Goal: Information Seeking & Learning: Learn about a topic

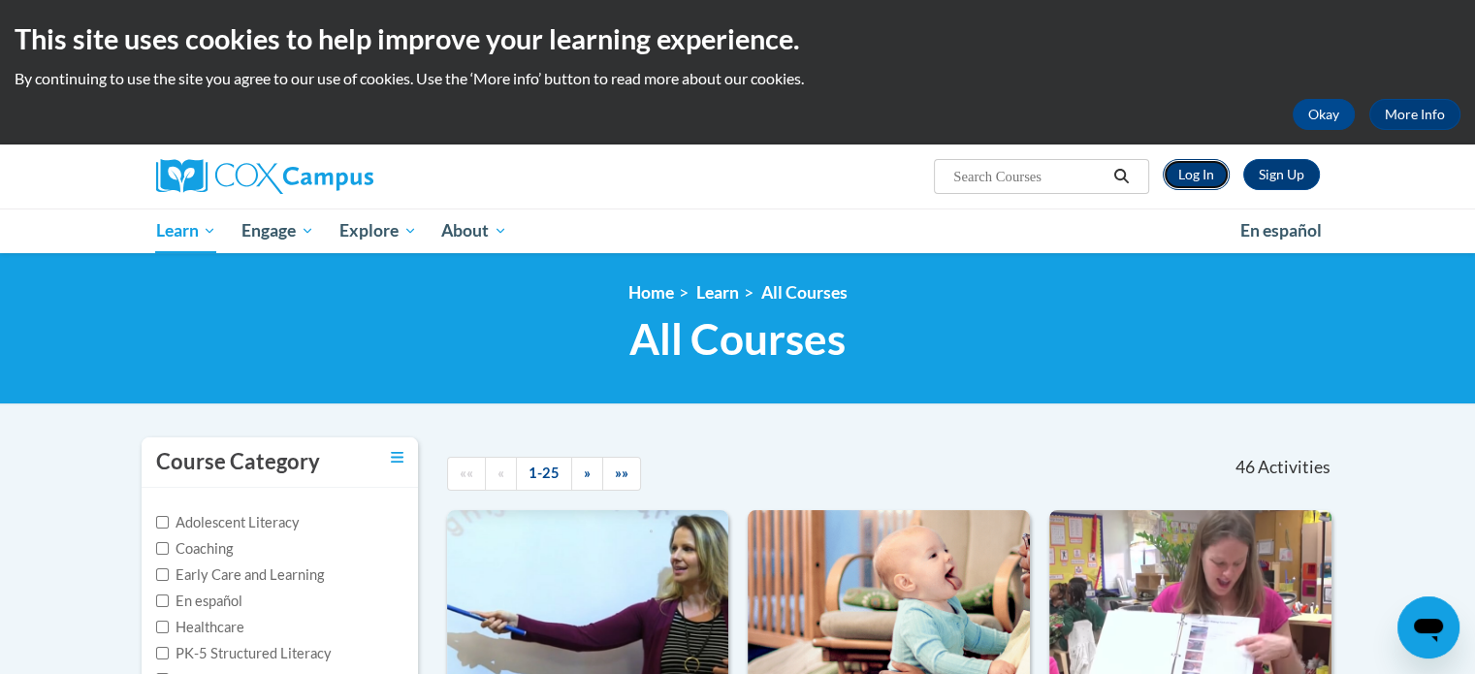
click at [1186, 173] on link "Log In" at bounding box center [1196, 174] width 67 height 31
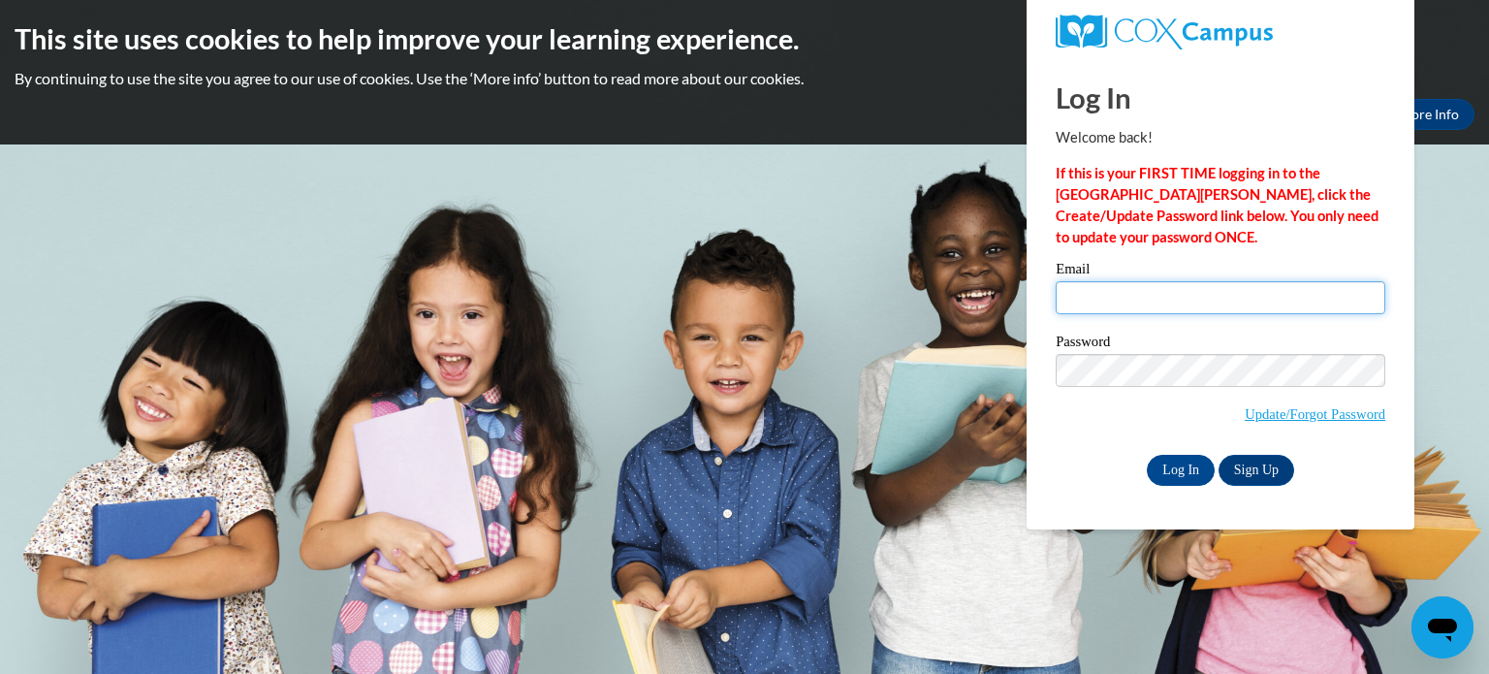
type input "erica.young@jeffcityschools.org"
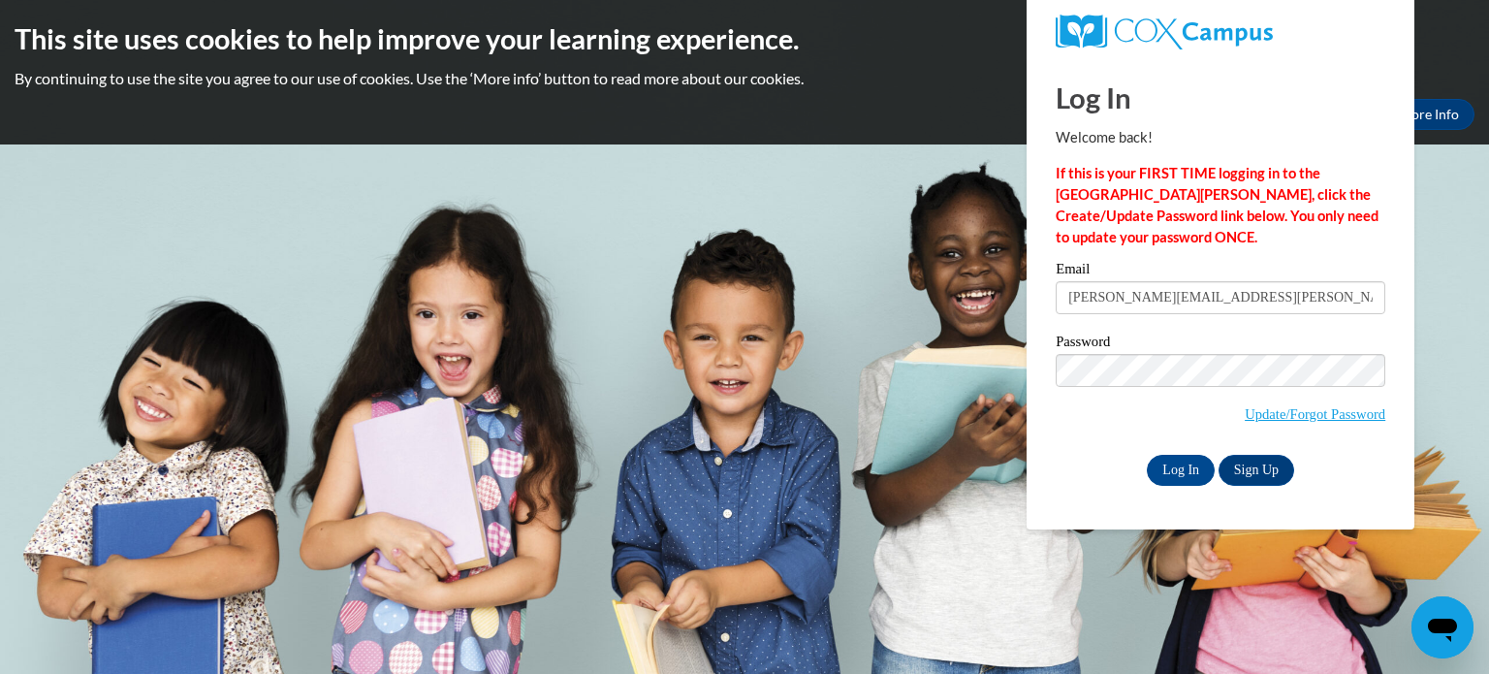
click at [1179, 496] on div "Log In Welcome back! If this is your FIRST TIME logging in to the NEW Cox Campu…" at bounding box center [1220, 293] width 417 height 471
click at [1176, 476] on input "Log In" at bounding box center [1181, 470] width 68 height 31
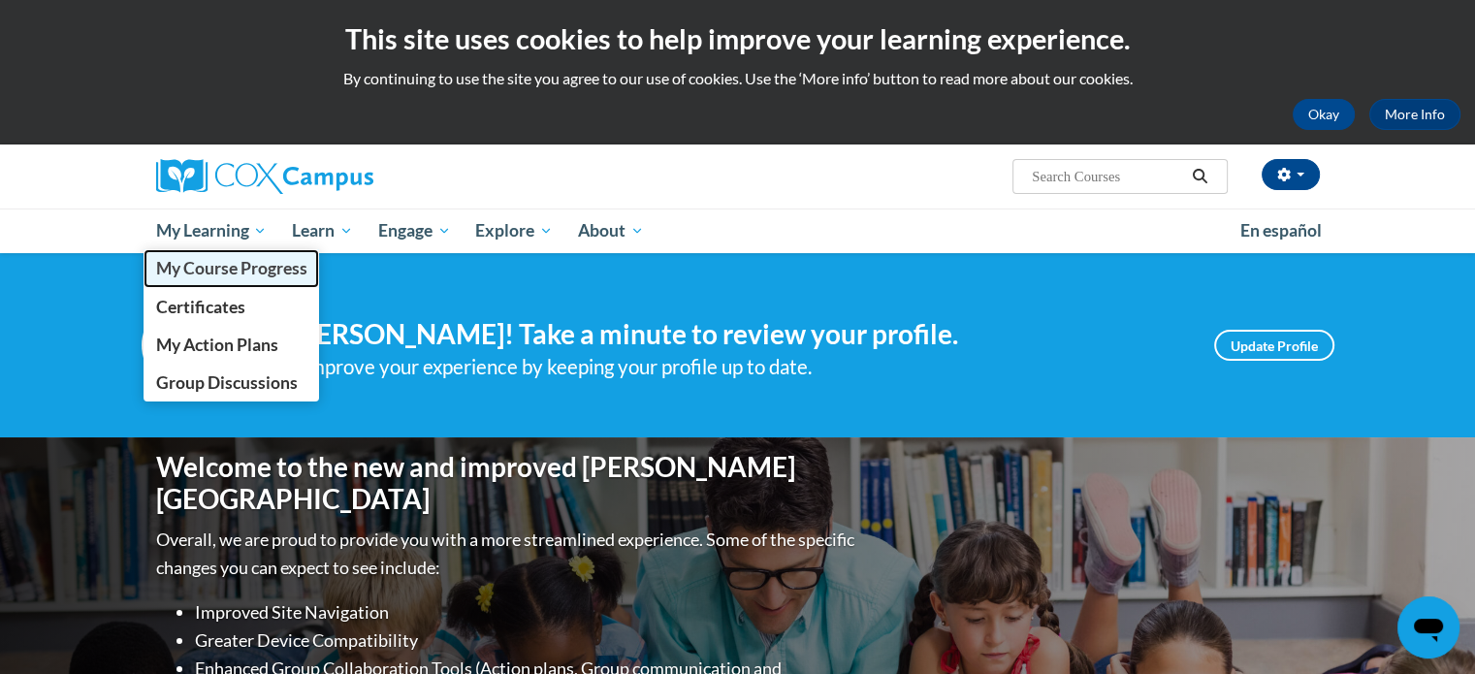
click at [237, 261] on span "My Course Progress" at bounding box center [230, 268] width 151 height 20
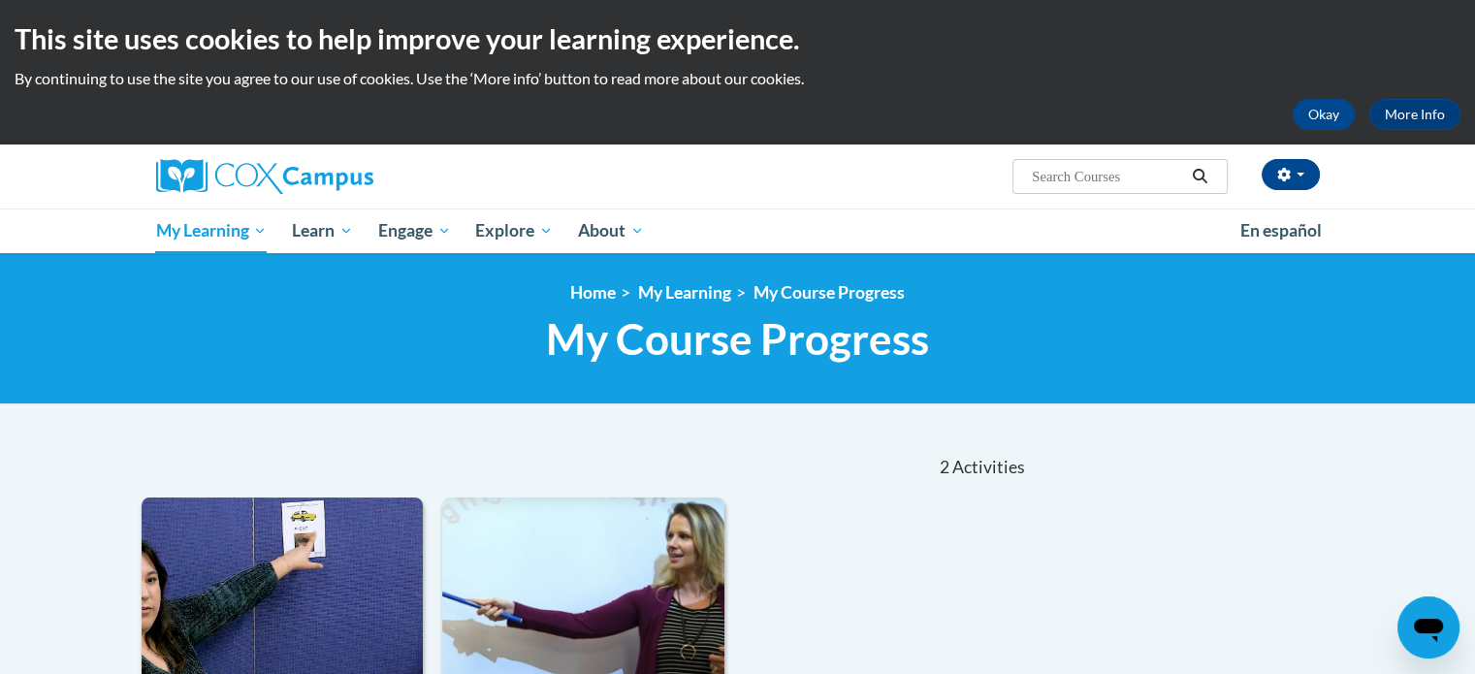
click at [1249, 488] on div "Sort Date Enrolled Title (A-Z) «« « 1-2 » »» 2 Activities CEUs COURSE Data-Driv…" at bounding box center [738, 665] width 1222 height 458
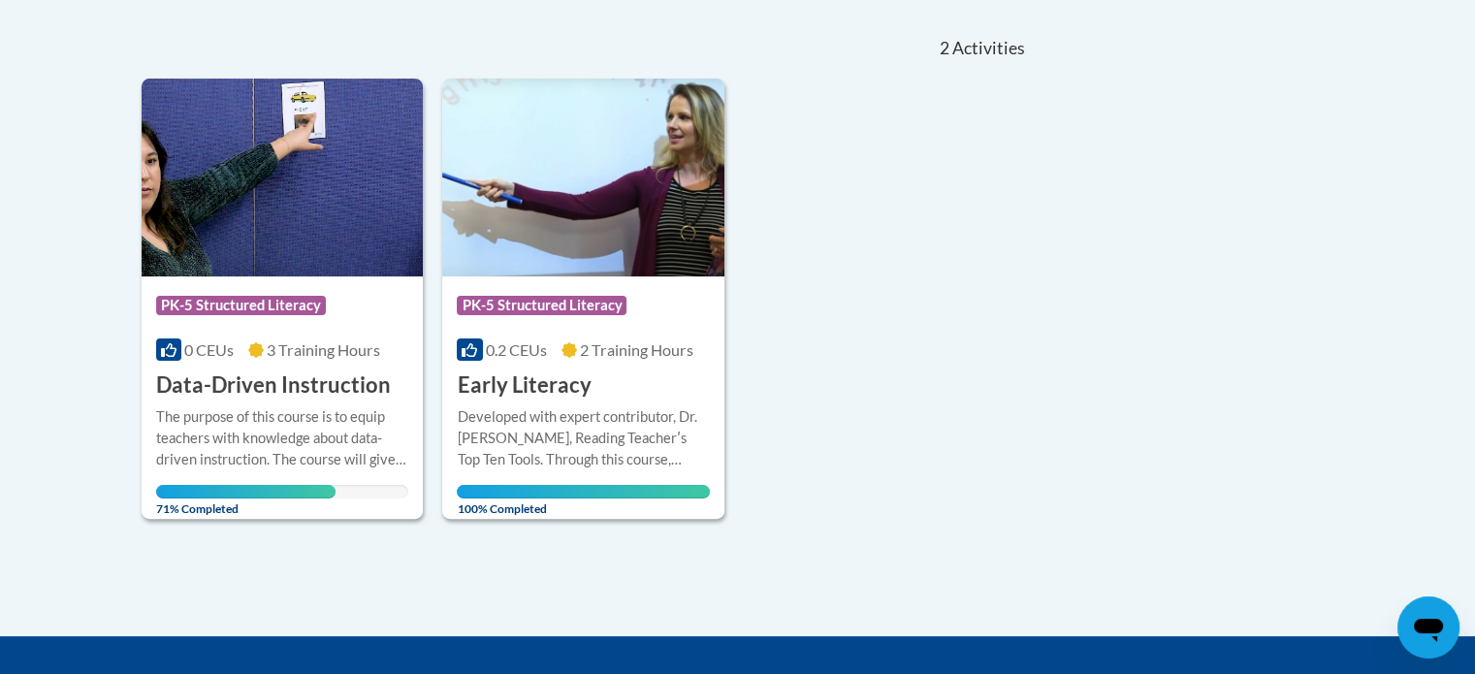
scroll to position [427, 0]
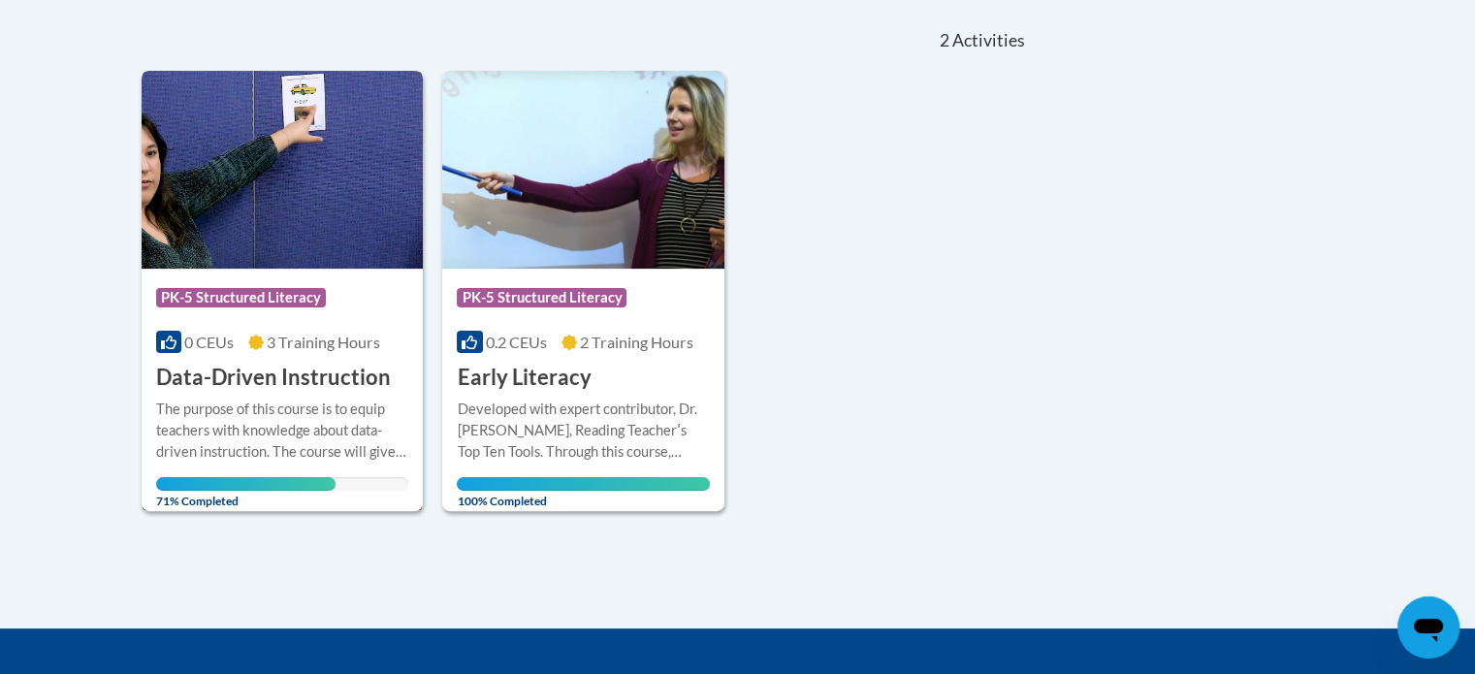
click at [332, 360] on div "Course Category: PK-5 Structured Literacy 0 CEUs 3 Training Hours COURSE Data-D…" at bounding box center [283, 331] width 282 height 124
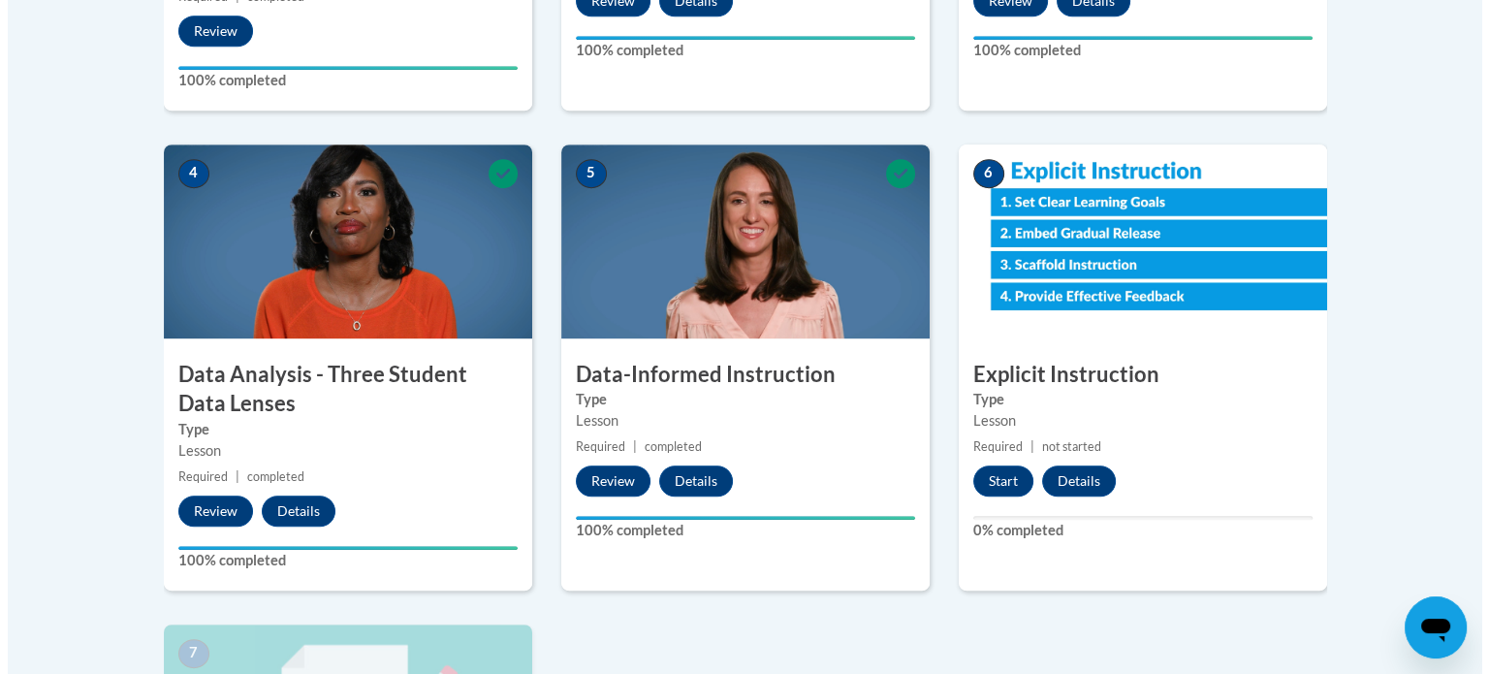
scroll to position [1016, 0]
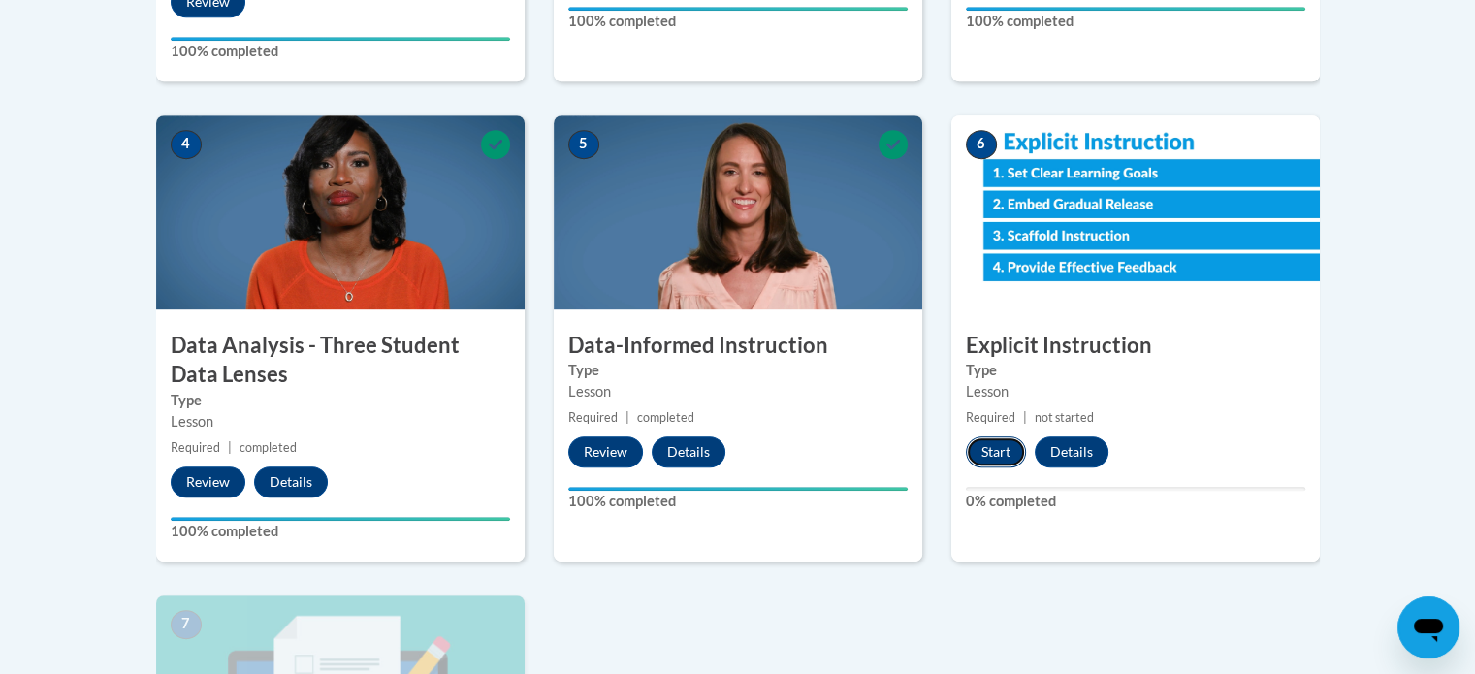
click at [993, 464] on button "Start" at bounding box center [996, 451] width 60 height 31
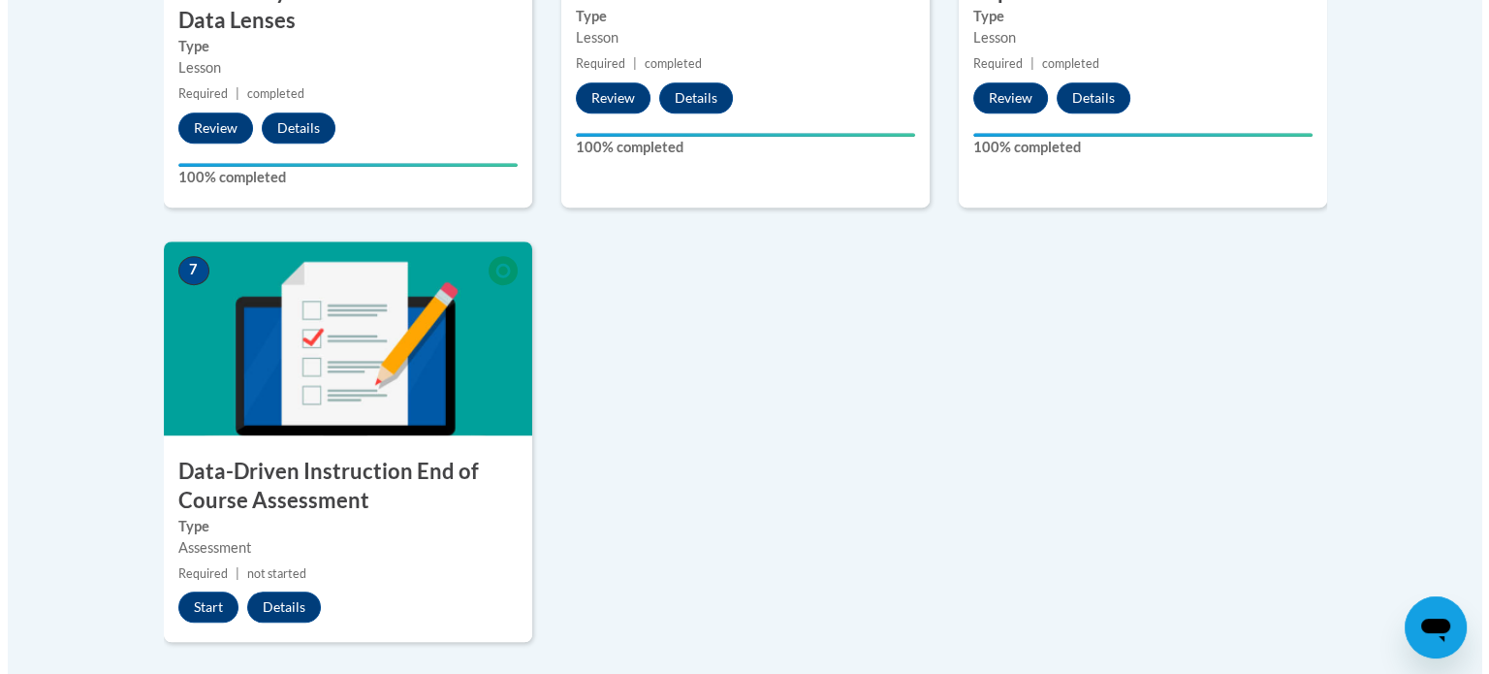
scroll to position [1467, 0]
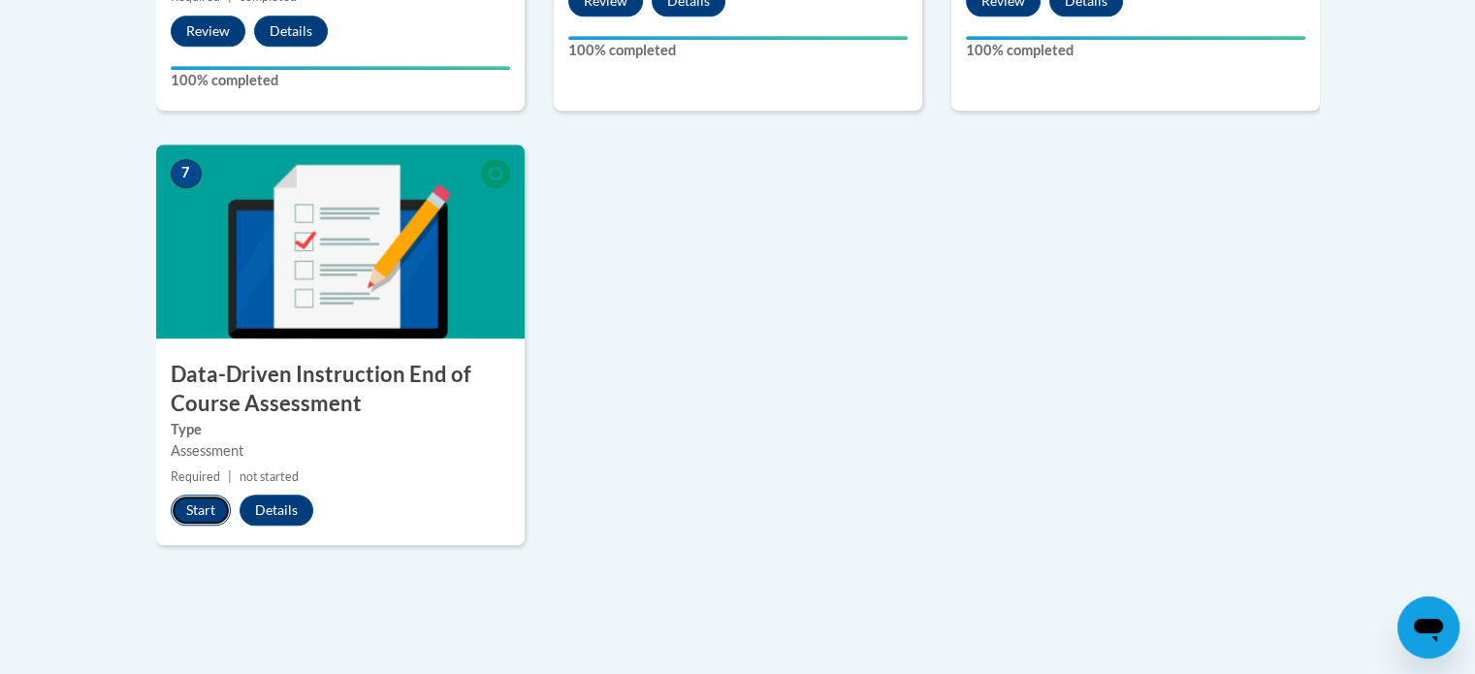
click at [179, 511] on button "Start" at bounding box center [201, 510] width 60 height 31
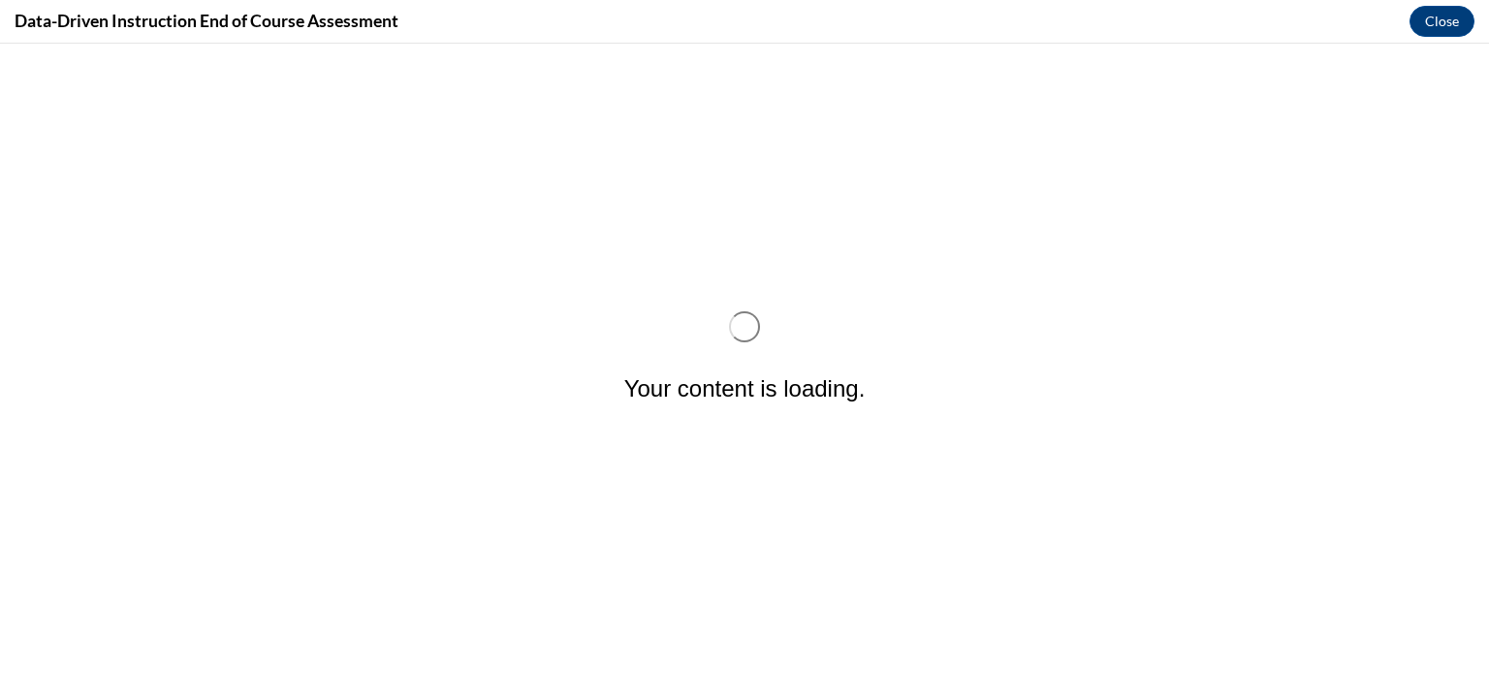
scroll to position [0, 0]
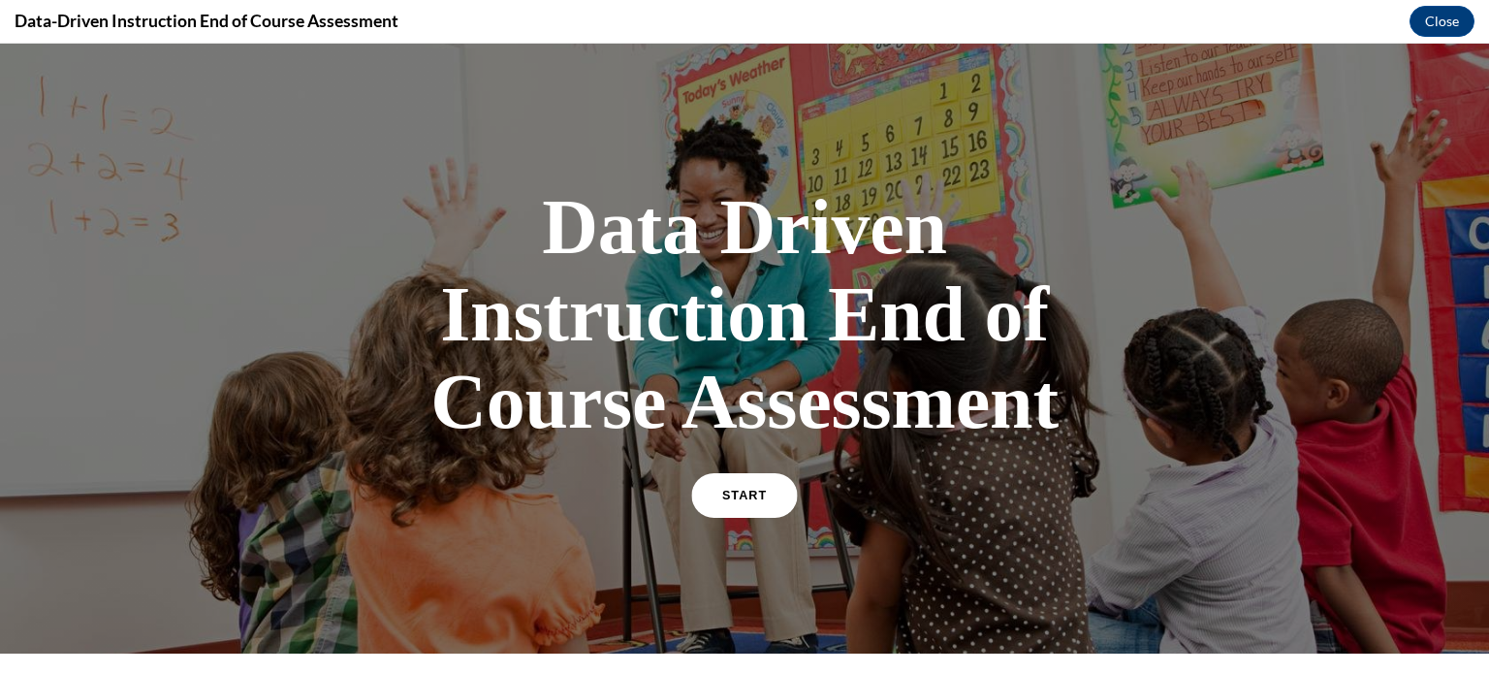
click at [729, 489] on span "START" at bounding box center [744, 496] width 45 height 15
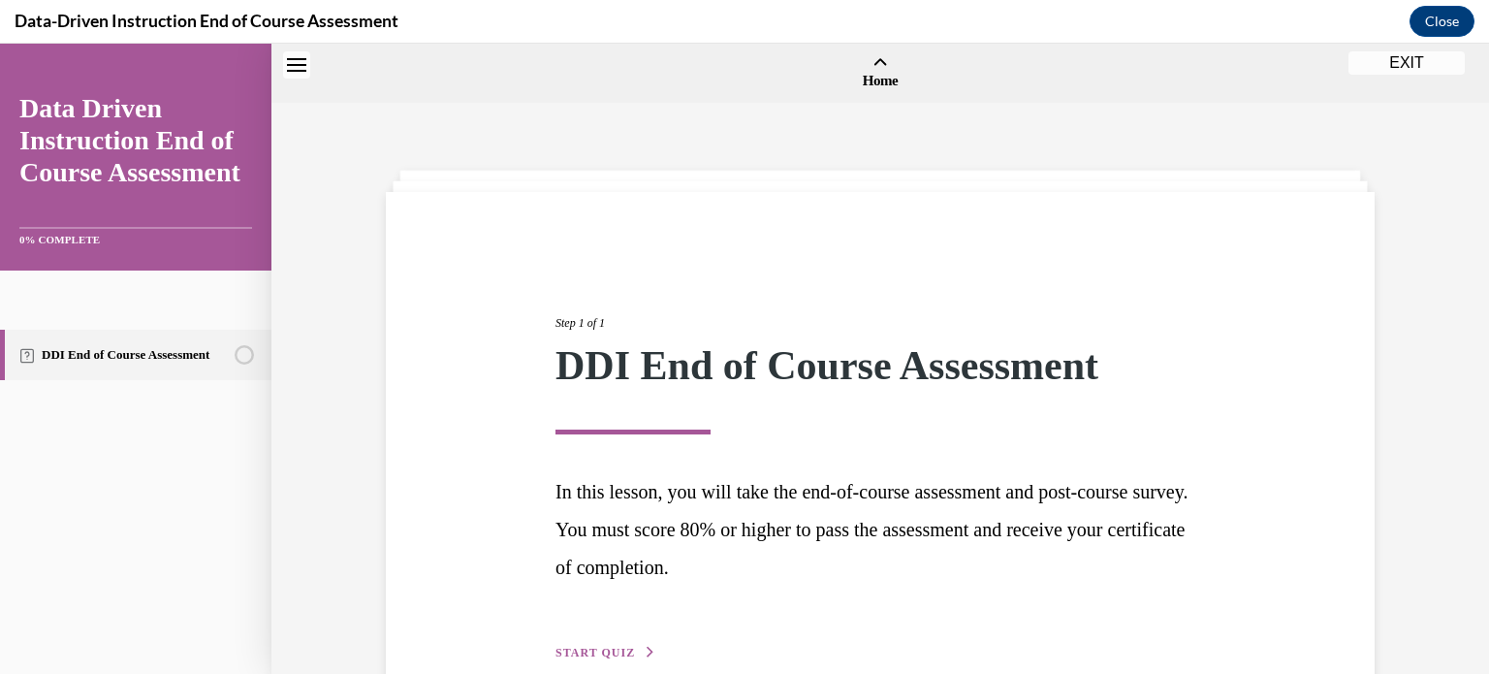
scroll to position [60, 0]
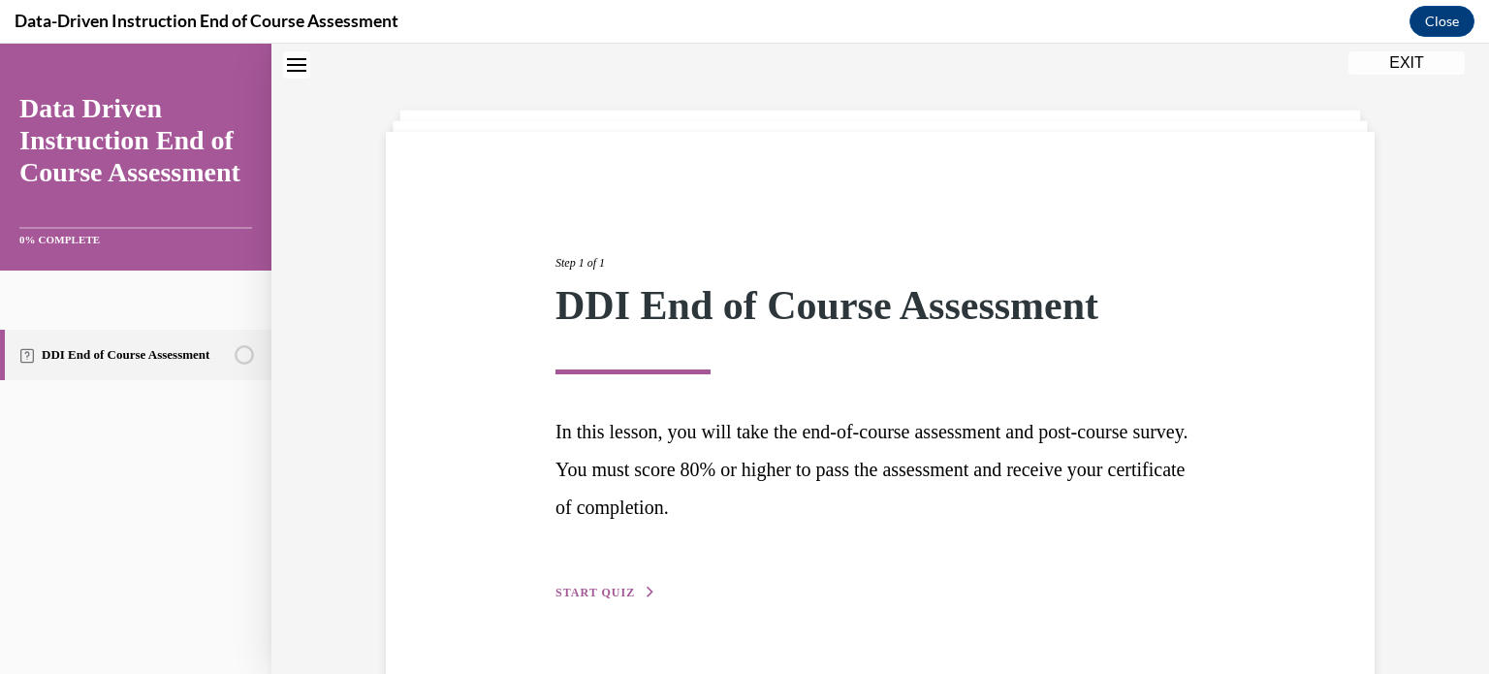
drag, startPoint x: 1485, startPoint y: 659, endPoint x: 968, endPoint y: 74, distance: 781.1
click at [968, 74] on div "Step 1 of 1 DDI End of Course Assessment In this lesson, you will take the end-…" at bounding box center [881, 382] width 1218 height 675
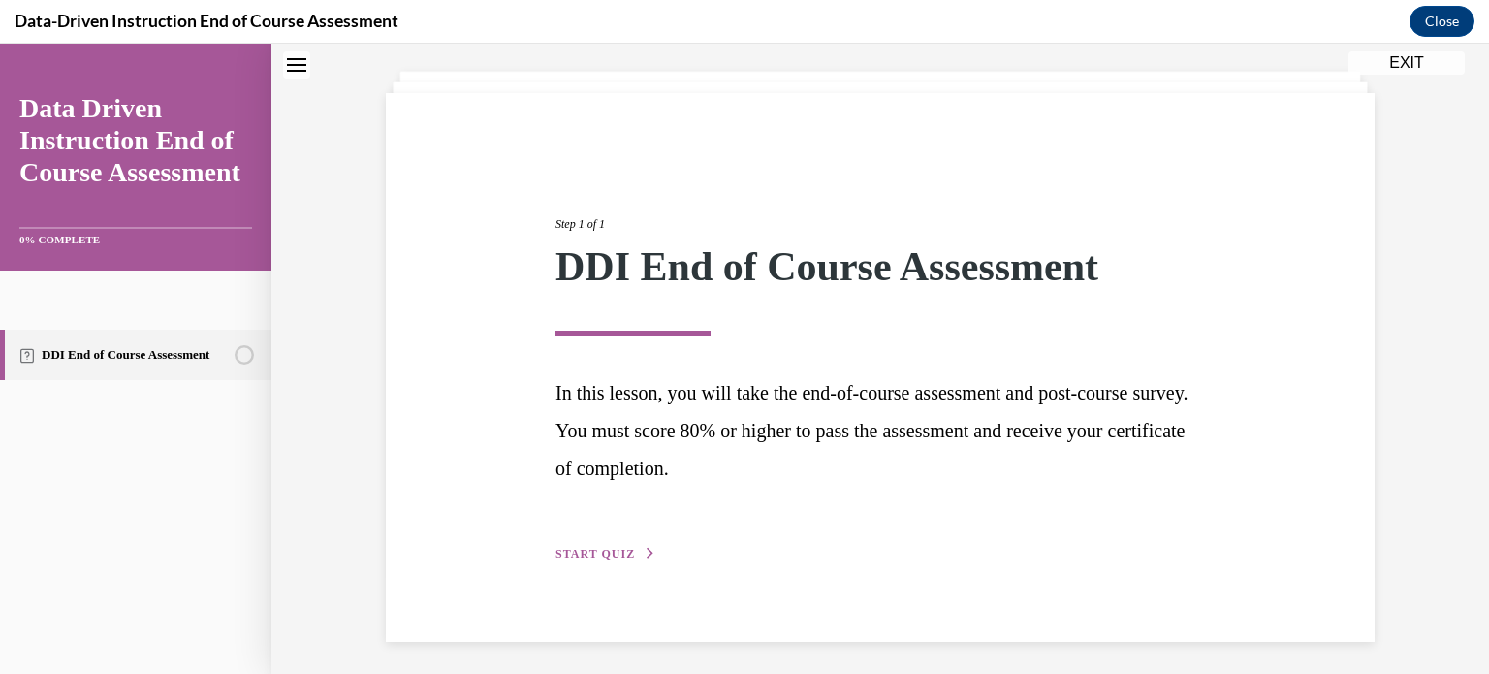
scroll to position [105, 0]
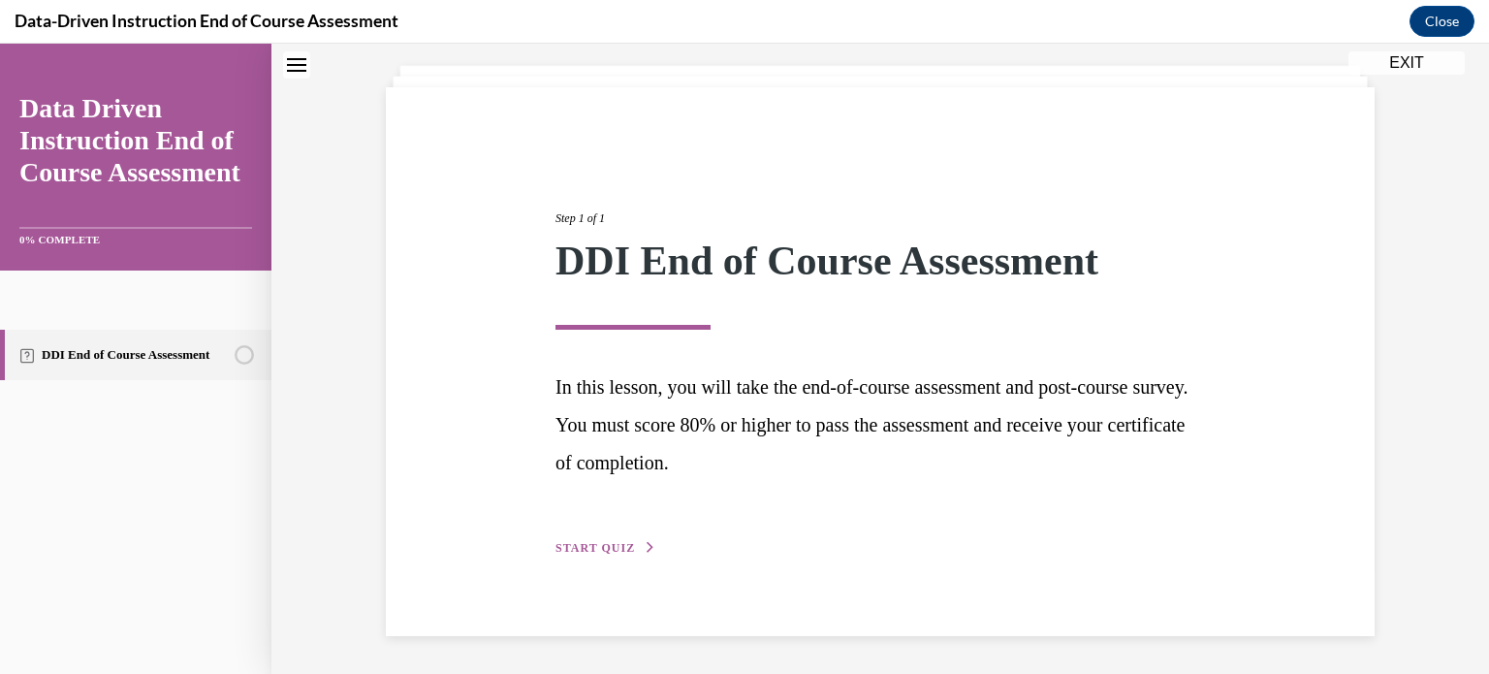
click at [603, 539] on button "START QUIZ" at bounding box center [606, 547] width 101 height 17
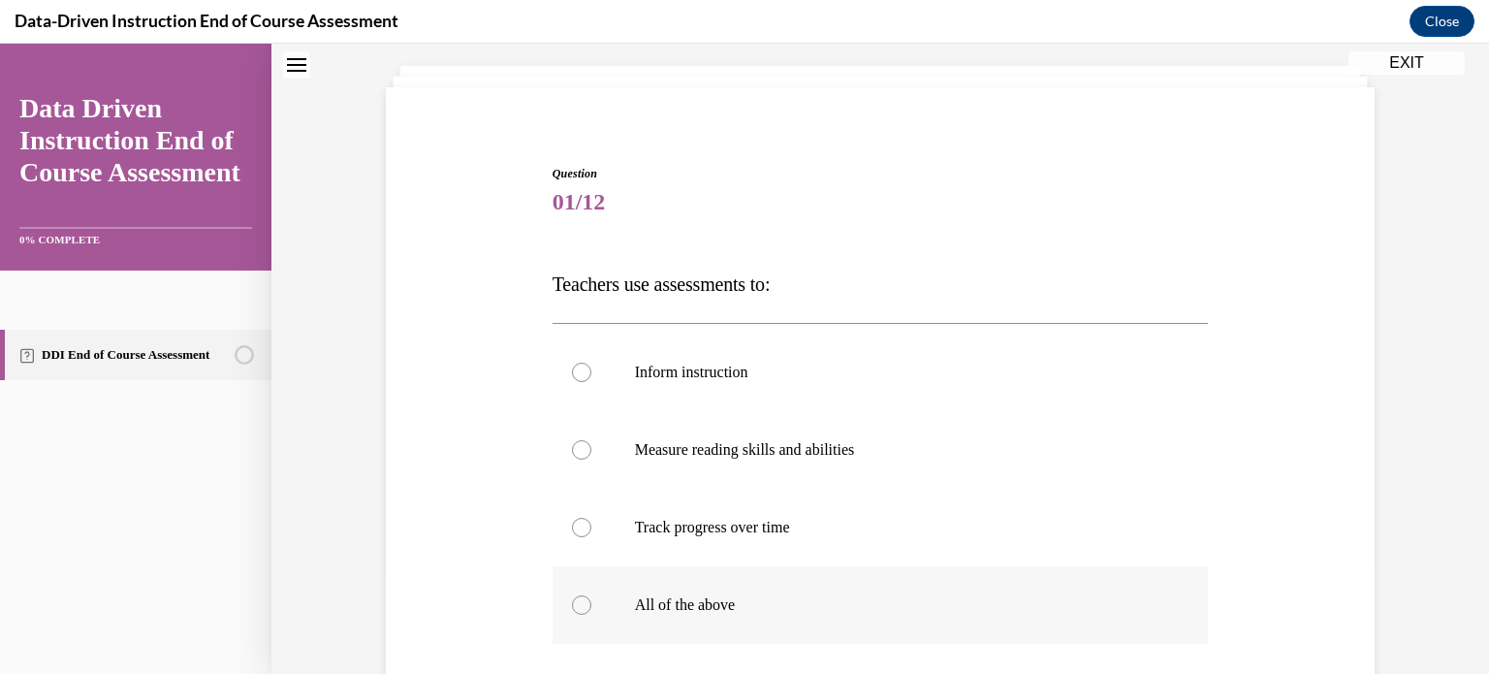
click at [574, 605] on div at bounding box center [581, 604] width 19 height 19
click at [574, 605] on input "All of the above" at bounding box center [581, 604] width 19 height 19
radio input "true"
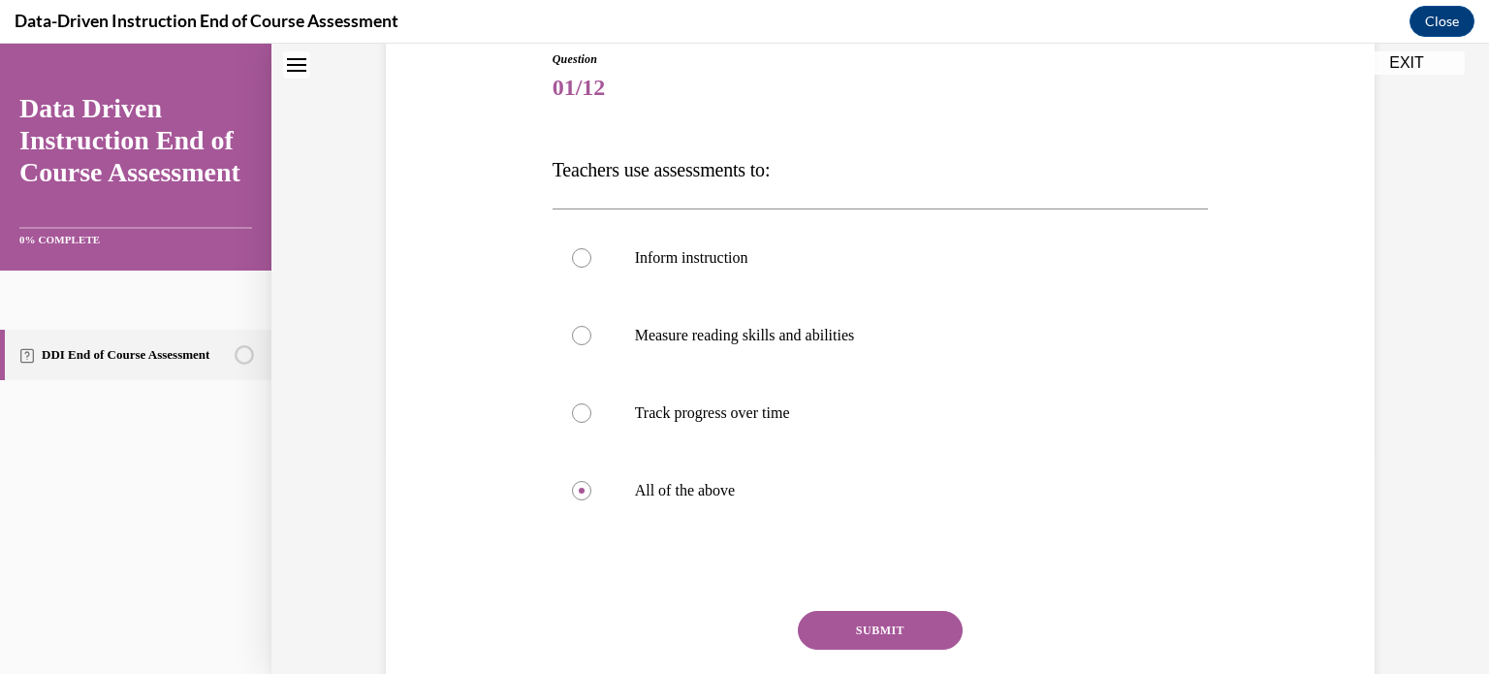
scroll to position [221, 0]
click at [922, 631] on button "SUBMIT" at bounding box center [880, 628] width 165 height 39
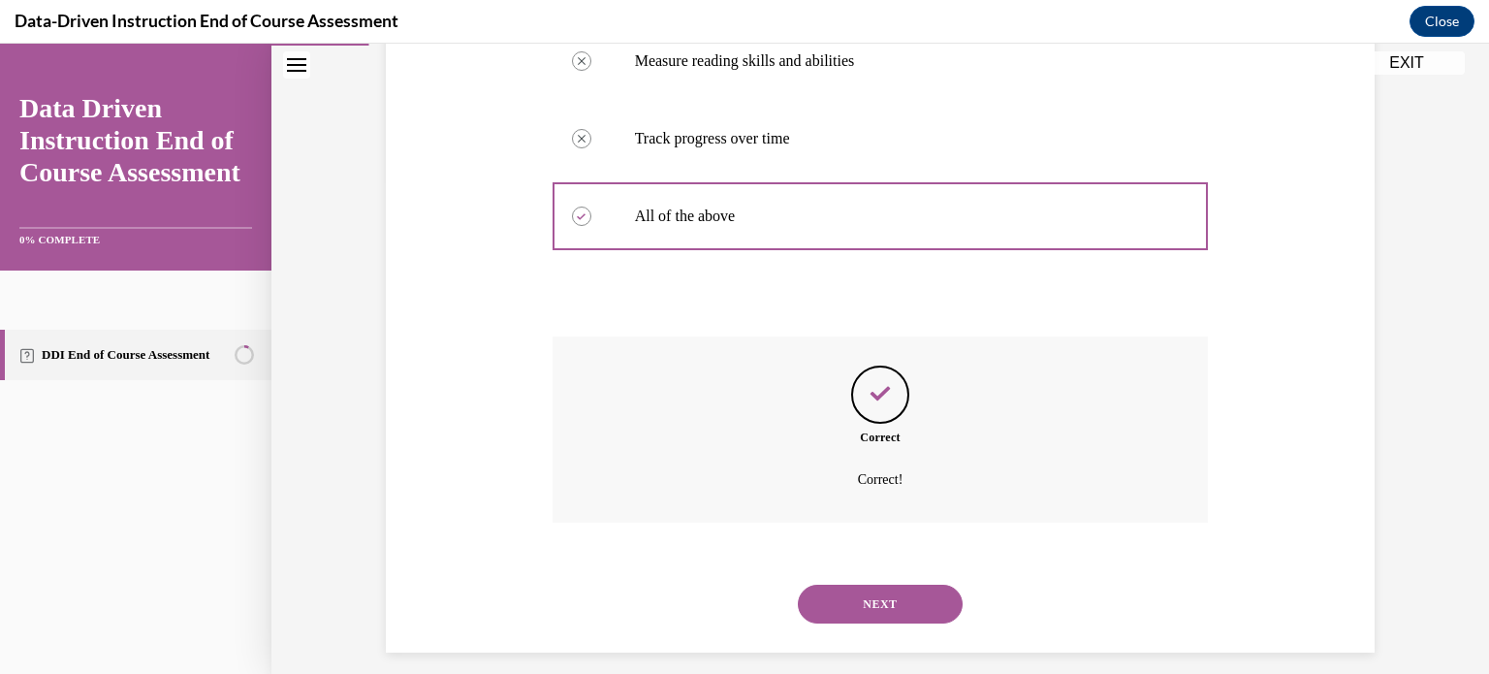
scroll to position [510, 0]
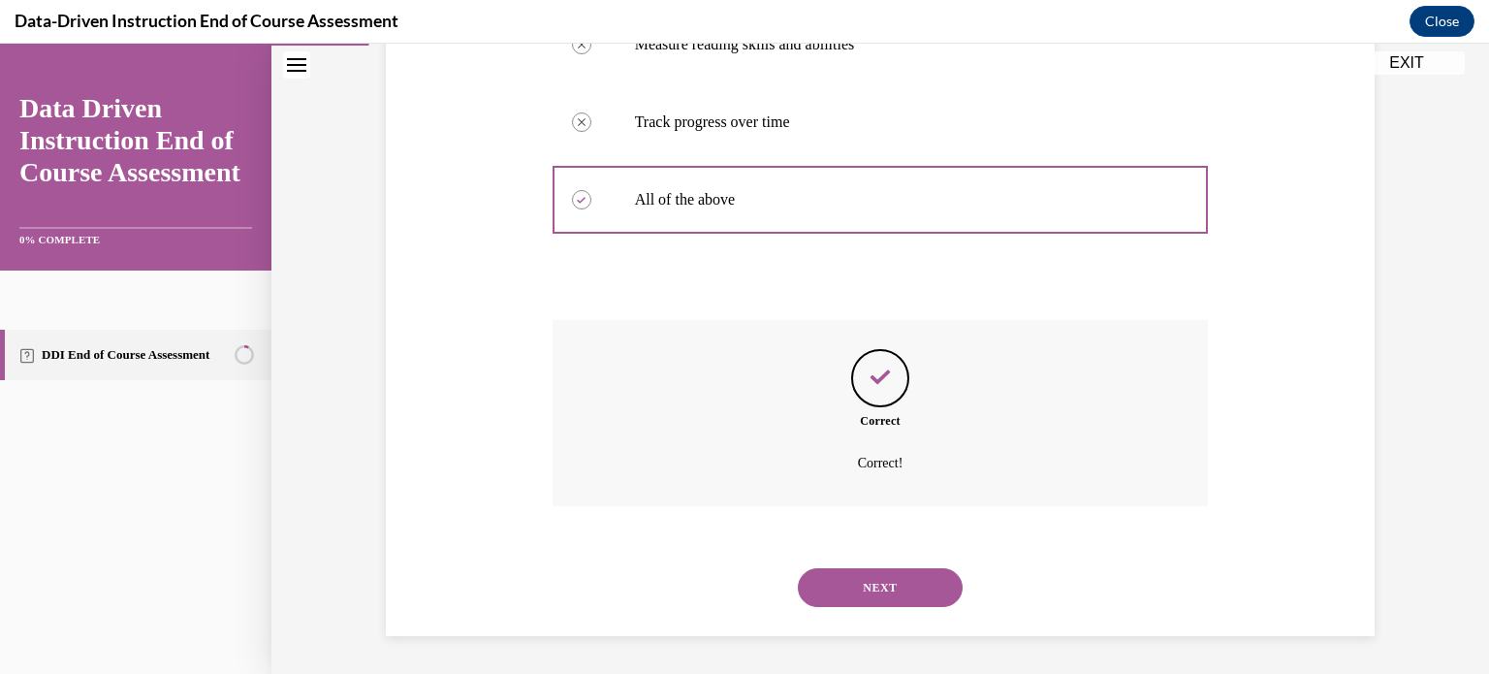
click at [863, 573] on button "NEXT" at bounding box center [880, 587] width 165 height 39
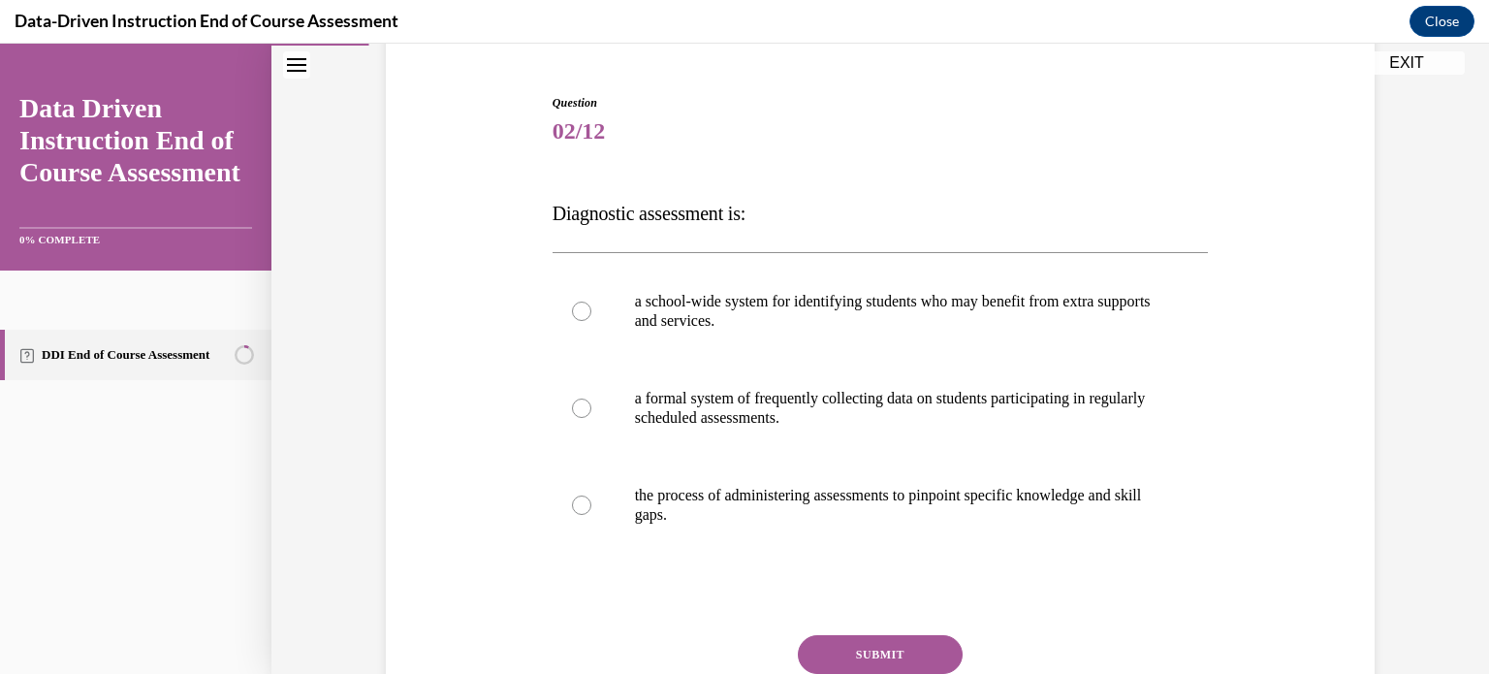
scroll to position [194, 0]
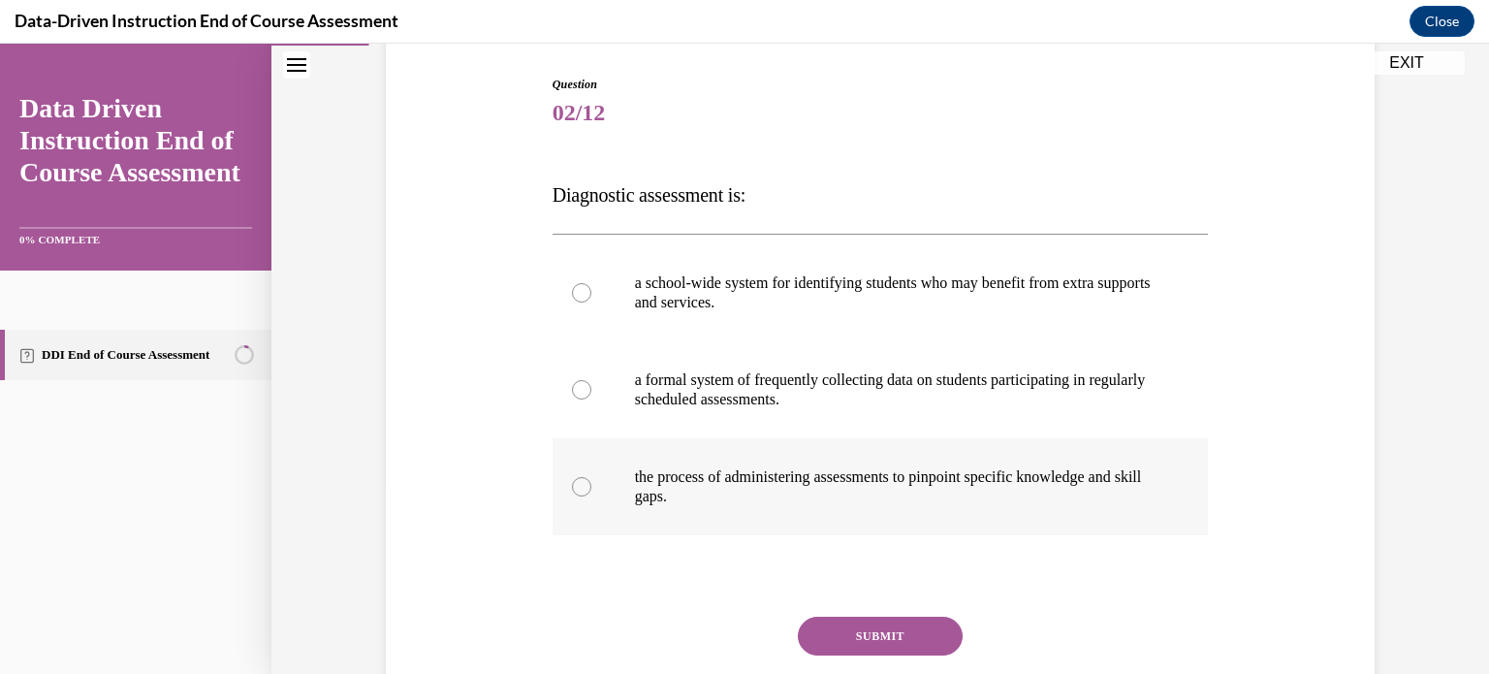
click at [574, 488] on div at bounding box center [581, 486] width 19 height 19
click at [574, 488] on input "the process of administering assessments to pinpoint specific knowledge and ski…" at bounding box center [581, 486] width 19 height 19
radio input "true"
click at [904, 631] on button "SUBMIT" at bounding box center [880, 636] width 165 height 39
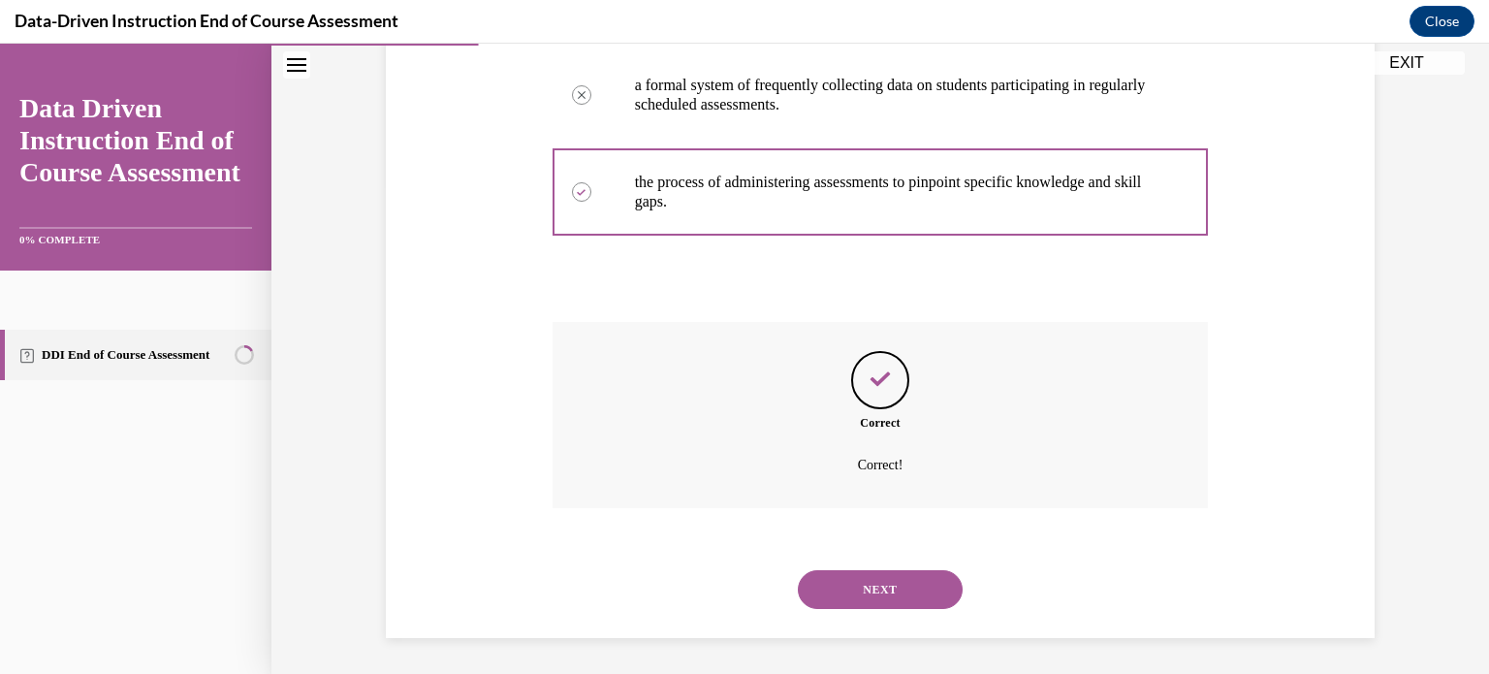
scroll to position [491, 0]
click at [886, 576] on button "NEXT" at bounding box center [880, 587] width 165 height 39
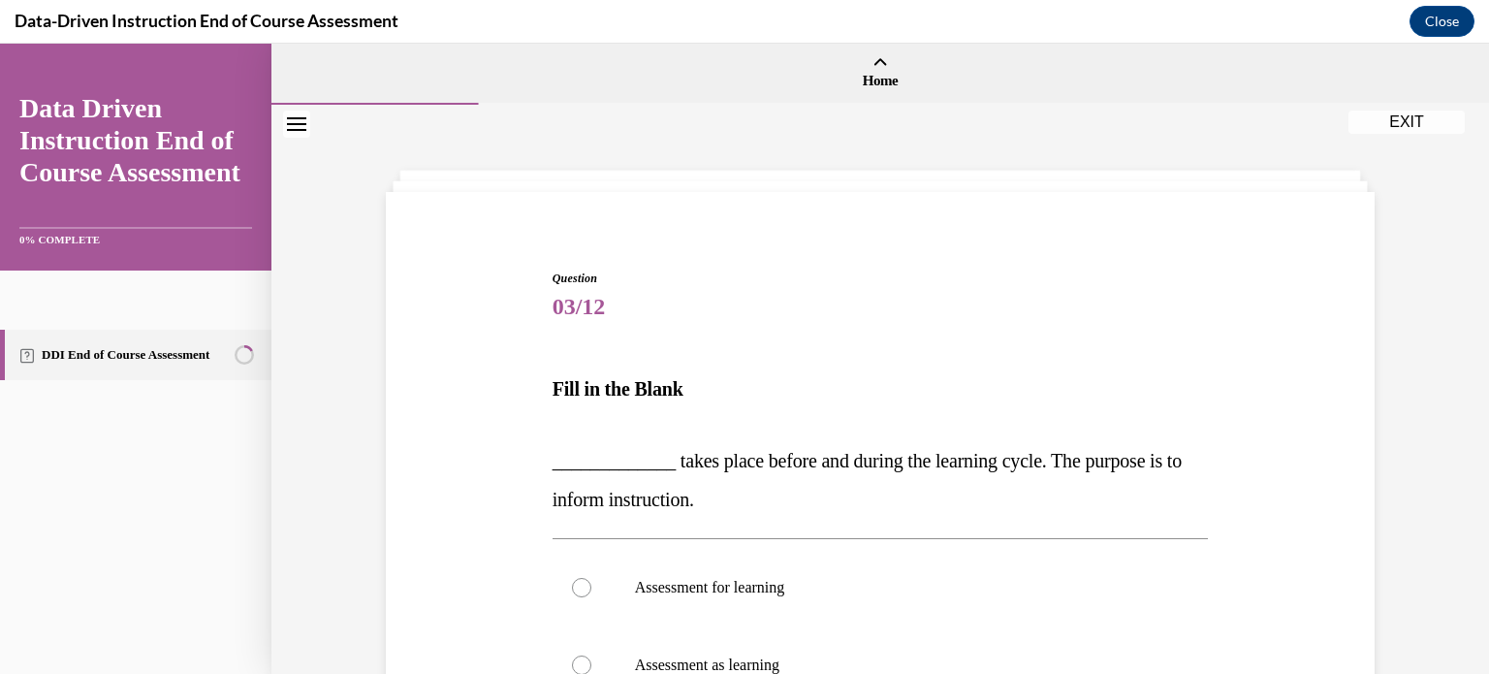
drag, startPoint x: 1482, startPoint y: 666, endPoint x: 1004, endPoint y: 125, distance: 722.0
click at [1004, 125] on div "Question 03/12 Fill in the Blank _____________ takes place before and during th…" at bounding box center [881, 583] width 1218 height 956
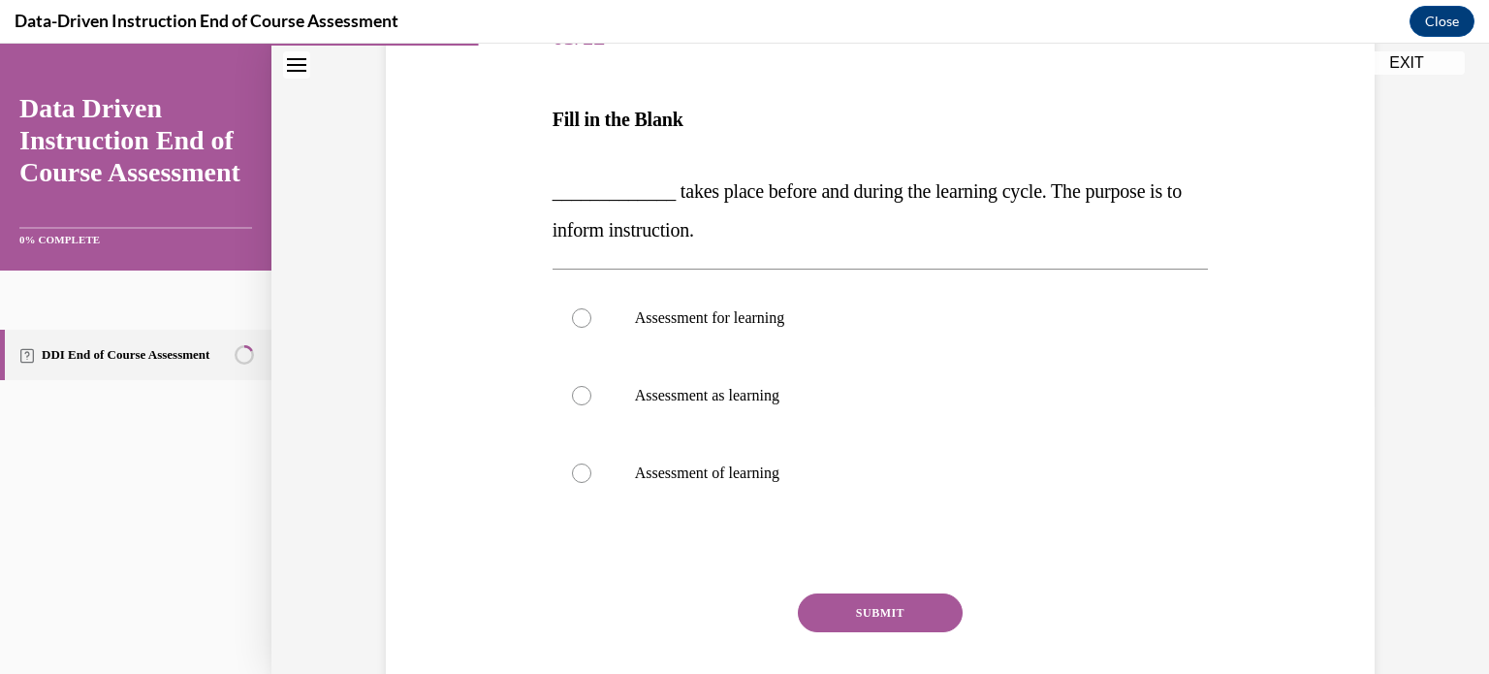
scroll to position [272, 0]
click at [568, 305] on label "Assessment for learning" at bounding box center [881, 316] width 656 height 78
click at [572, 306] on input "Assessment for learning" at bounding box center [581, 315] width 19 height 19
radio input "true"
click at [874, 604] on button "SUBMIT" at bounding box center [880, 611] width 165 height 39
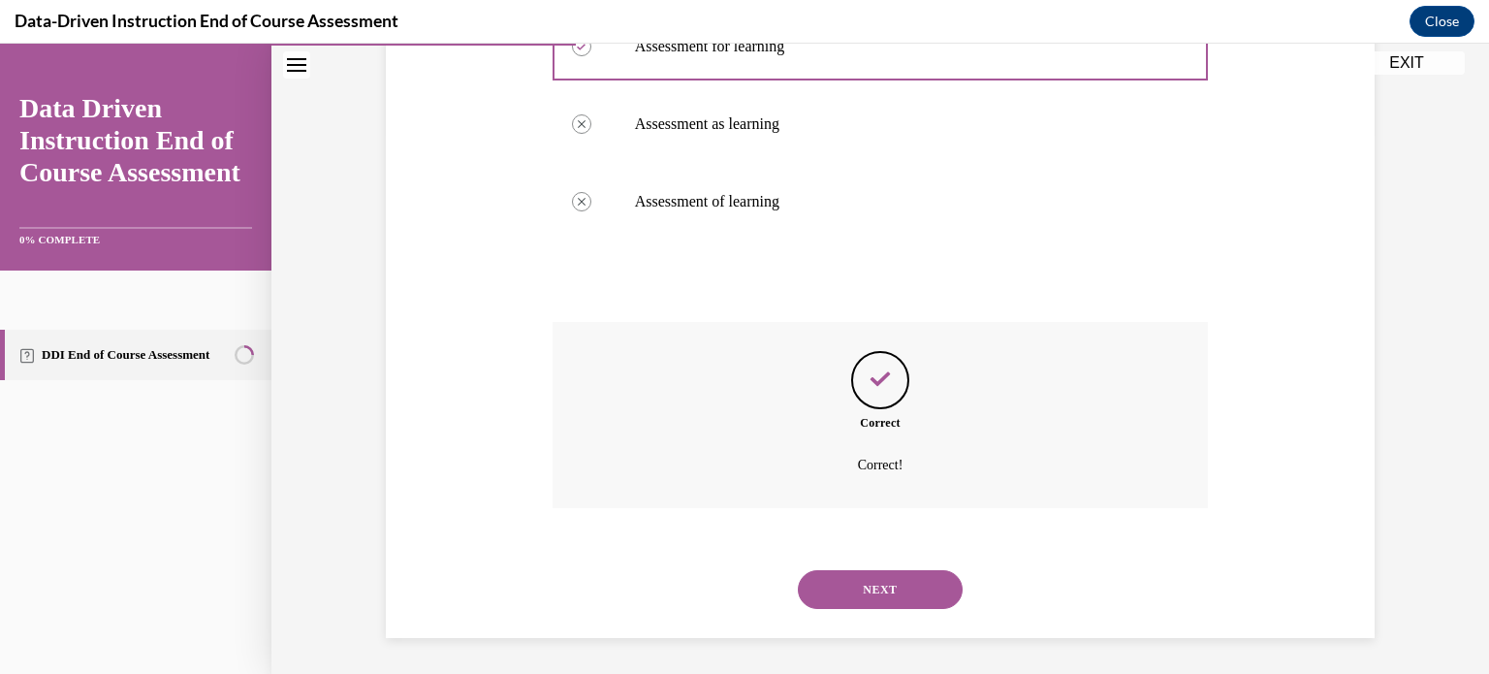
scroll to position [543, 0]
click at [892, 586] on button "NEXT" at bounding box center [880, 587] width 165 height 39
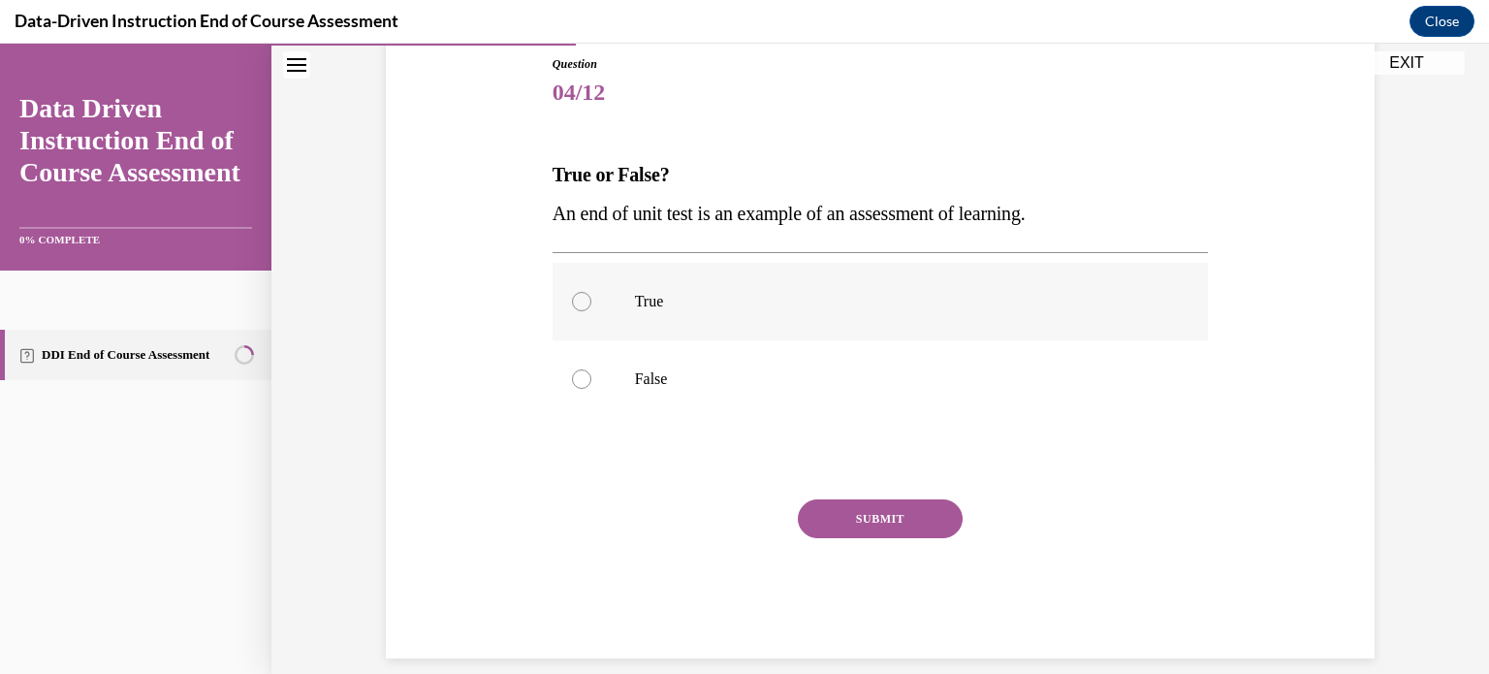
click at [572, 301] on div at bounding box center [581, 301] width 19 height 19
click at [572, 301] on input "True" at bounding box center [581, 301] width 19 height 19
radio input "true"
click at [881, 511] on button "SUBMIT" at bounding box center [880, 518] width 165 height 39
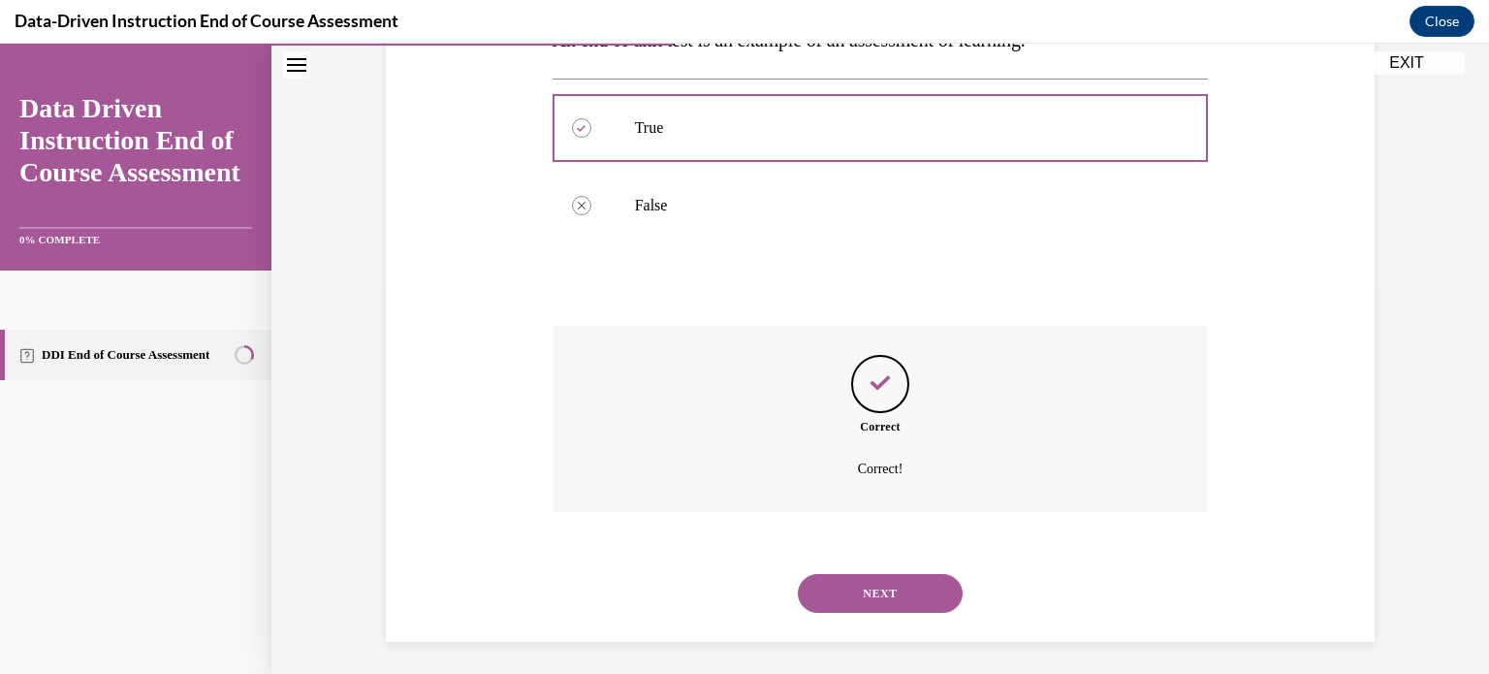
scroll to position [394, 0]
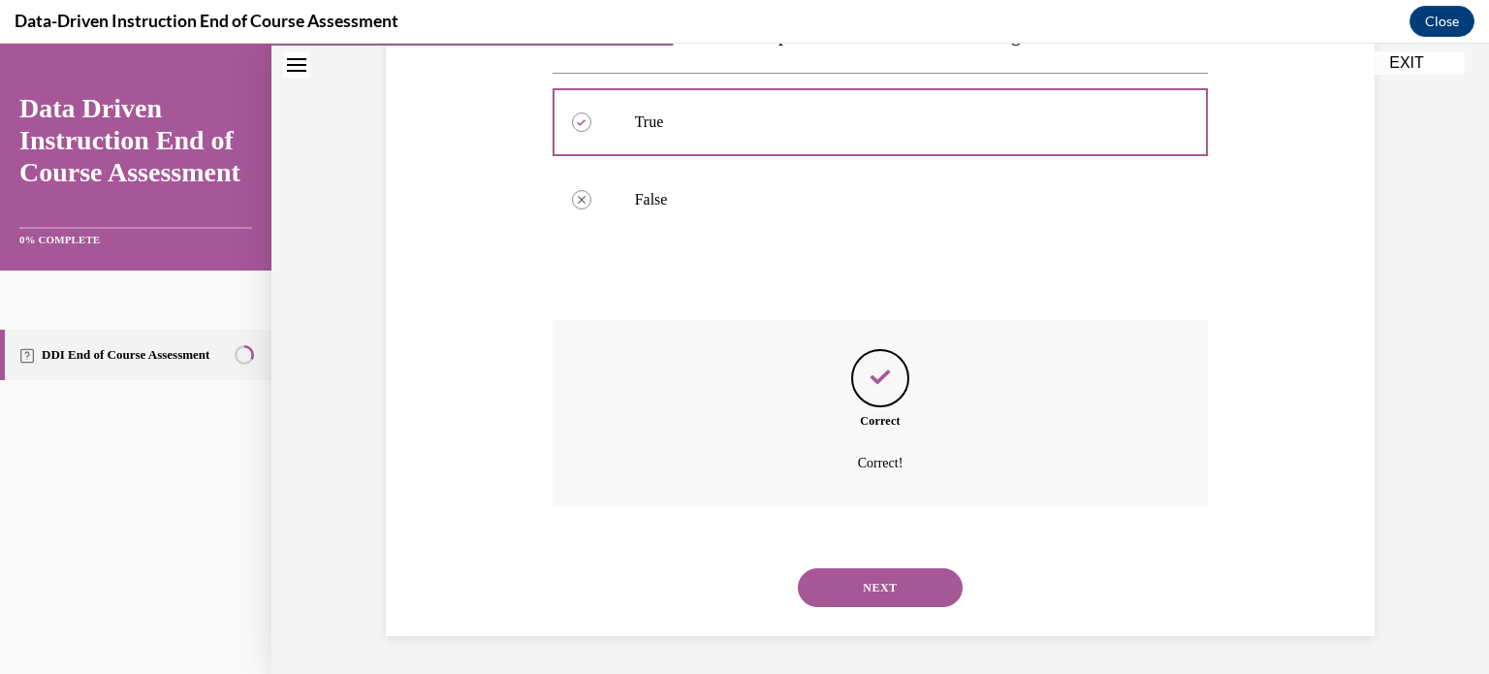
click at [862, 583] on button "NEXT" at bounding box center [880, 587] width 165 height 39
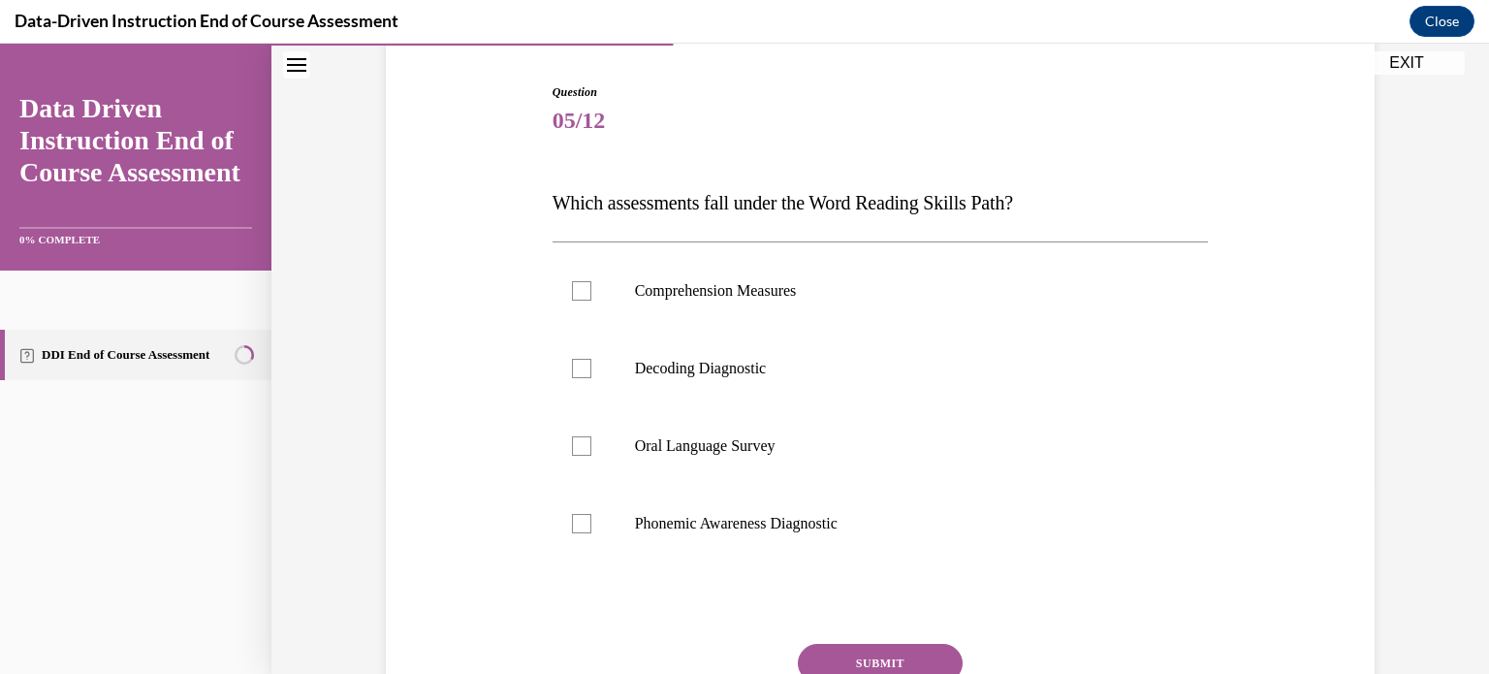
scroll to position [187, 0]
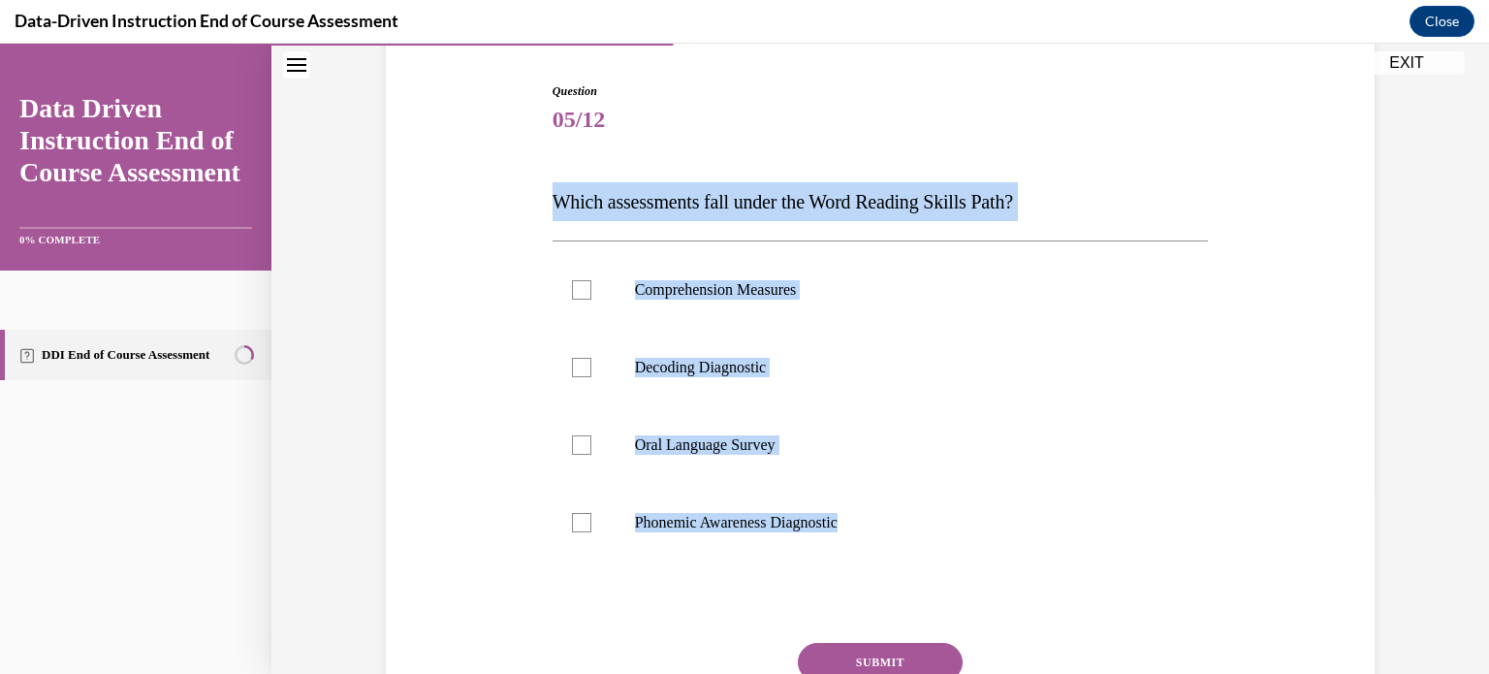
drag, startPoint x: 880, startPoint y: 524, endPoint x: 450, endPoint y: 206, distance: 535.3
click at [450, 206] on div "Question 05/12 Which assessments fall under the Word Reading Skills Path? Compr…" at bounding box center [880, 413] width 999 height 778
copy div "Which assessments fall under the Word Reading Skills Path? Comprehension Measur…"
click at [1074, 352] on label "Decoding Diagnostic" at bounding box center [881, 368] width 656 height 78
click at [592, 358] on input "Decoding Diagnostic" at bounding box center [581, 367] width 19 height 19
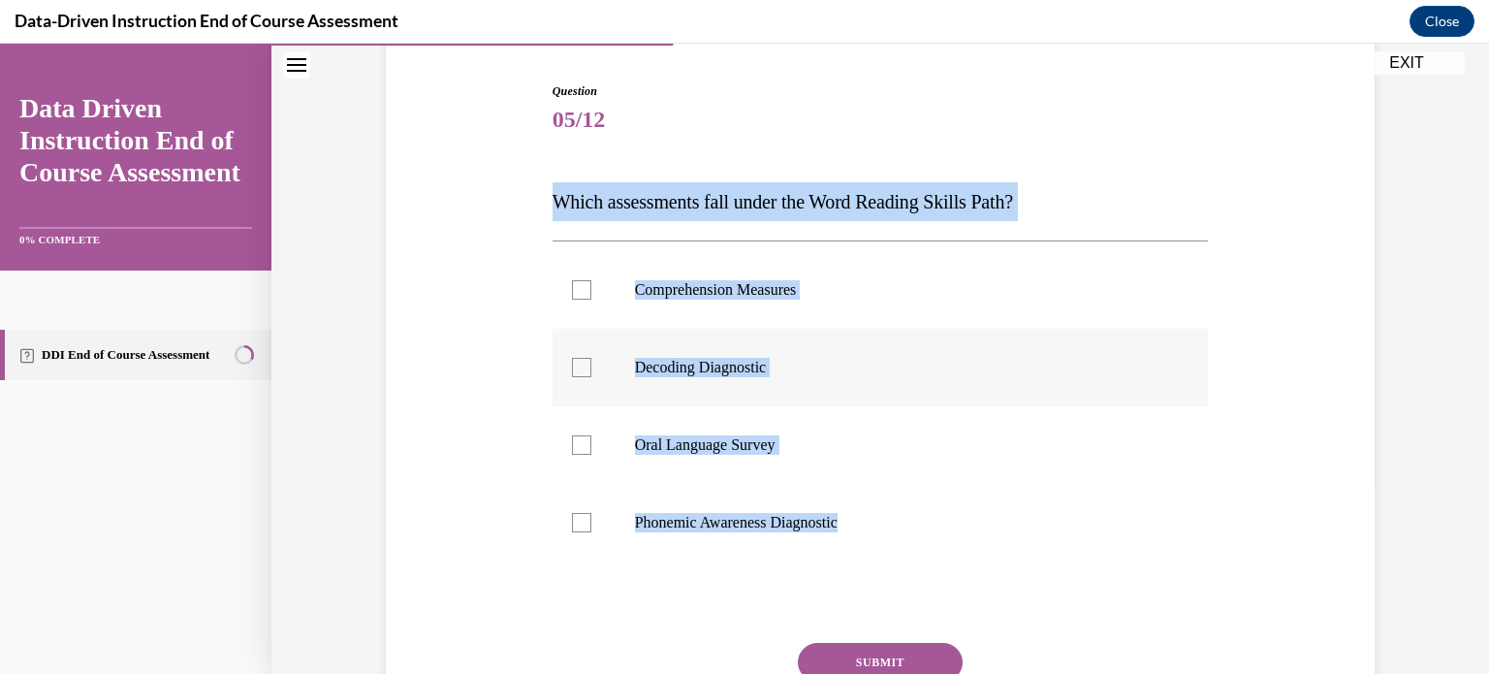
checkbox input "true"
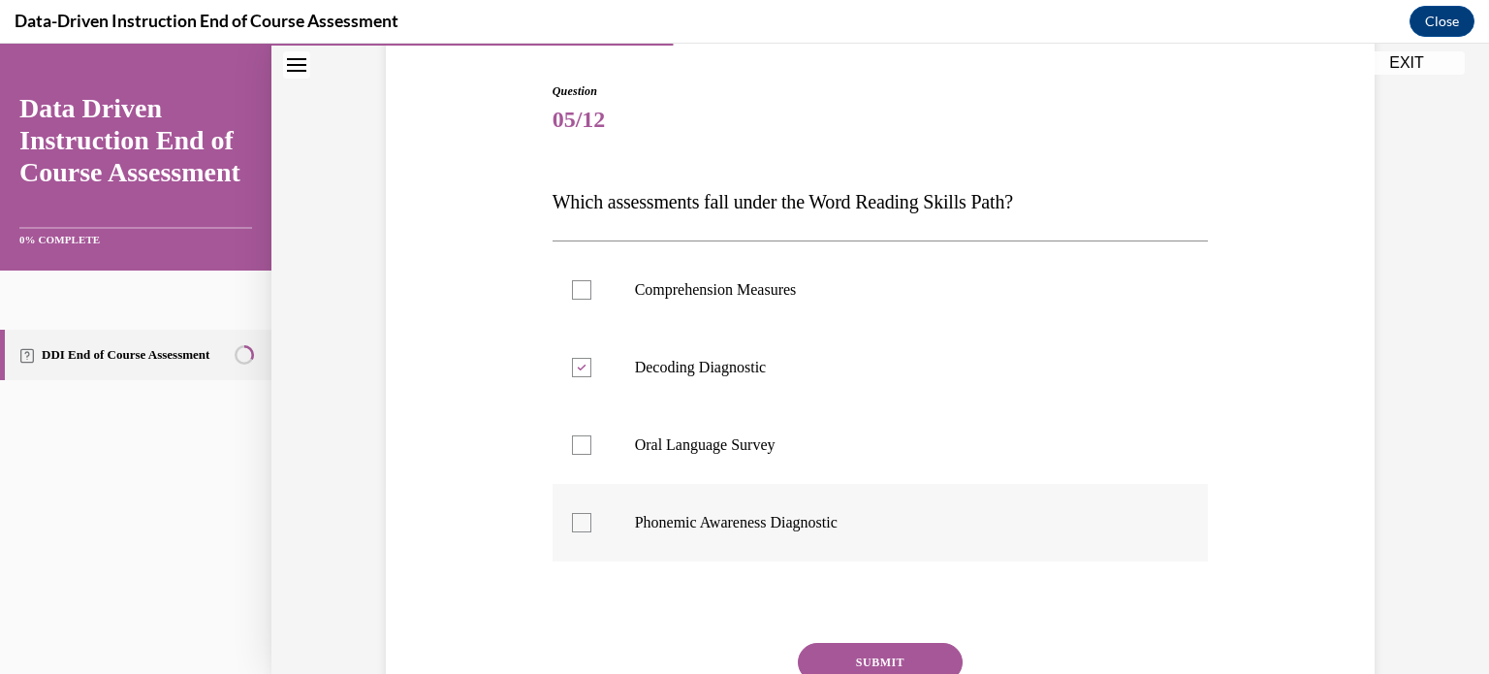
click at [572, 527] on div at bounding box center [581, 522] width 19 height 19
click at [572, 527] on input "Phonemic Awareness Diagnostic" at bounding box center [581, 522] width 19 height 19
checkbox input "true"
click at [873, 662] on button "SUBMIT" at bounding box center [880, 662] width 165 height 39
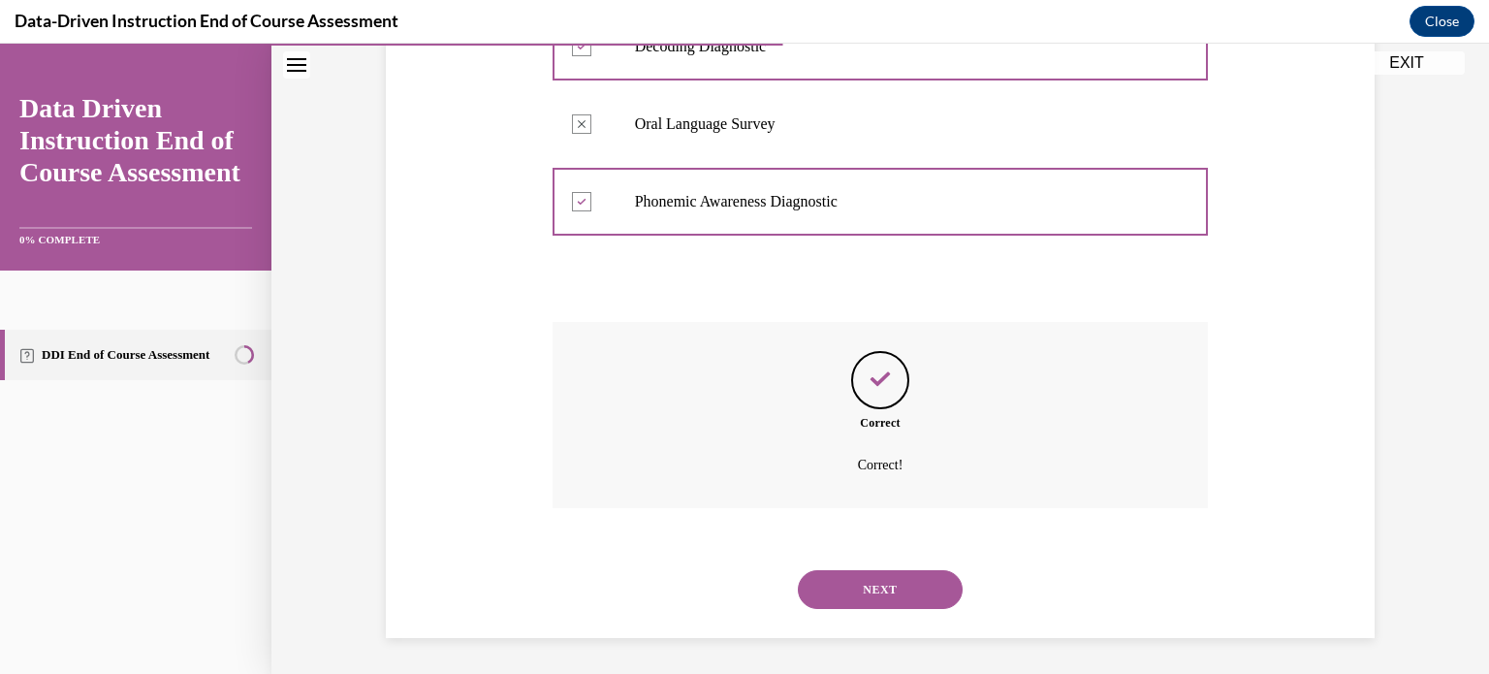
scroll to position [510, 0]
click at [838, 580] on button "NEXT" at bounding box center [880, 587] width 165 height 39
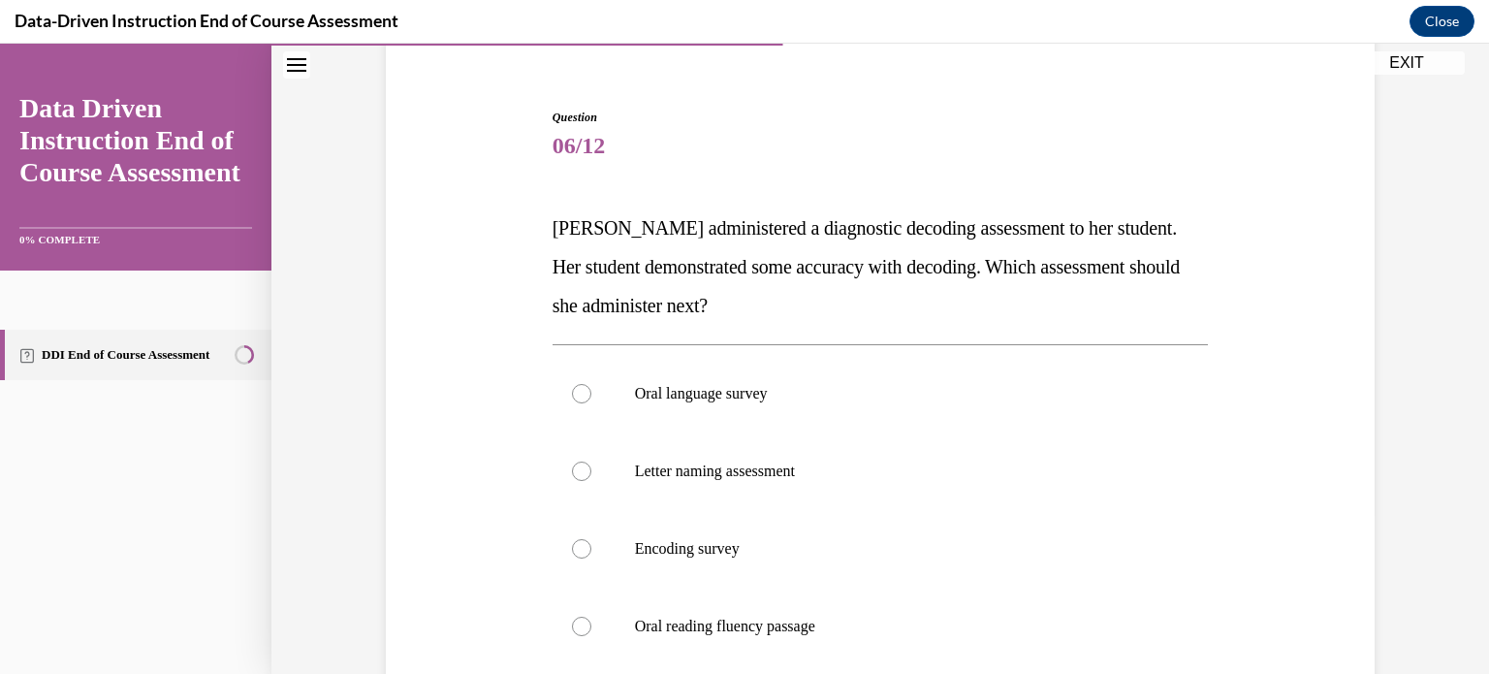
scroll to position [225, 0]
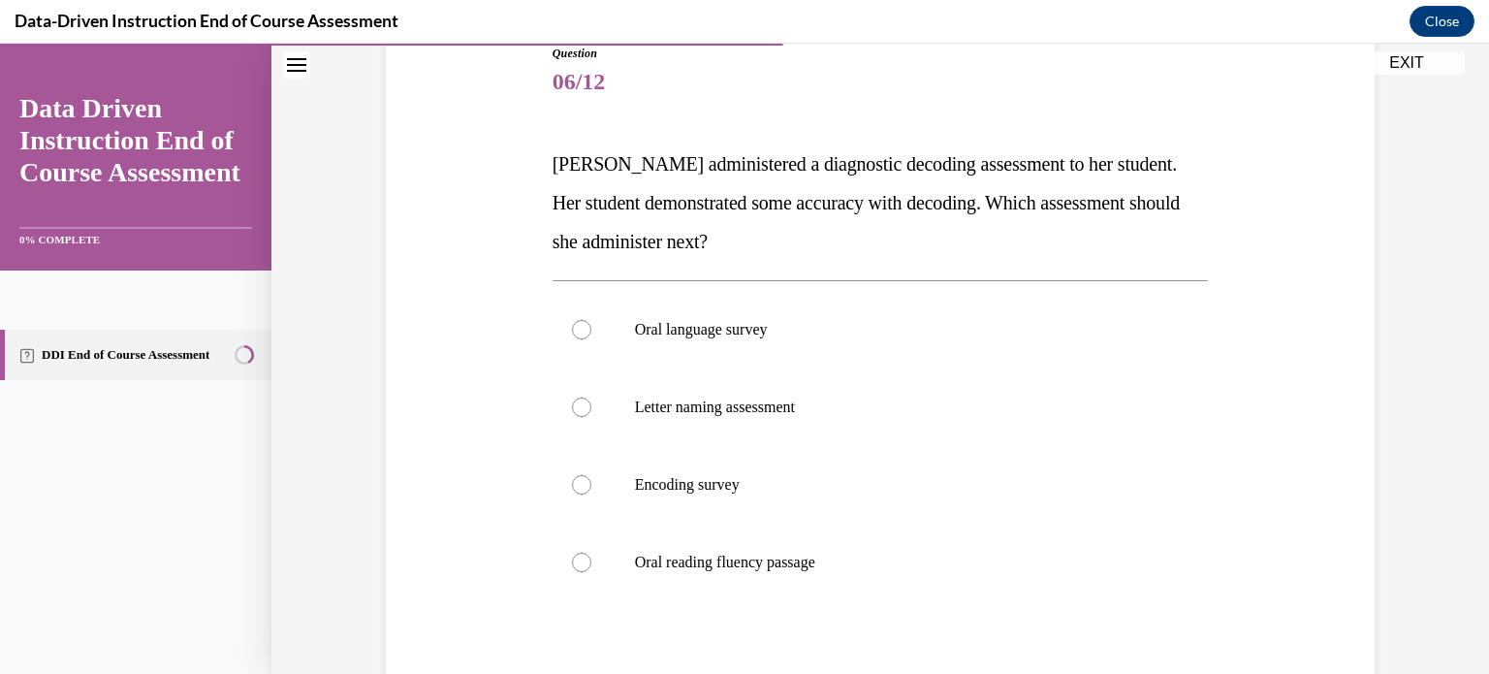
drag, startPoint x: 843, startPoint y: 560, endPoint x: 471, endPoint y: 176, distance: 534.2
click at [471, 176] on div "Question 06/12 [PERSON_NAME] administered a diagnostic decoding assessment to h…" at bounding box center [880, 413] width 999 height 855
copy div "[PERSON_NAME] administered a diagnostic decoding assessment to her student. Her…"
click at [575, 565] on div at bounding box center [581, 562] width 19 height 19
click at [575, 565] on input "Oral reading fluency passage" at bounding box center [581, 562] width 19 height 19
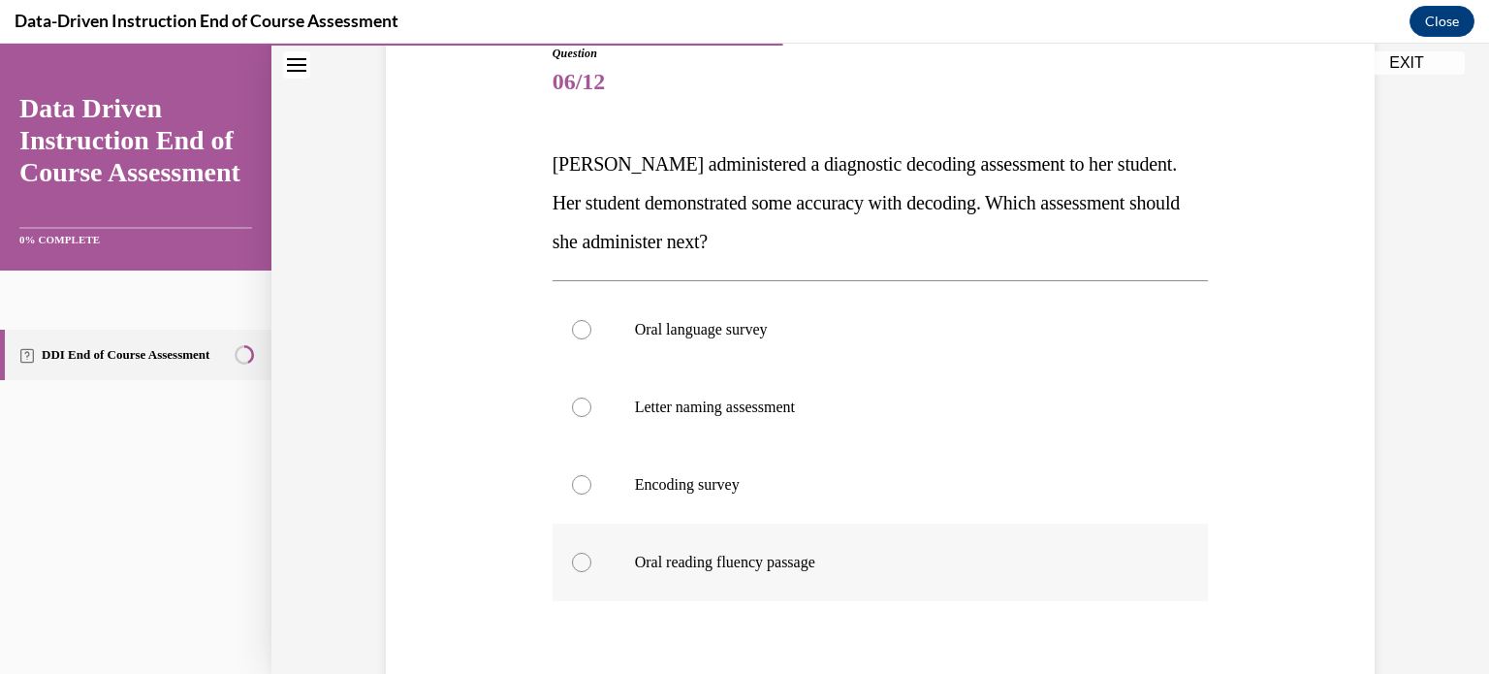
radio input "true"
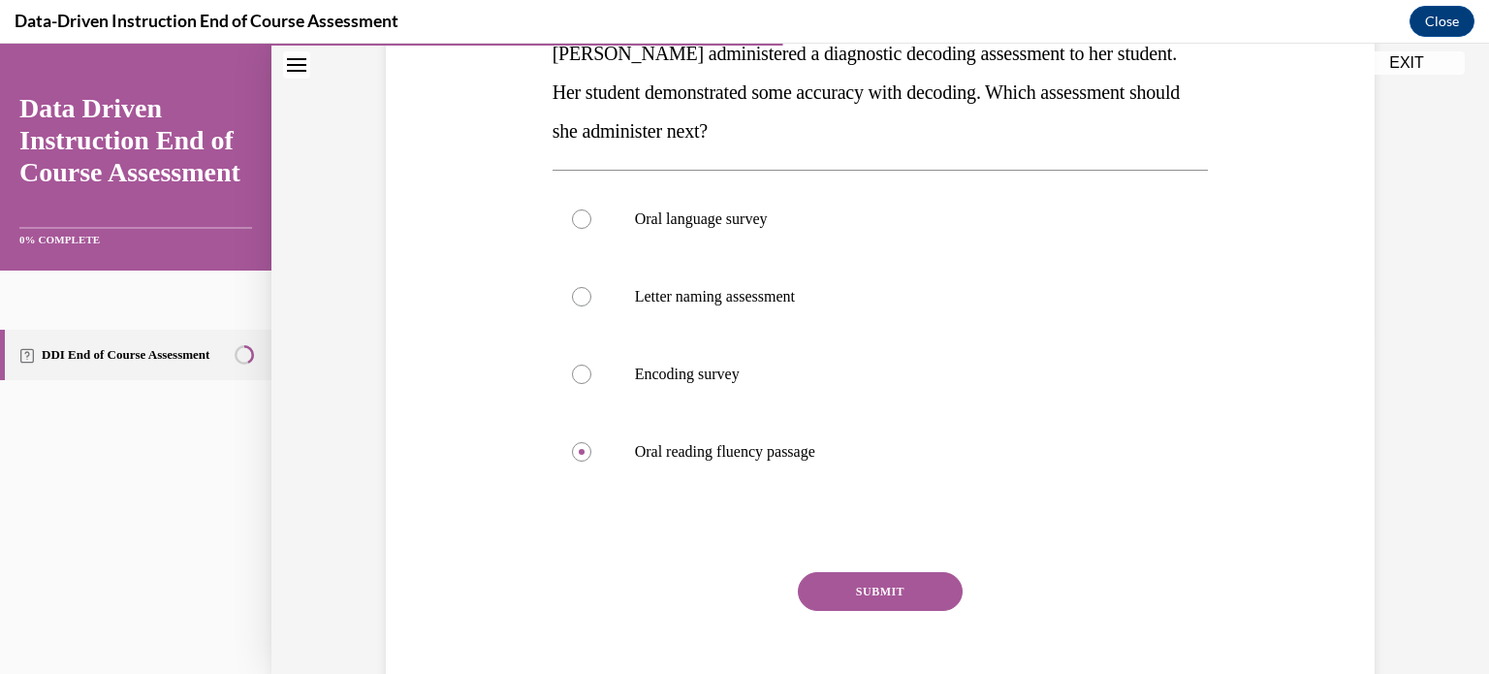
scroll to position [431, 0]
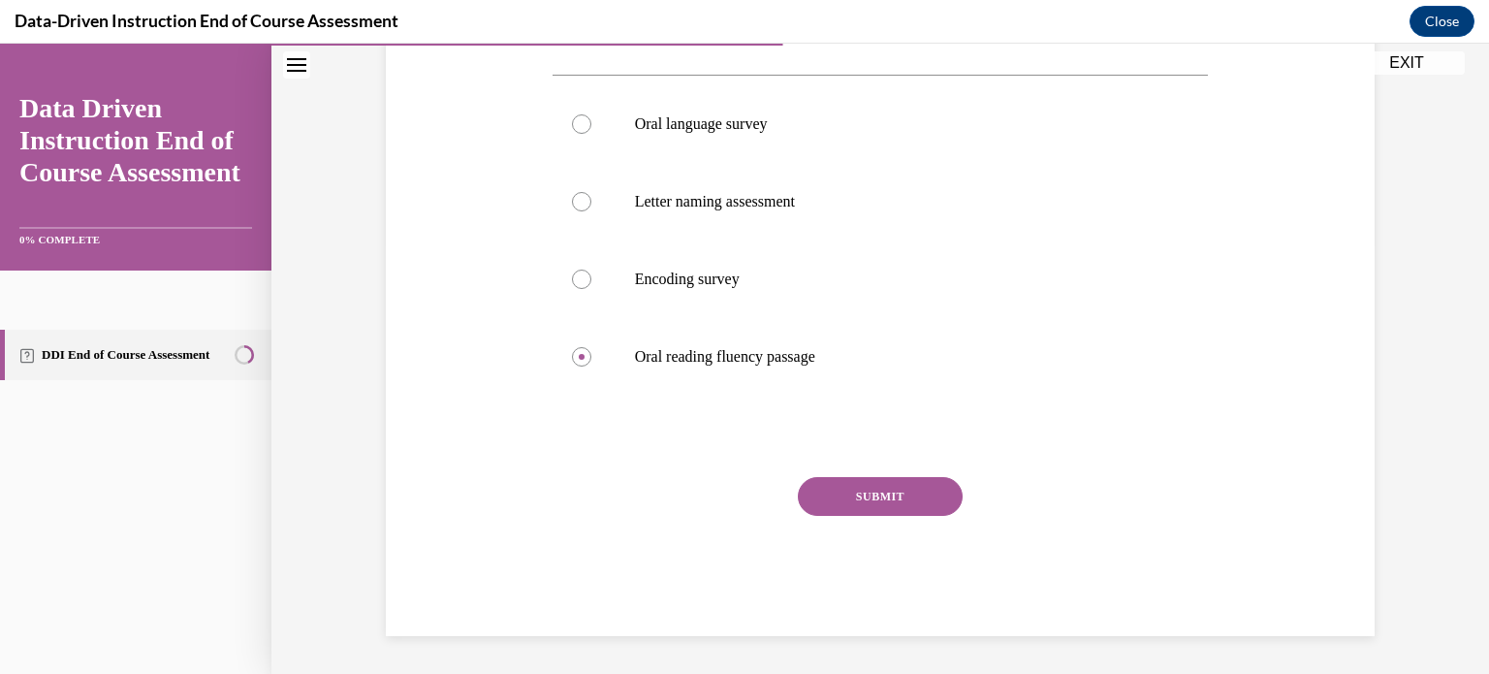
click at [908, 496] on button "SUBMIT" at bounding box center [880, 496] width 165 height 39
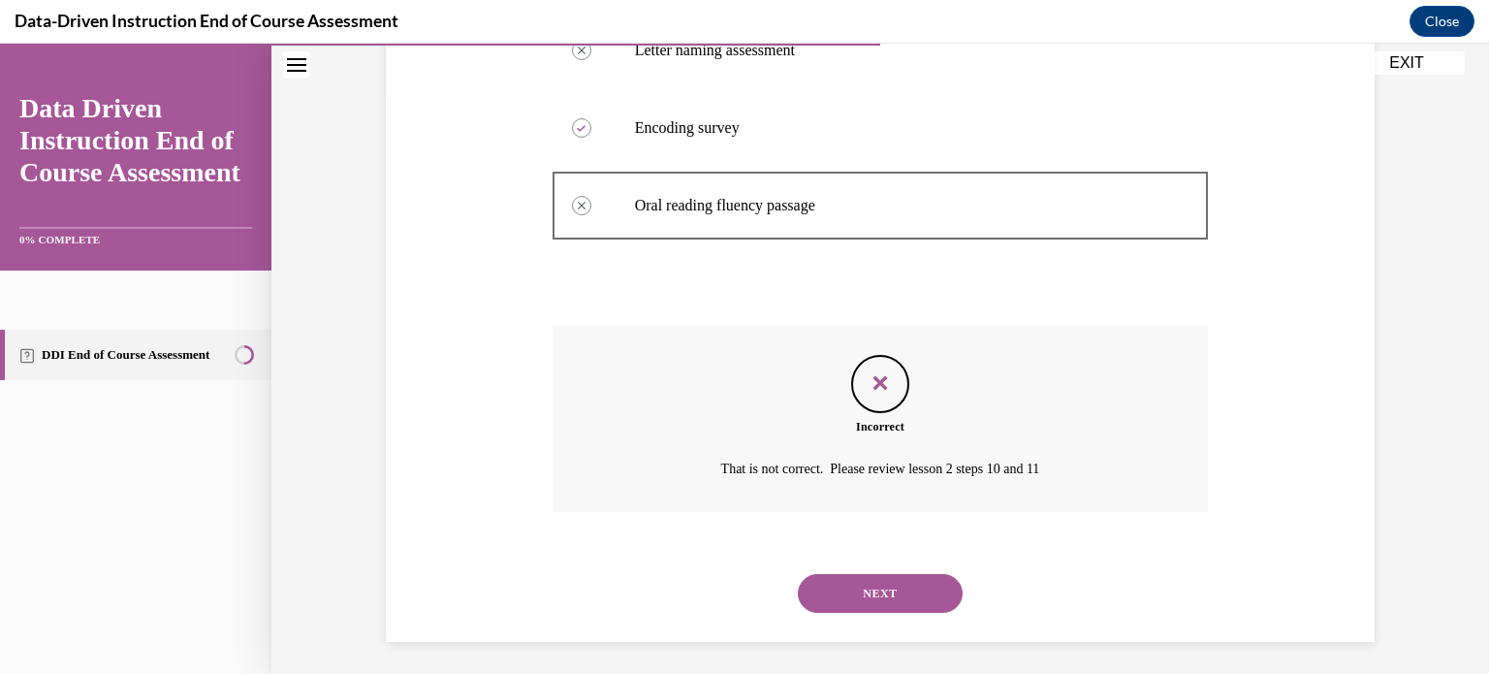
scroll to position [588, 0]
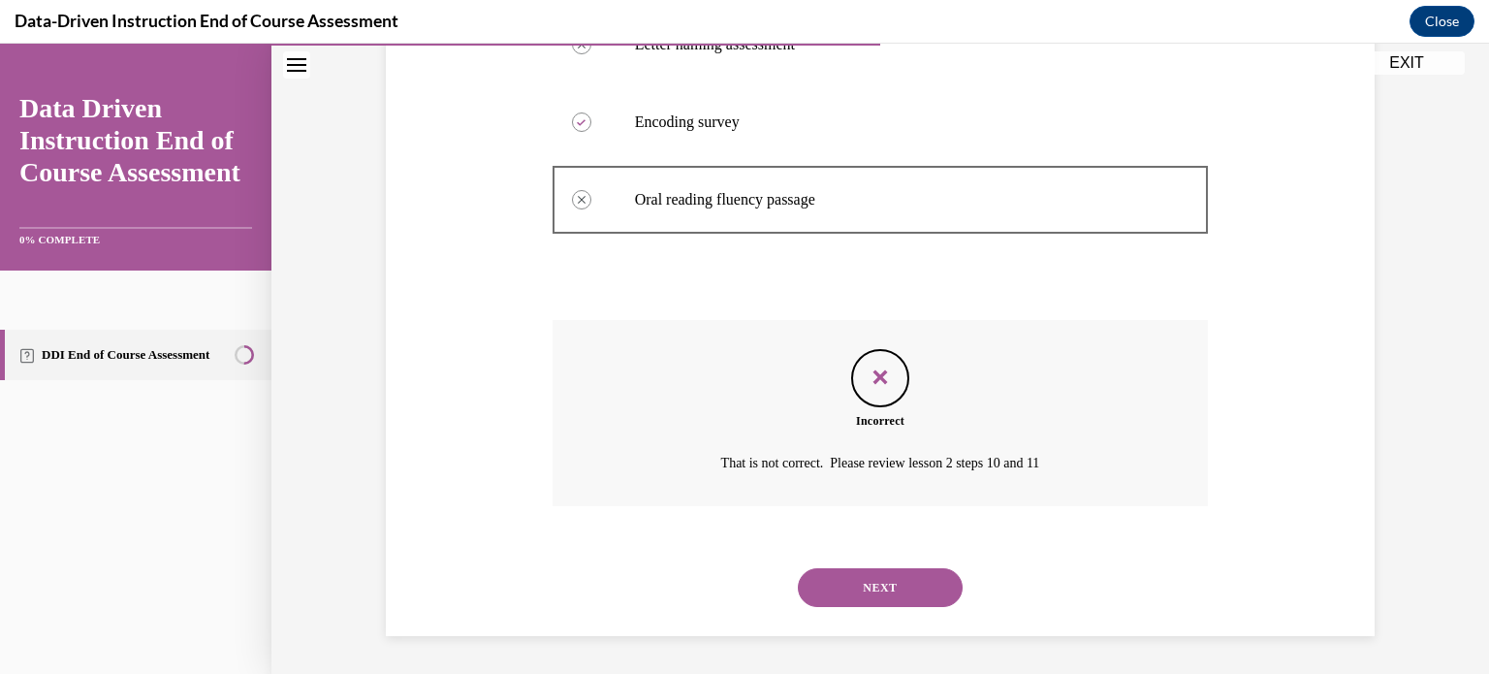
click at [883, 588] on button "NEXT" at bounding box center [880, 587] width 165 height 39
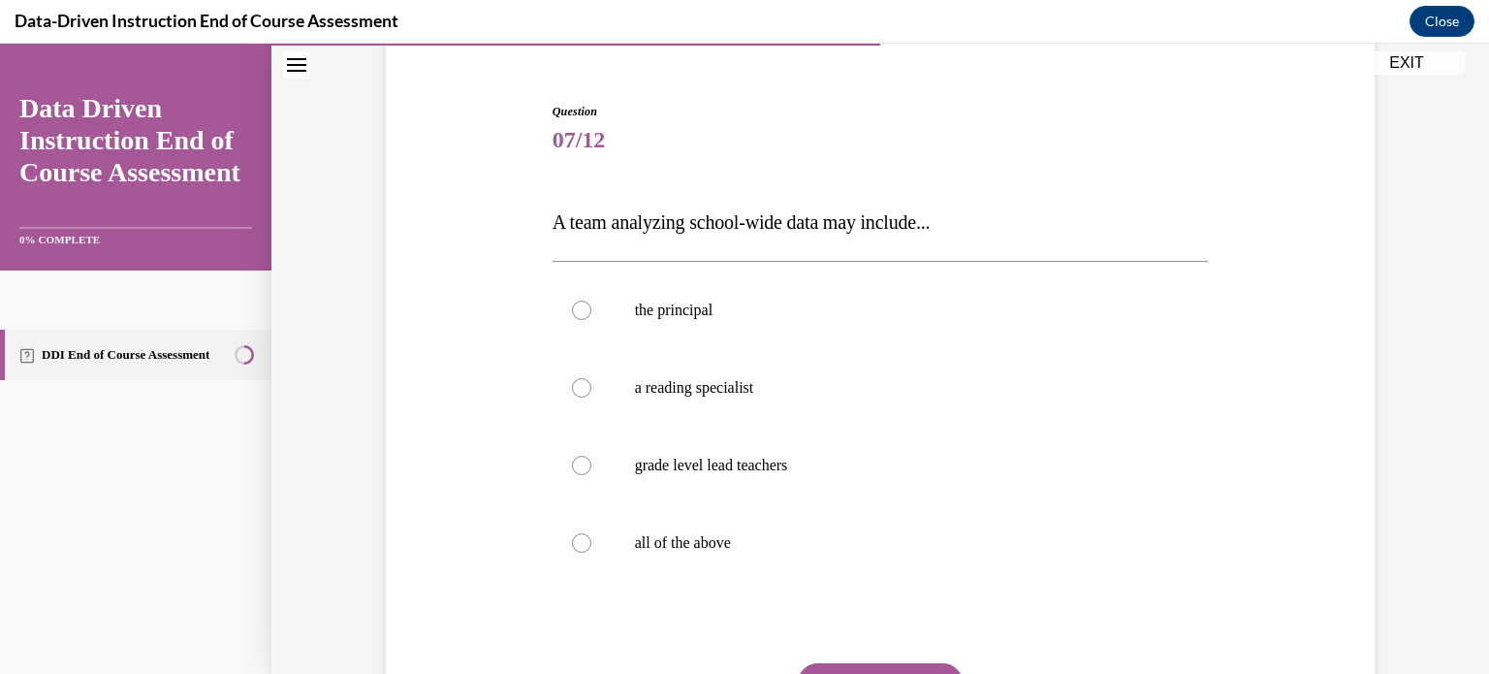
scroll to position [206, 0]
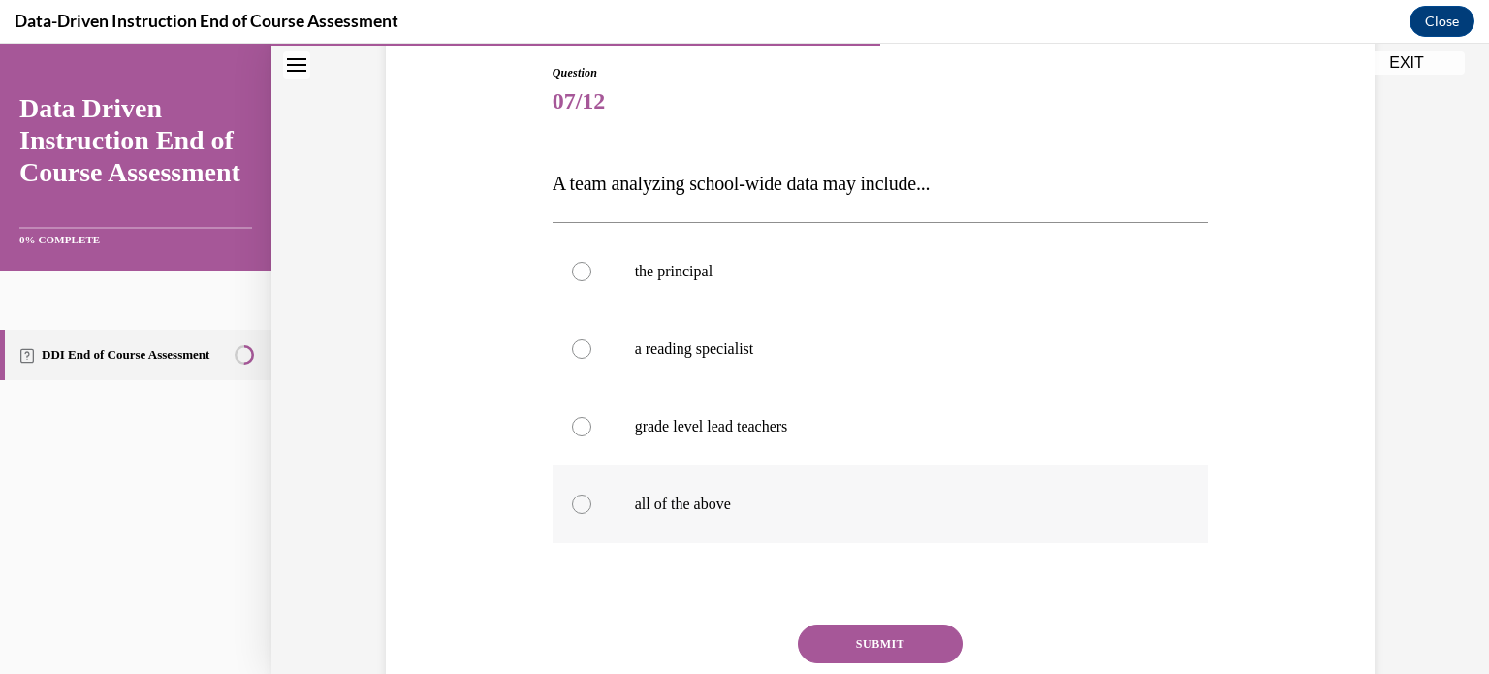
click at [571, 482] on label "all of the above" at bounding box center [881, 504] width 656 height 78
click at [572, 495] on input "all of the above" at bounding box center [581, 504] width 19 height 19
radio input "true"
click at [889, 652] on button "SUBMIT" at bounding box center [880, 643] width 165 height 39
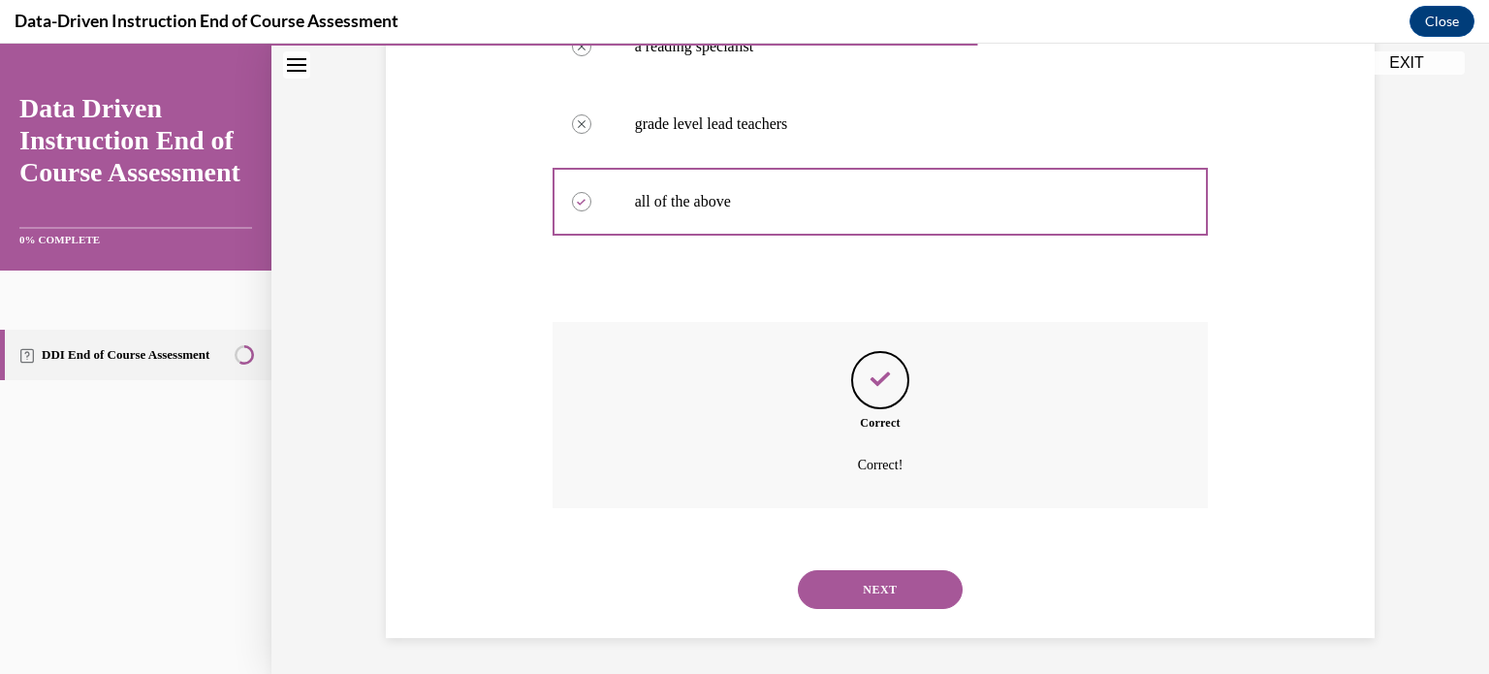
scroll to position [510, 0]
click at [855, 573] on button "NEXT" at bounding box center [880, 587] width 165 height 39
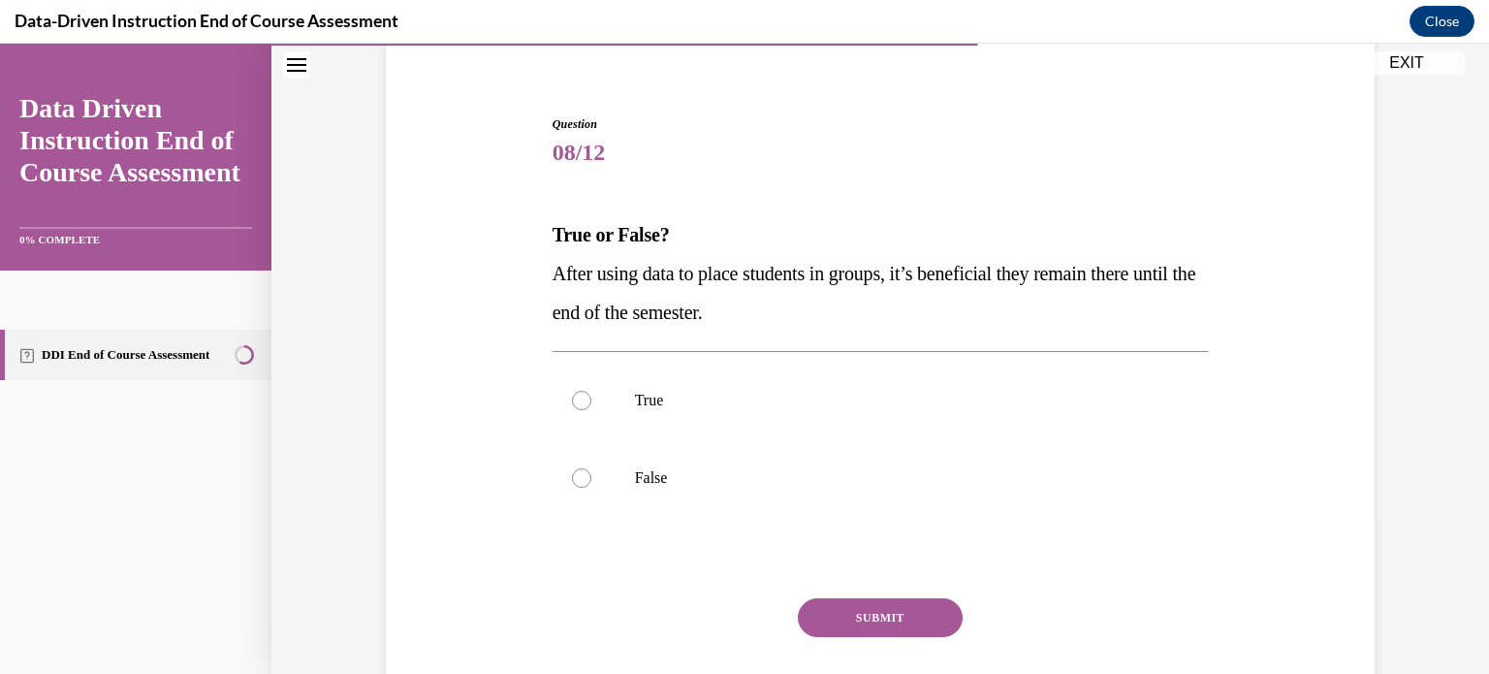
scroll to position [275, 0]
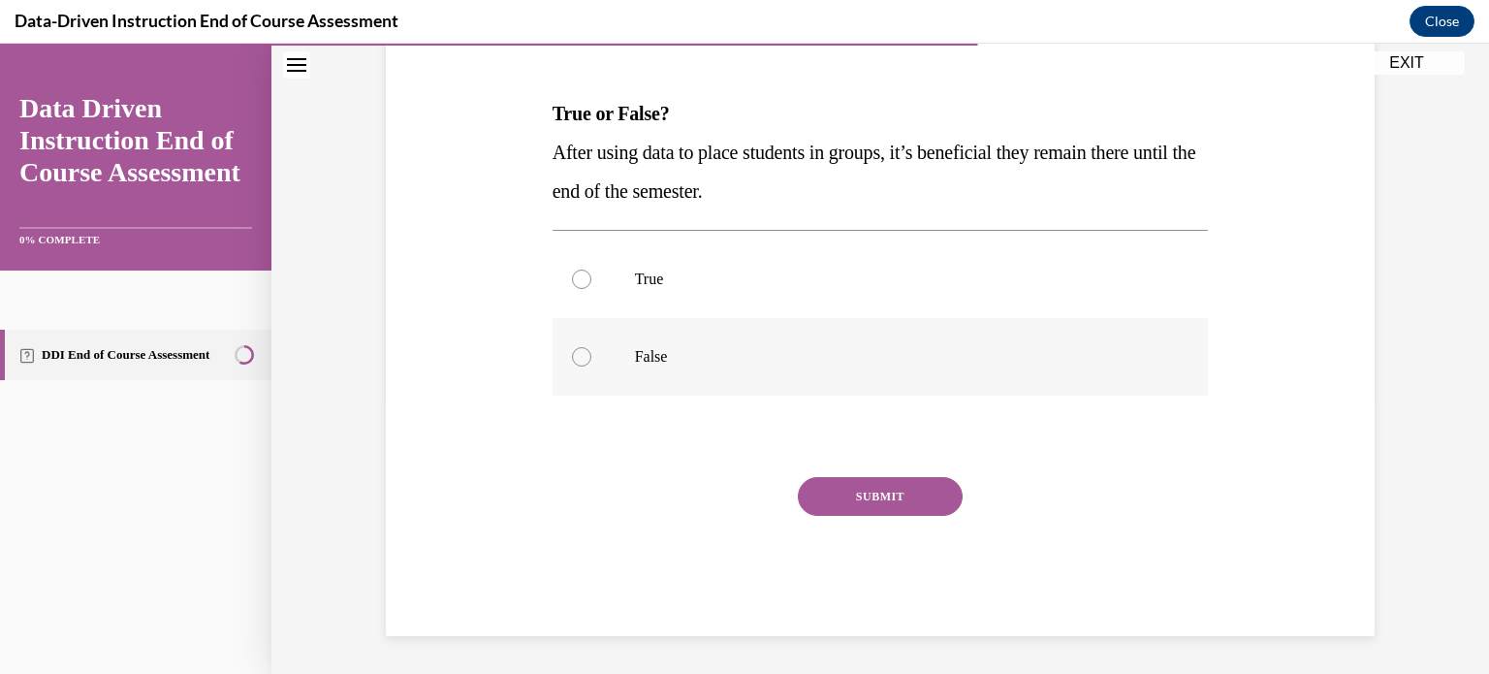
click at [573, 350] on div at bounding box center [581, 356] width 19 height 19
click at [573, 350] on input "False" at bounding box center [581, 356] width 19 height 19
radio input "true"
click at [803, 499] on button "SUBMIT" at bounding box center [880, 496] width 165 height 39
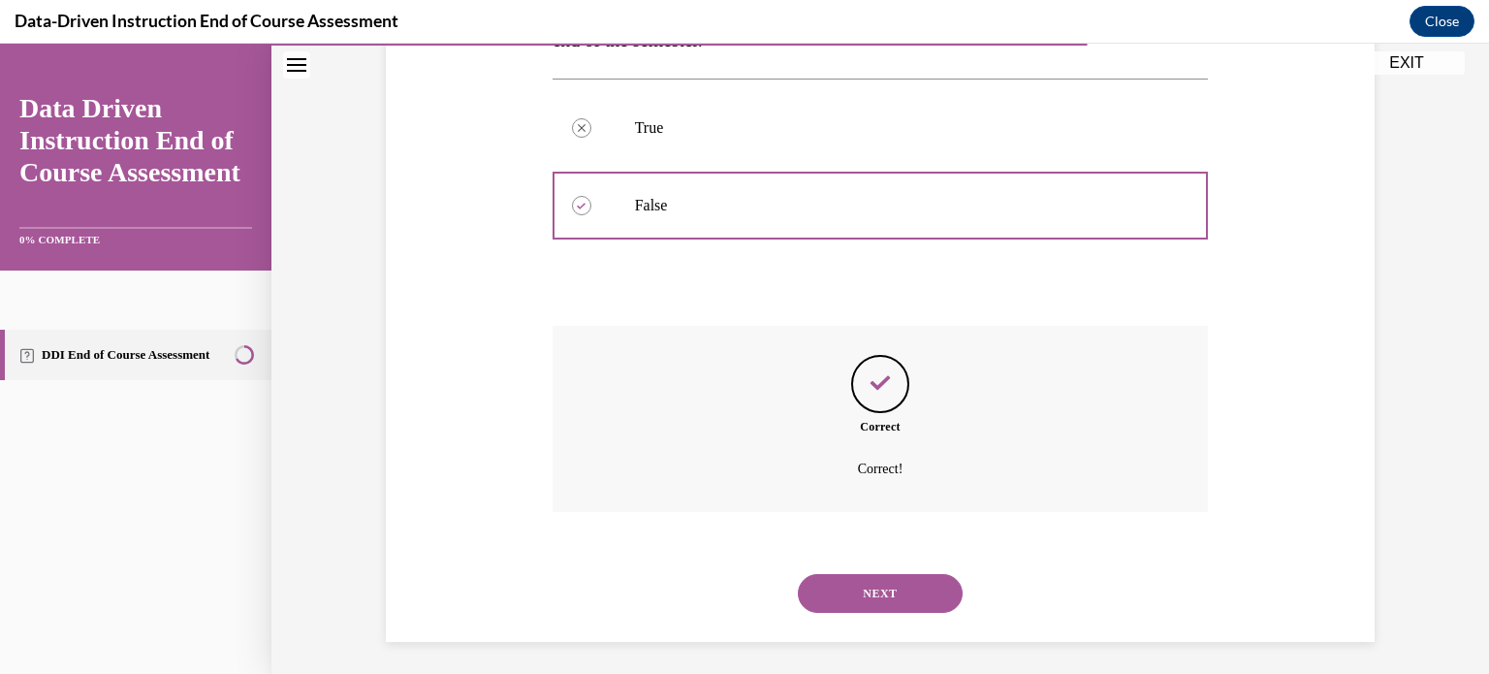
scroll to position [432, 0]
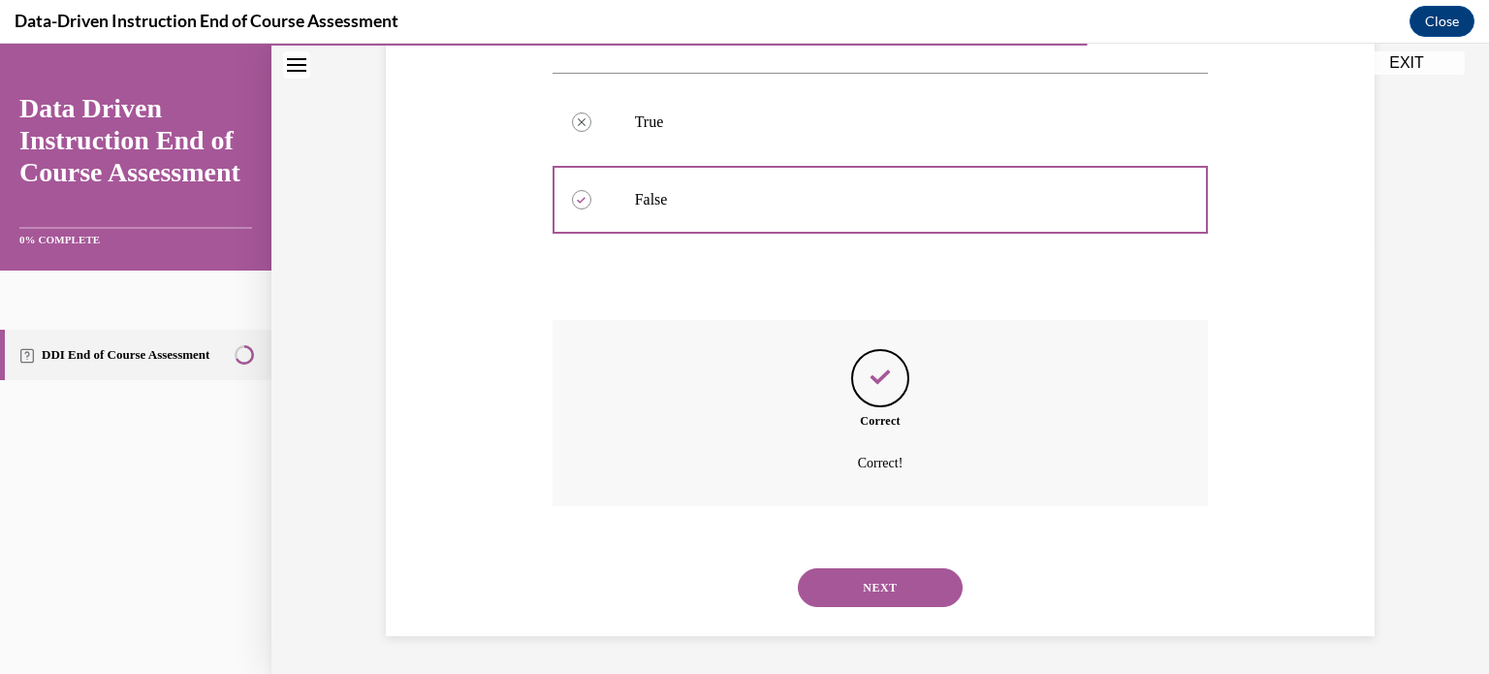
click at [853, 585] on button "NEXT" at bounding box center [880, 587] width 165 height 39
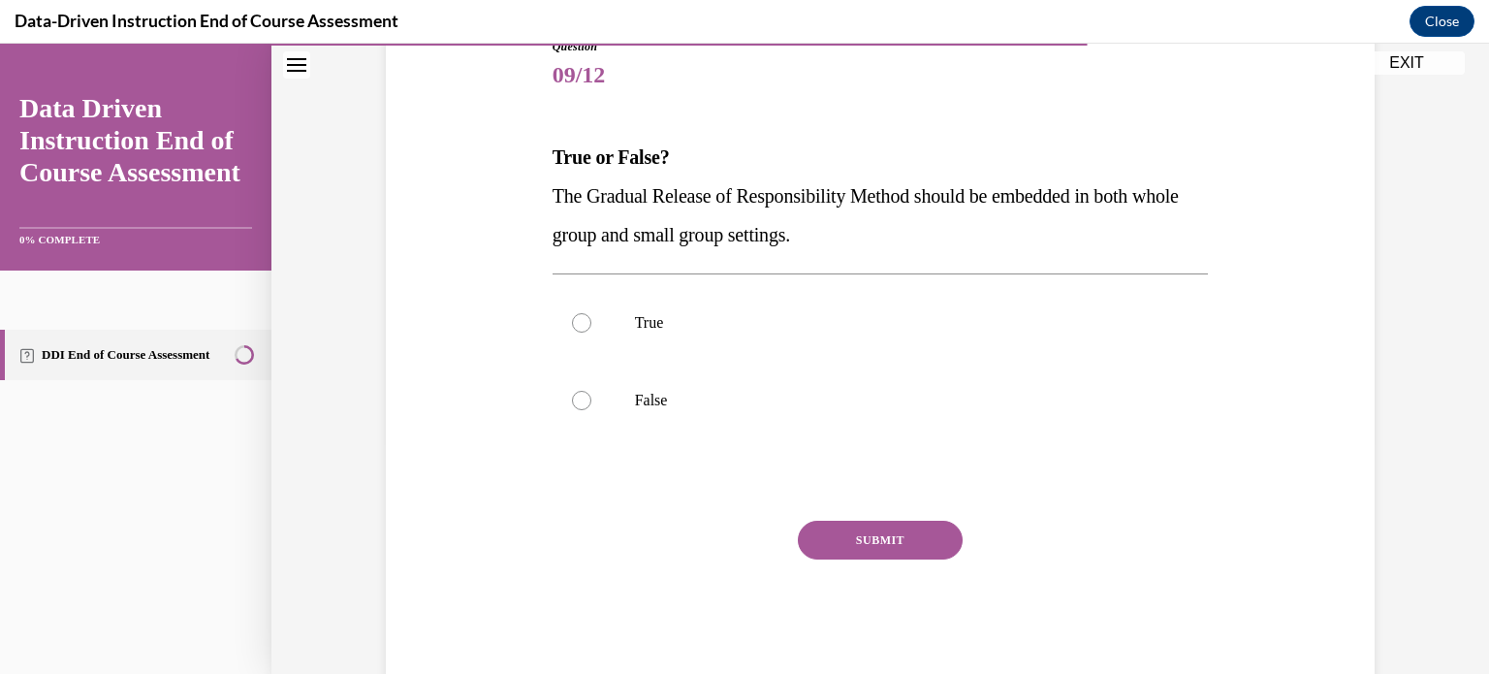
scroll to position [233, 0]
click at [572, 317] on div at bounding box center [581, 321] width 19 height 19
click at [572, 317] on input "True" at bounding box center [581, 321] width 19 height 19
radio input "true"
click at [842, 540] on button "SUBMIT" at bounding box center [880, 539] width 165 height 39
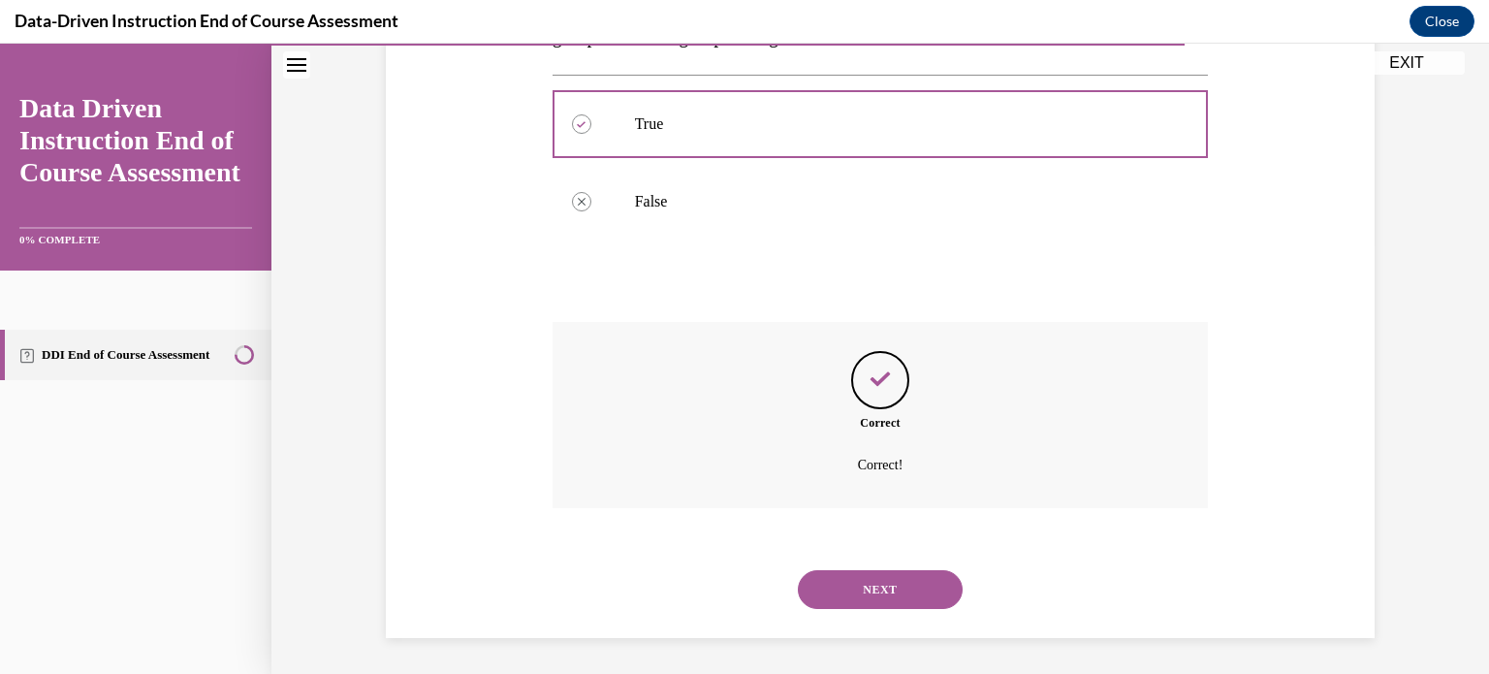
scroll to position [432, 0]
click at [846, 573] on button "NEXT" at bounding box center [880, 587] width 165 height 39
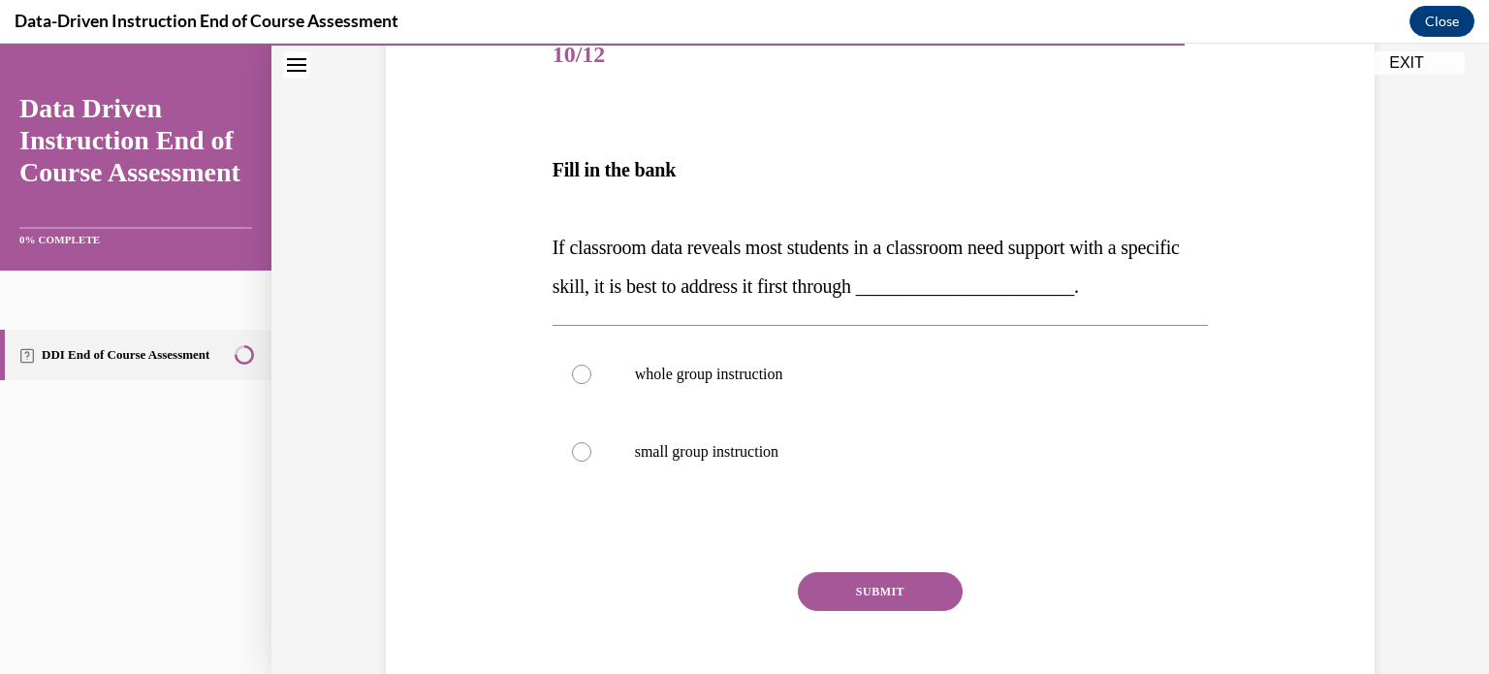
scroll to position [264, 0]
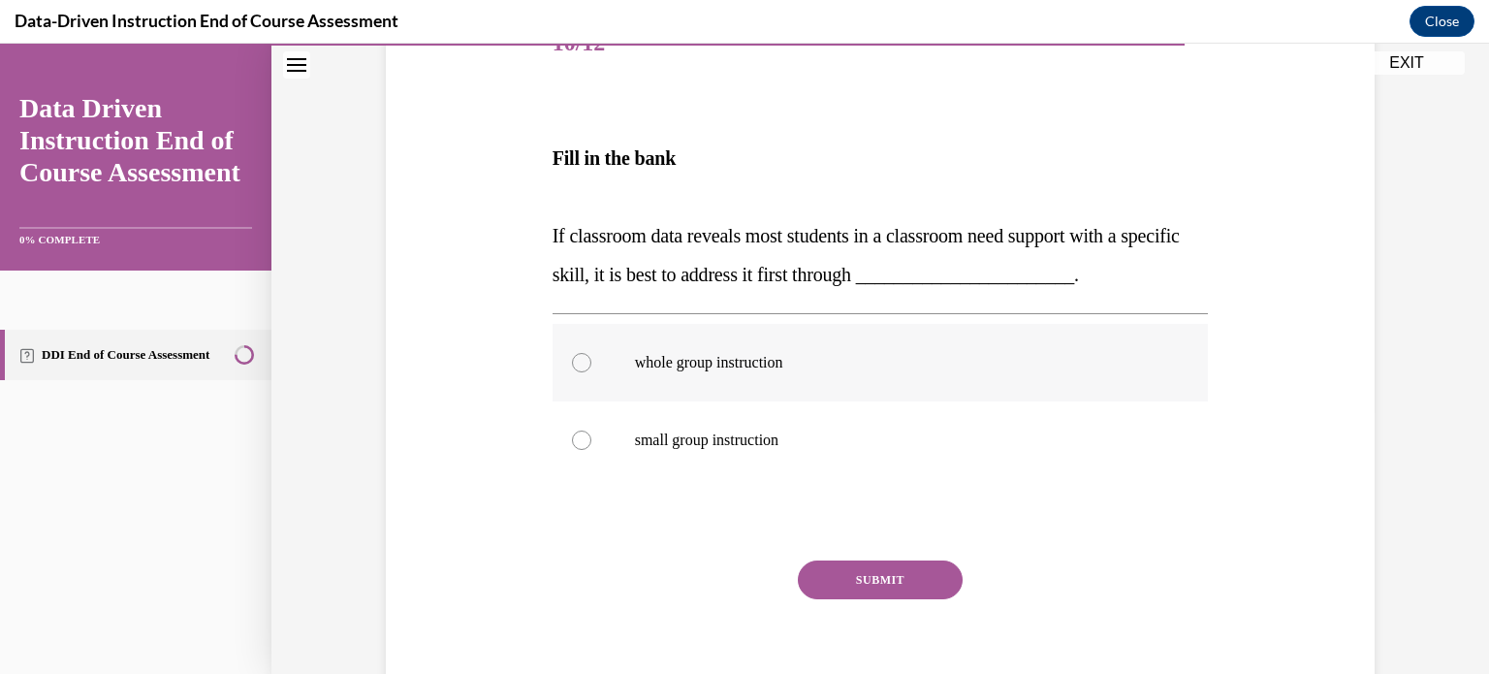
click at [573, 364] on div at bounding box center [581, 362] width 19 height 19
click at [573, 364] on input "whole group instruction" at bounding box center [581, 362] width 19 height 19
radio input "true"
click at [821, 581] on button "SUBMIT" at bounding box center [880, 579] width 165 height 39
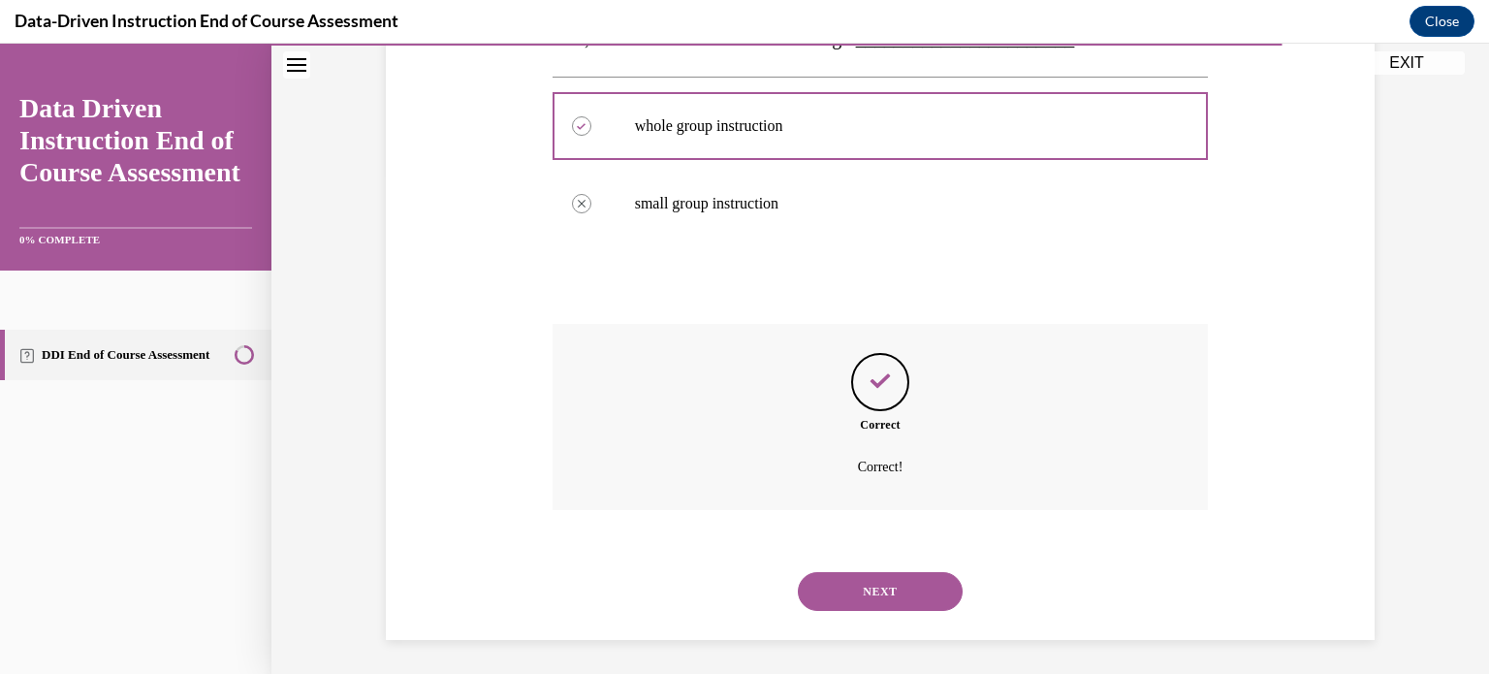
scroll to position [504, 0]
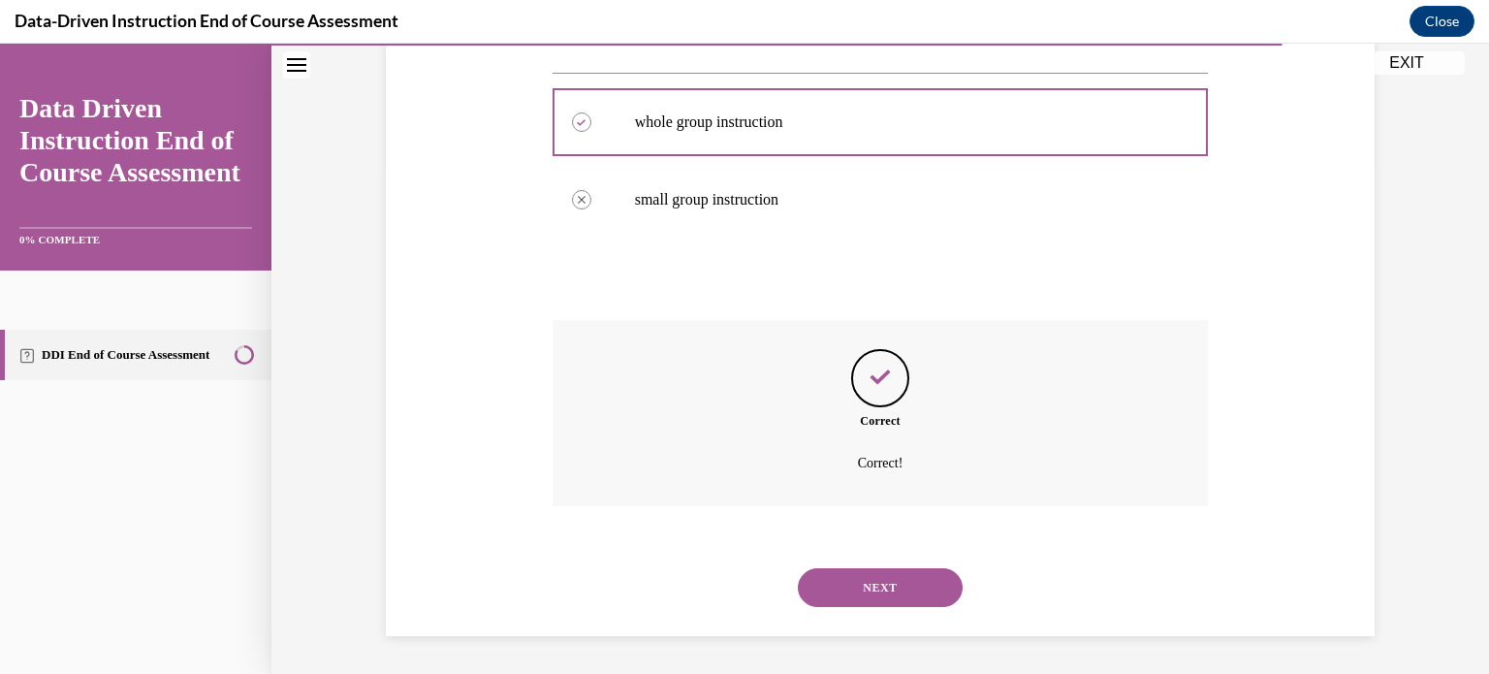
click at [843, 588] on button "NEXT" at bounding box center [880, 587] width 165 height 39
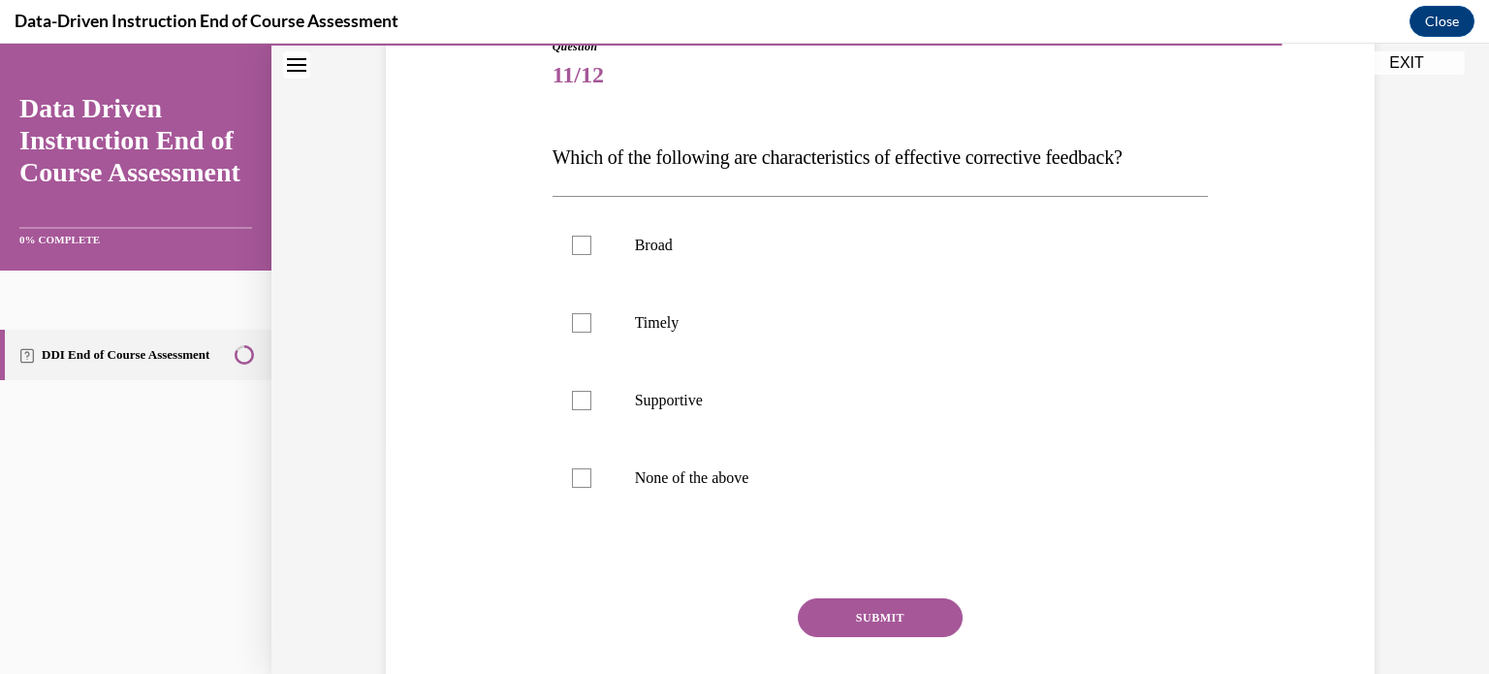
scroll to position [233, 0]
click at [575, 321] on div at bounding box center [581, 321] width 19 height 19
click at [575, 321] on input "Timely" at bounding box center [581, 321] width 19 height 19
checkbox input "true"
click at [574, 398] on div at bounding box center [581, 399] width 19 height 19
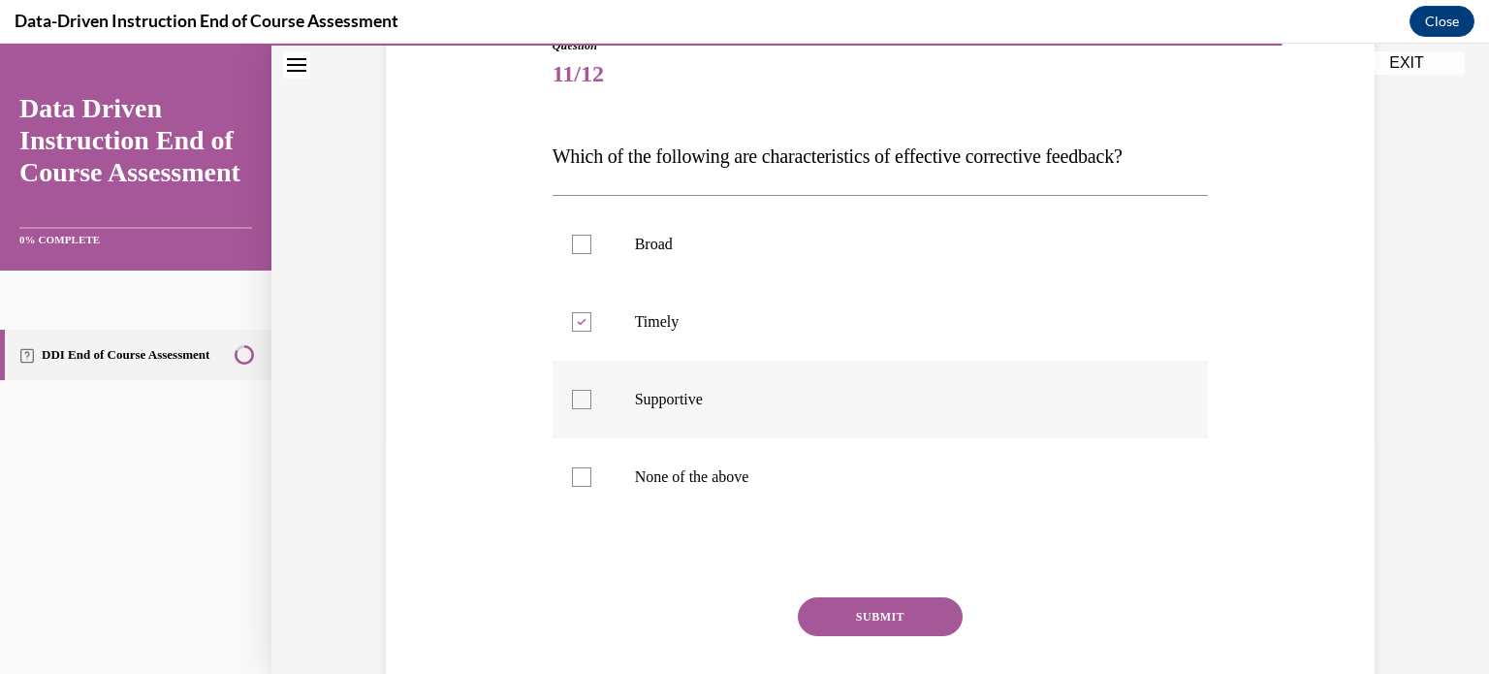
click at [574, 398] on input "Supportive" at bounding box center [581, 399] width 19 height 19
checkbox input "true"
click at [878, 613] on button "SUBMIT" at bounding box center [880, 616] width 165 height 39
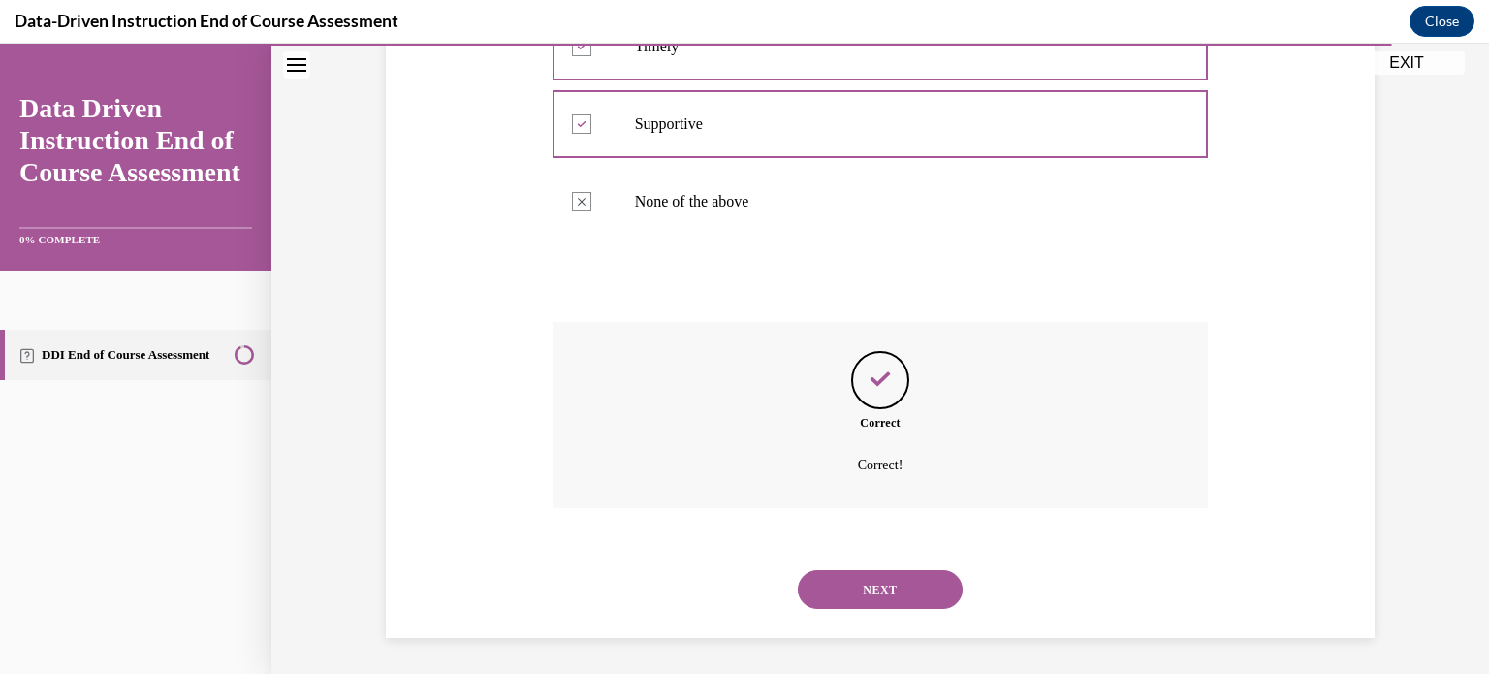
scroll to position [510, 0]
click at [883, 586] on button "NEXT" at bounding box center [880, 587] width 165 height 39
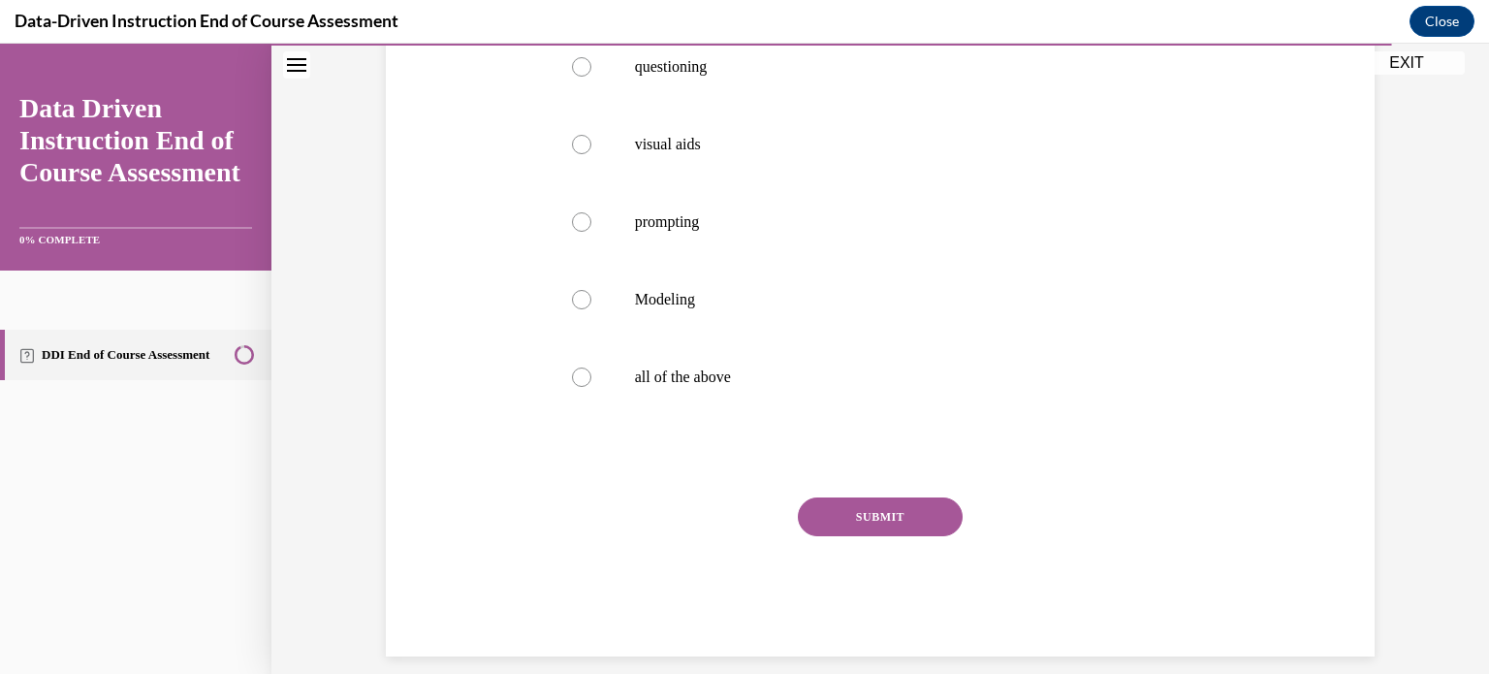
scroll to position [392, 0]
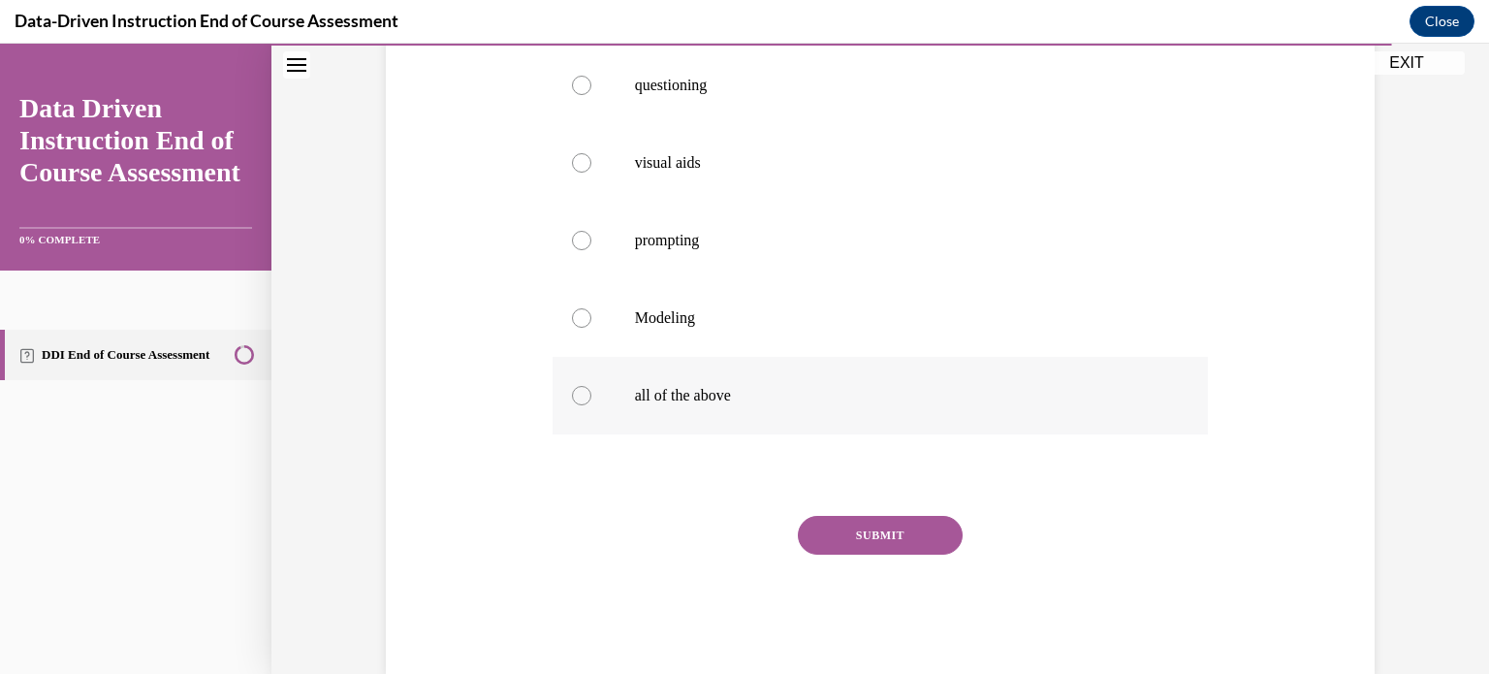
click at [572, 391] on div at bounding box center [581, 395] width 19 height 19
click at [572, 391] on input "all of the above" at bounding box center [581, 395] width 19 height 19
radio input "true"
click at [904, 545] on button "SUBMIT" at bounding box center [880, 535] width 165 height 39
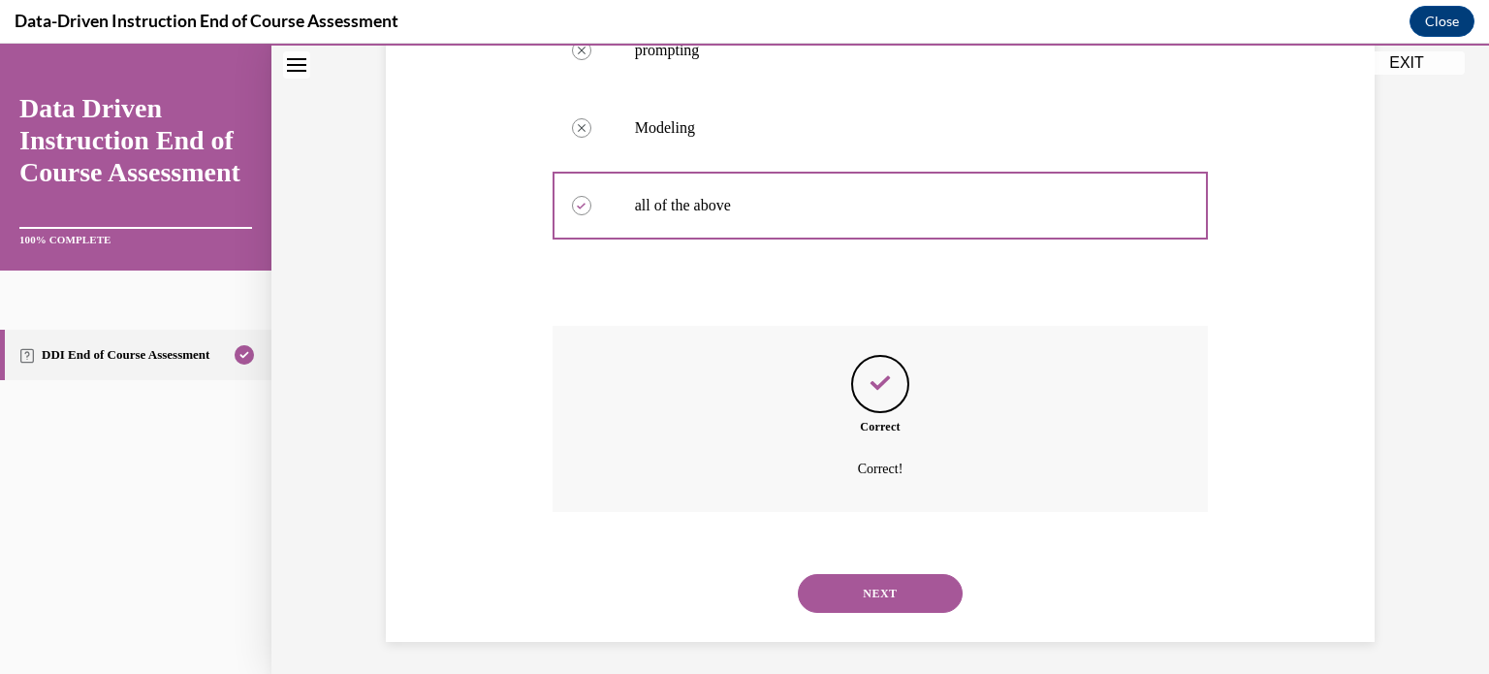
scroll to position [588, 0]
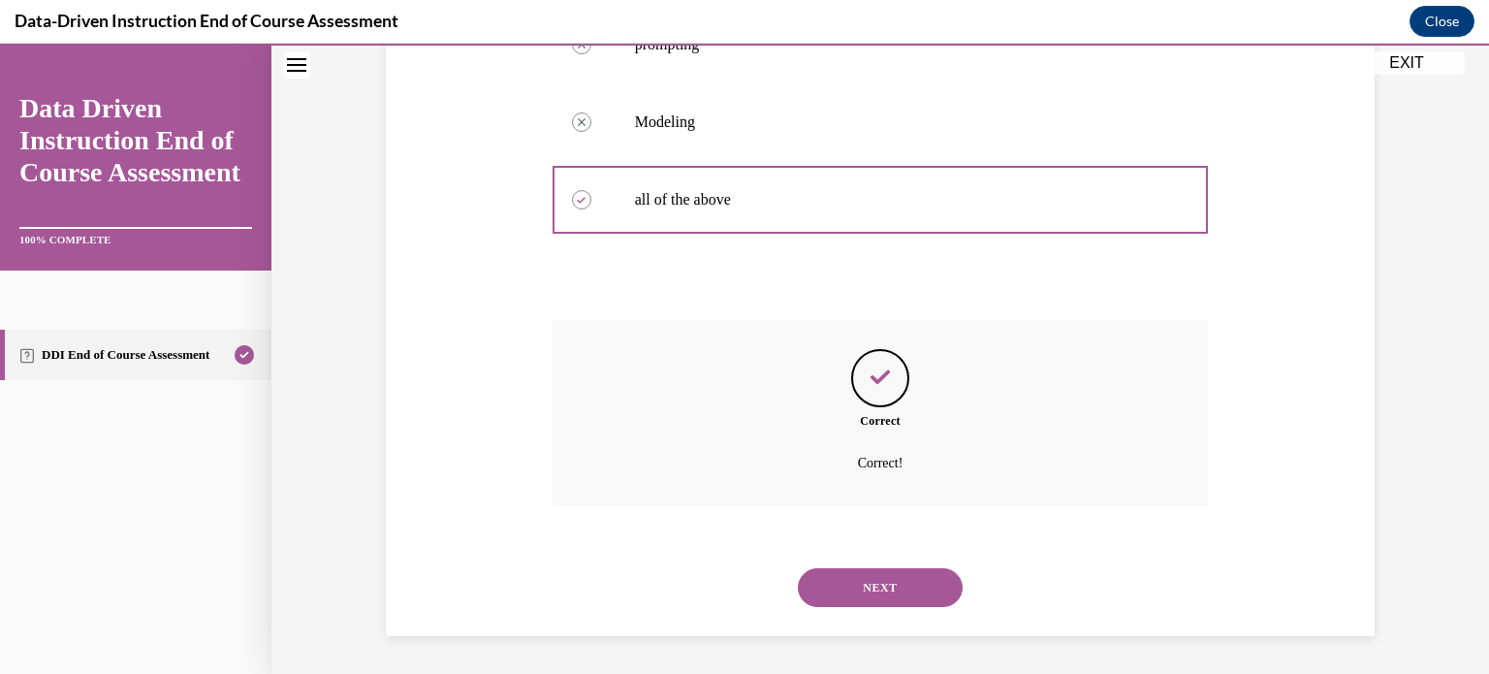
click at [888, 575] on button "NEXT" at bounding box center [880, 587] width 165 height 39
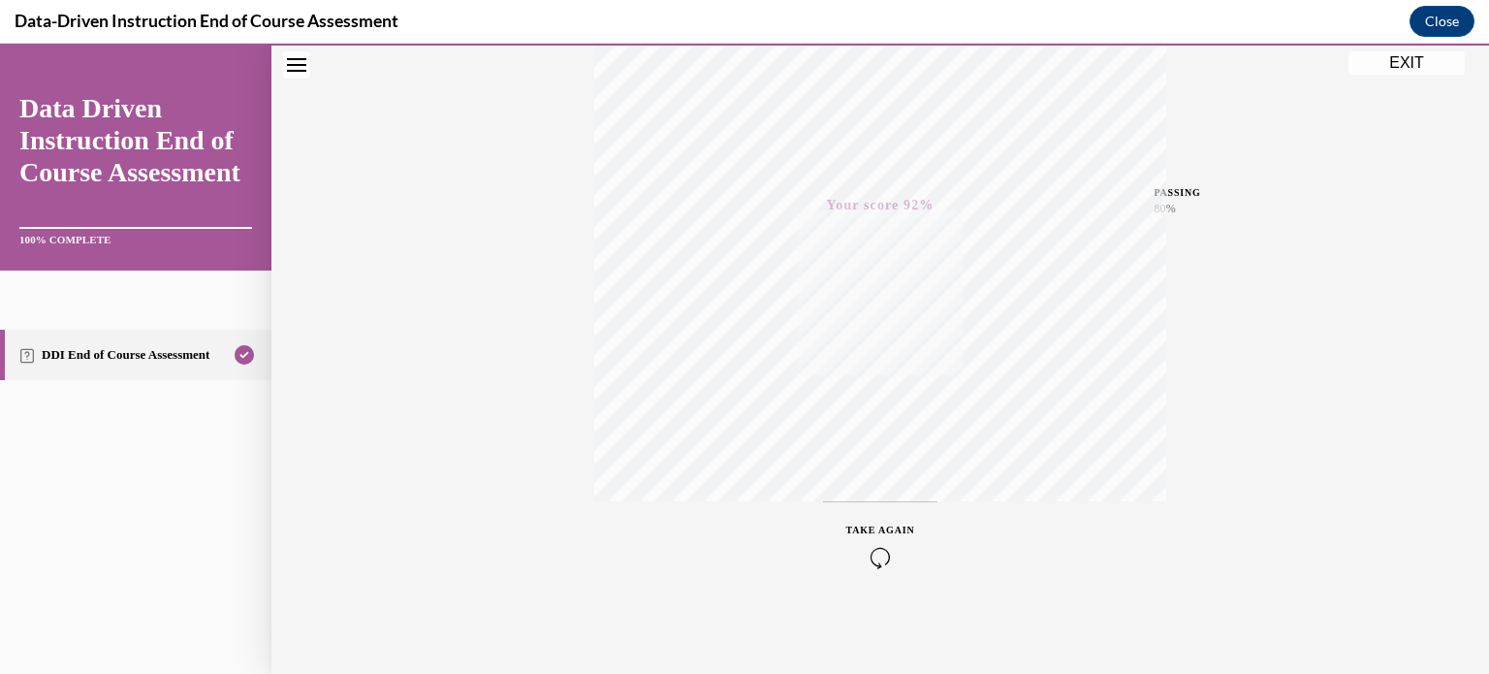
scroll to position [363, 0]
click at [1398, 61] on button "EXIT" at bounding box center [1407, 62] width 116 height 23
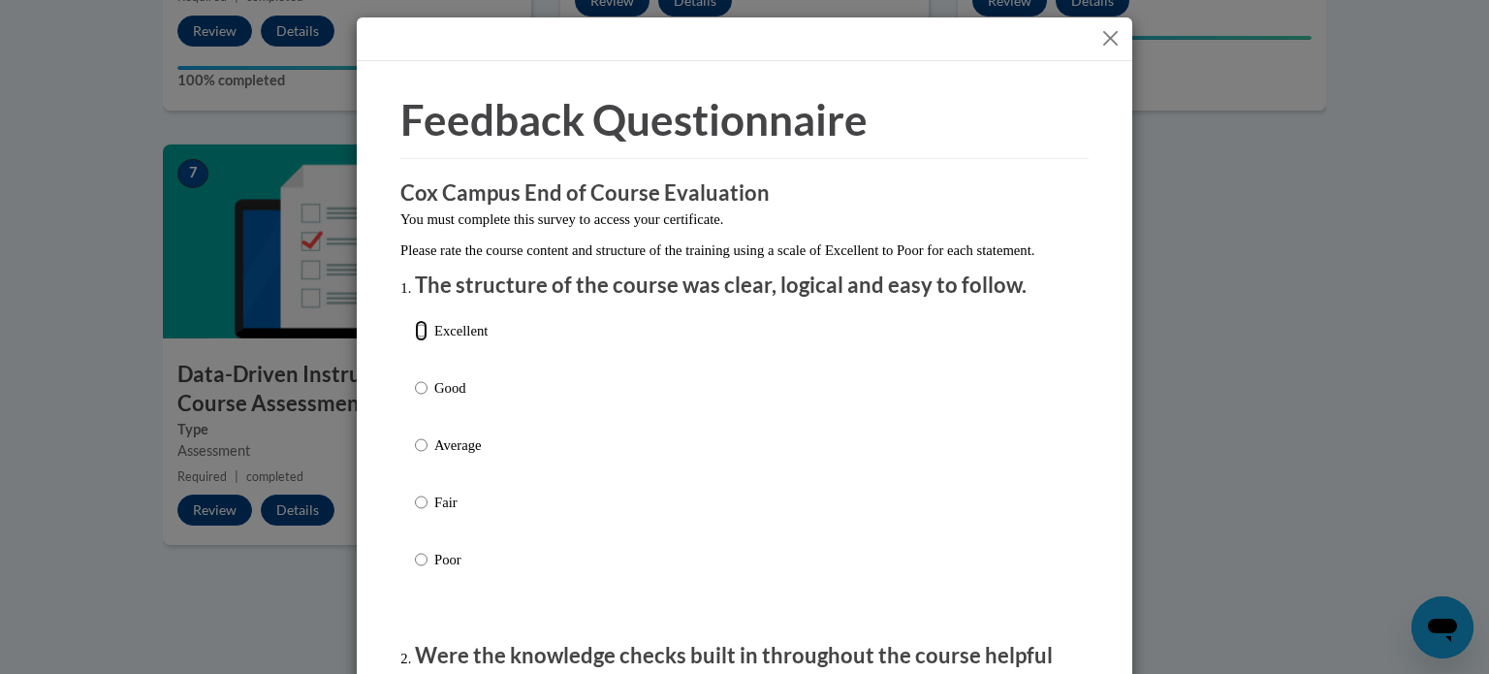
click at [415, 341] on input "Excellent" at bounding box center [421, 330] width 13 height 21
radio input "true"
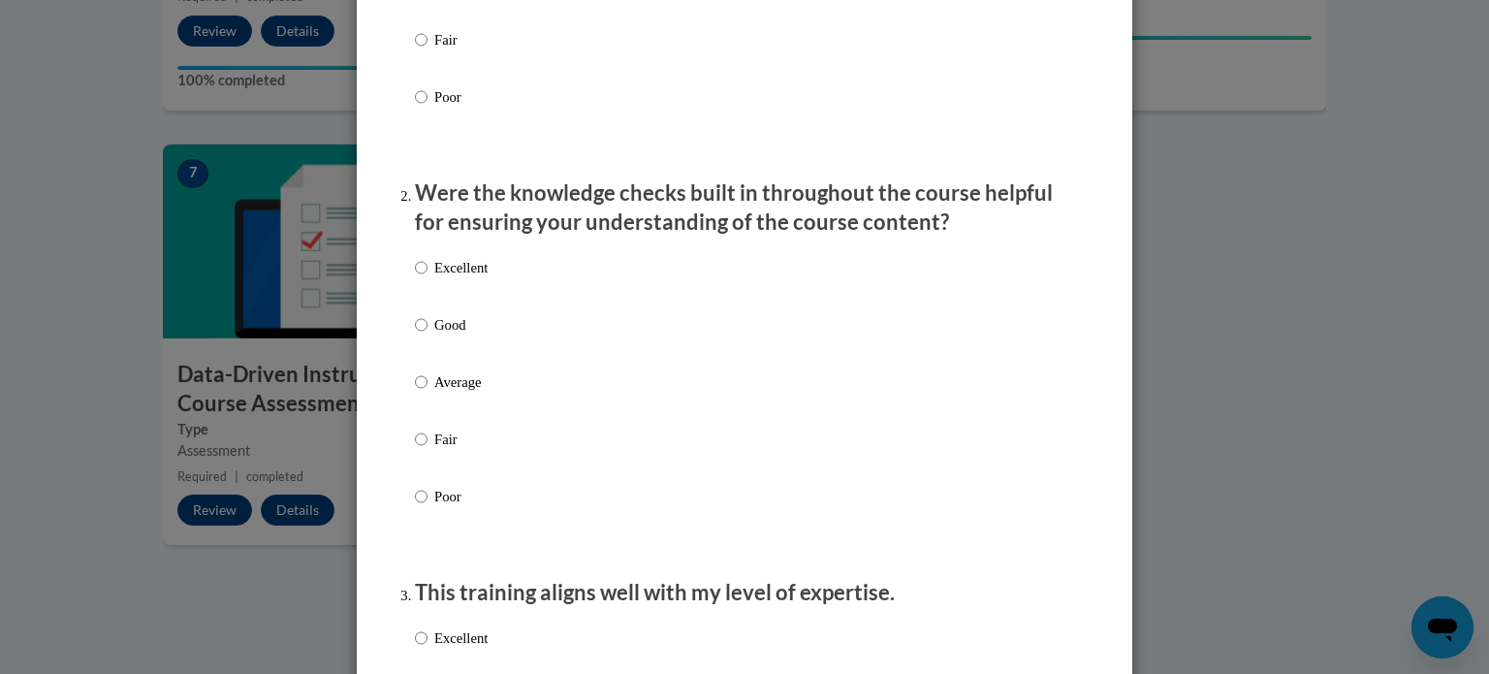
scroll to position [464, 0]
click at [415, 276] on input "Excellent" at bounding box center [421, 265] width 13 height 21
radio input "true"
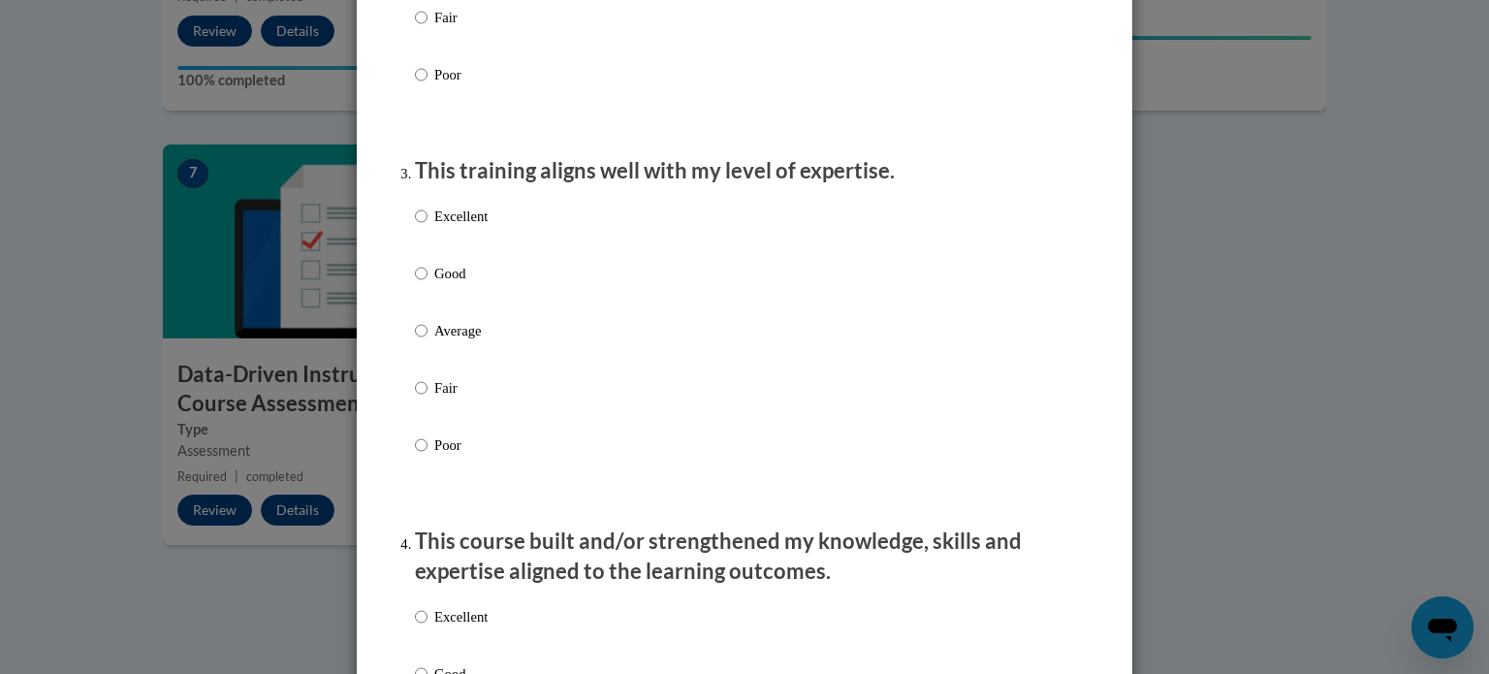
scroll to position [890, 0]
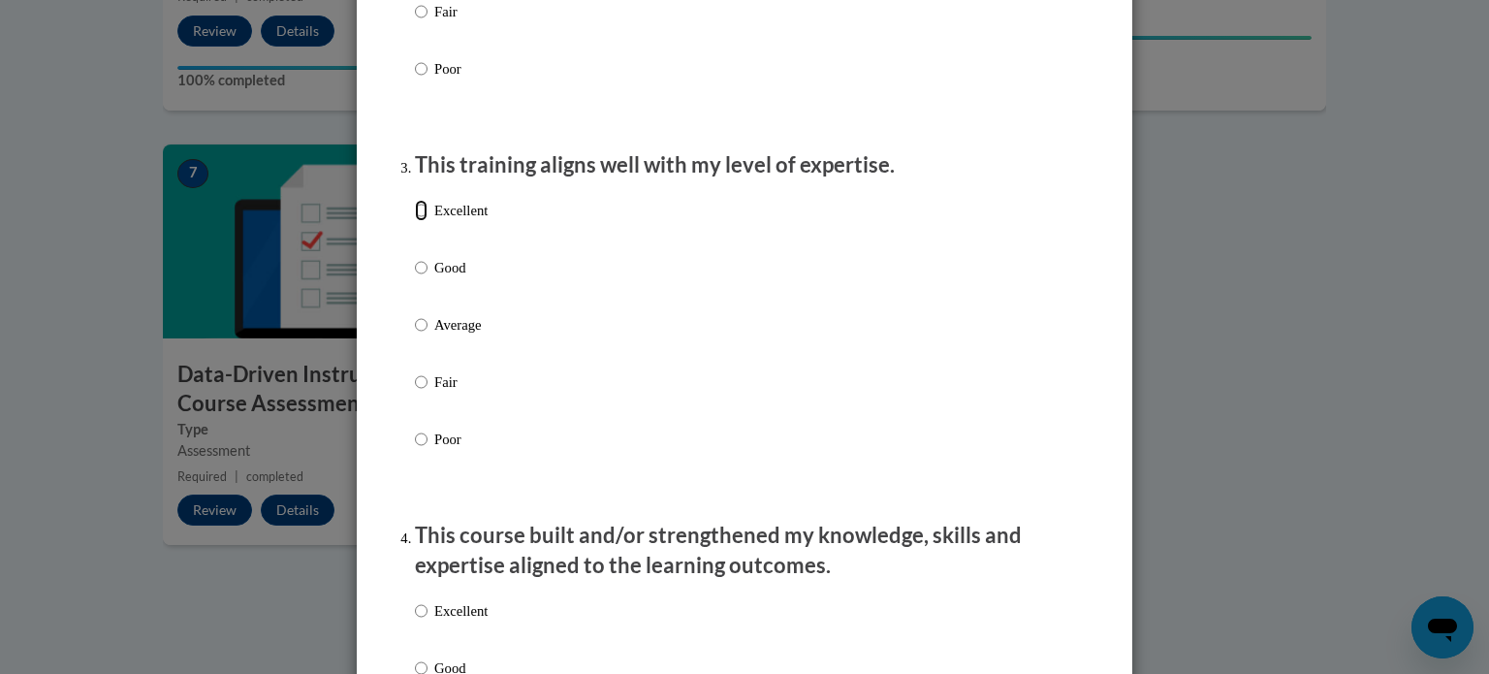
click at [415, 221] on input "Excellent" at bounding box center [421, 210] width 13 height 21
radio input "true"
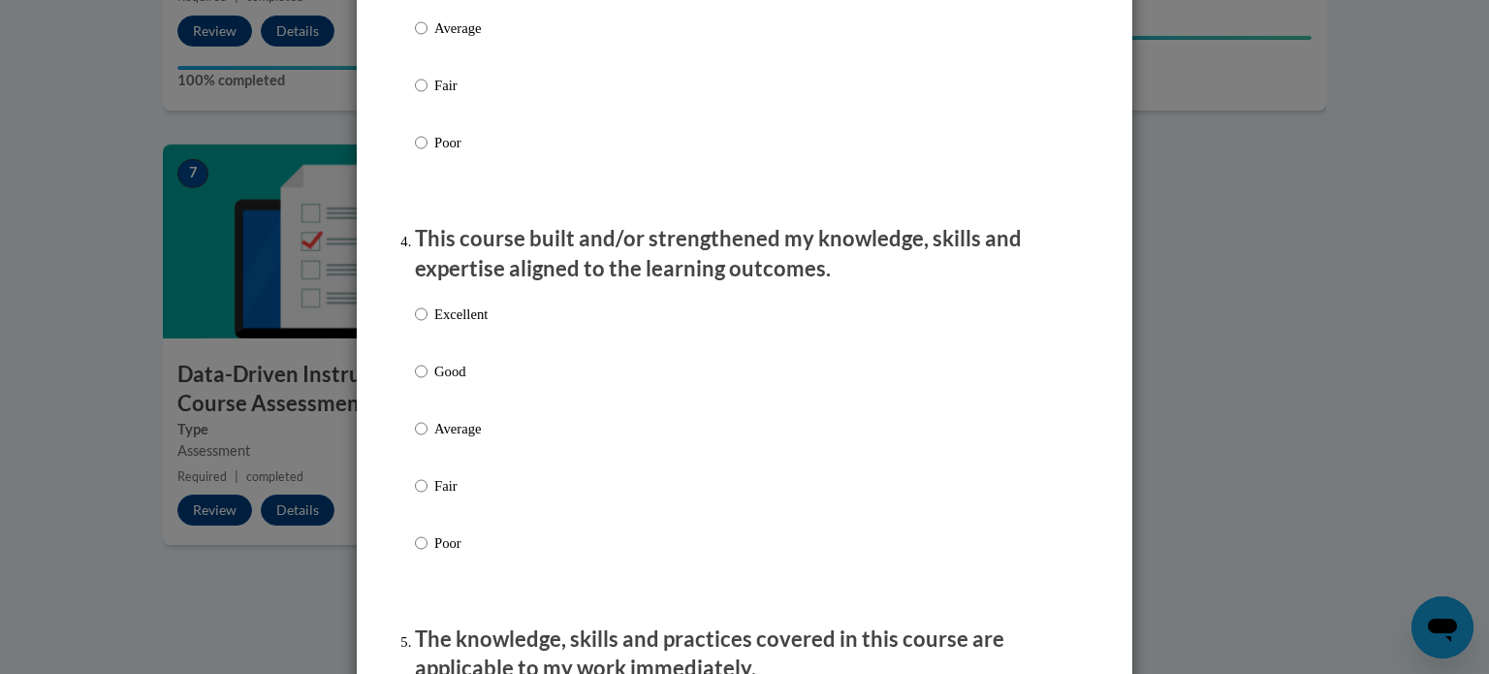
scroll to position [1296, 0]
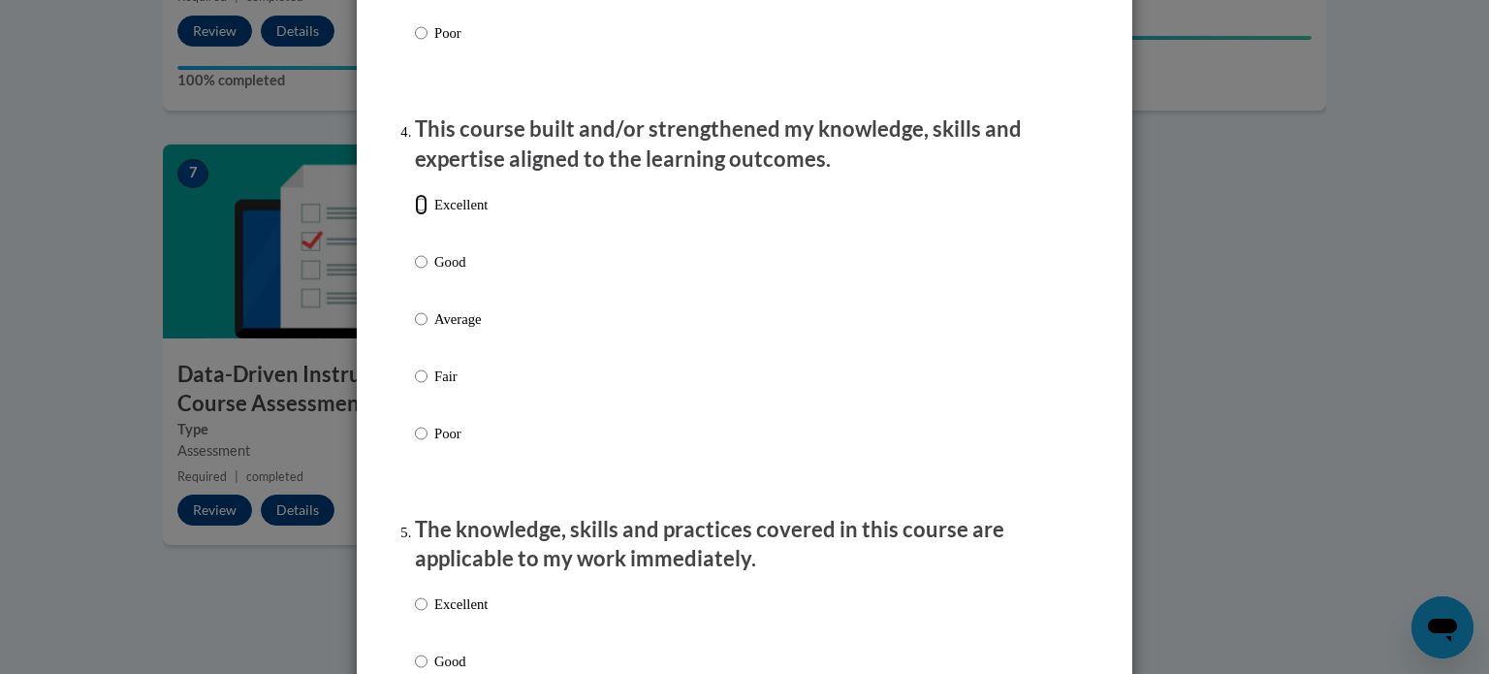
click at [419, 215] on input "Excellent" at bounding box center [421, 204] width 13 height 21
radio input "true"
click at [415, 615] on input "Excellent" at bounding box center [421, 603] width 13 height 21
radio input "true"
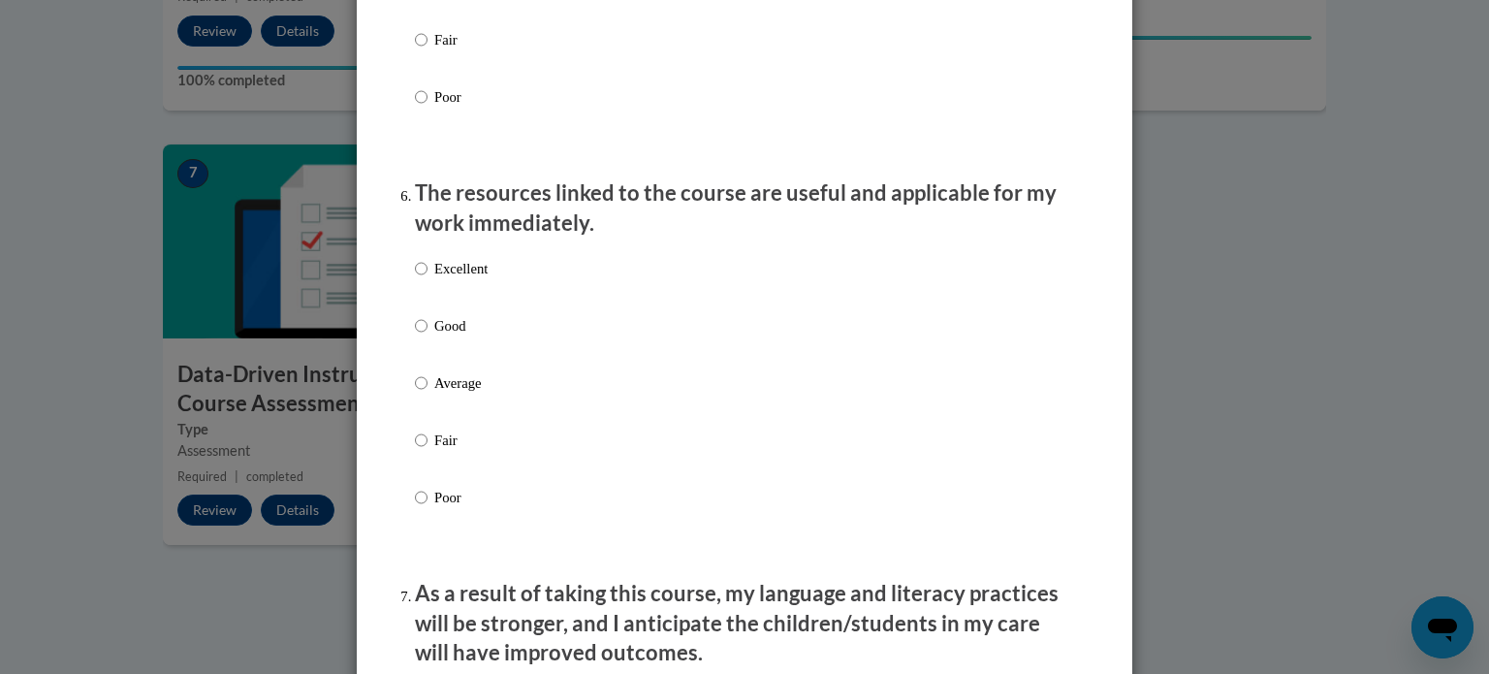
scroll to position [2077, 0]
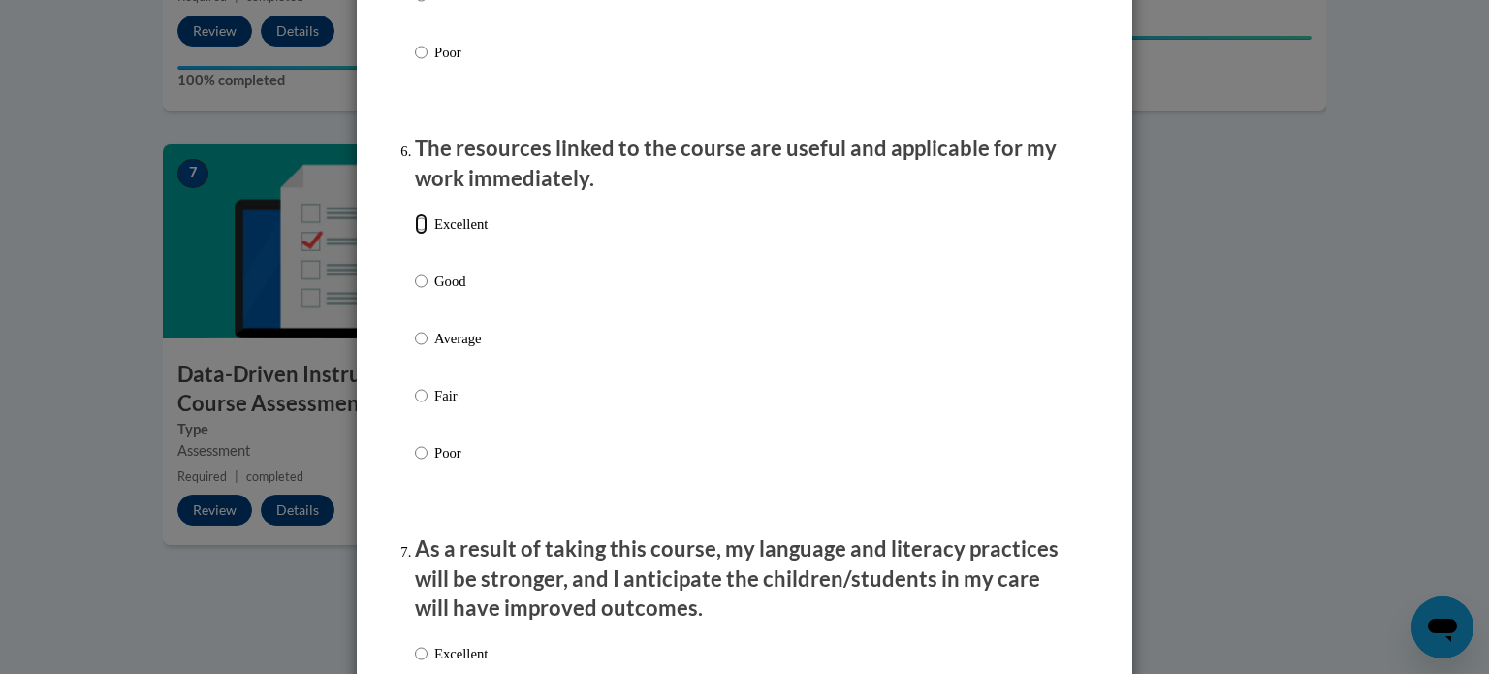
click at [415, 235] on input "Excellent" at bounding box center [421, 223] width 13 height 21
radio input "true"
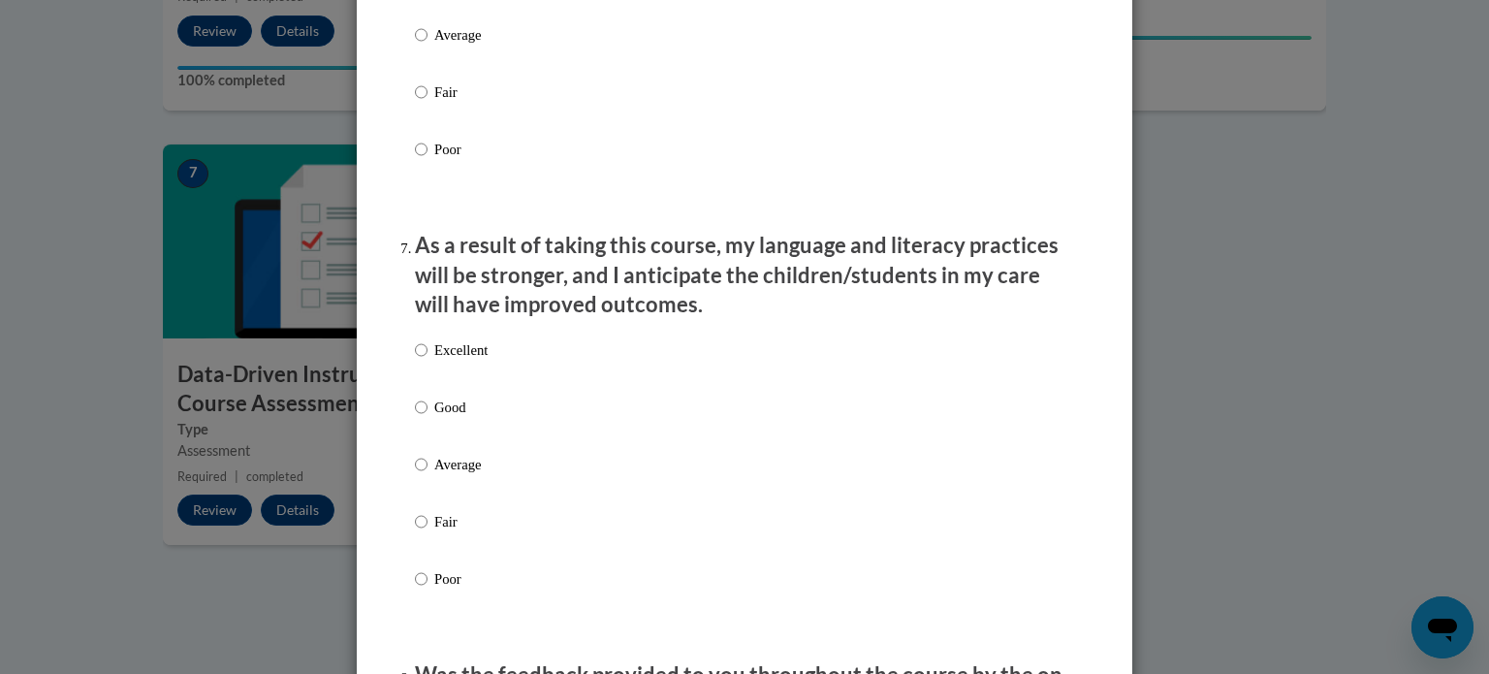
scroll to position [2490, 0]
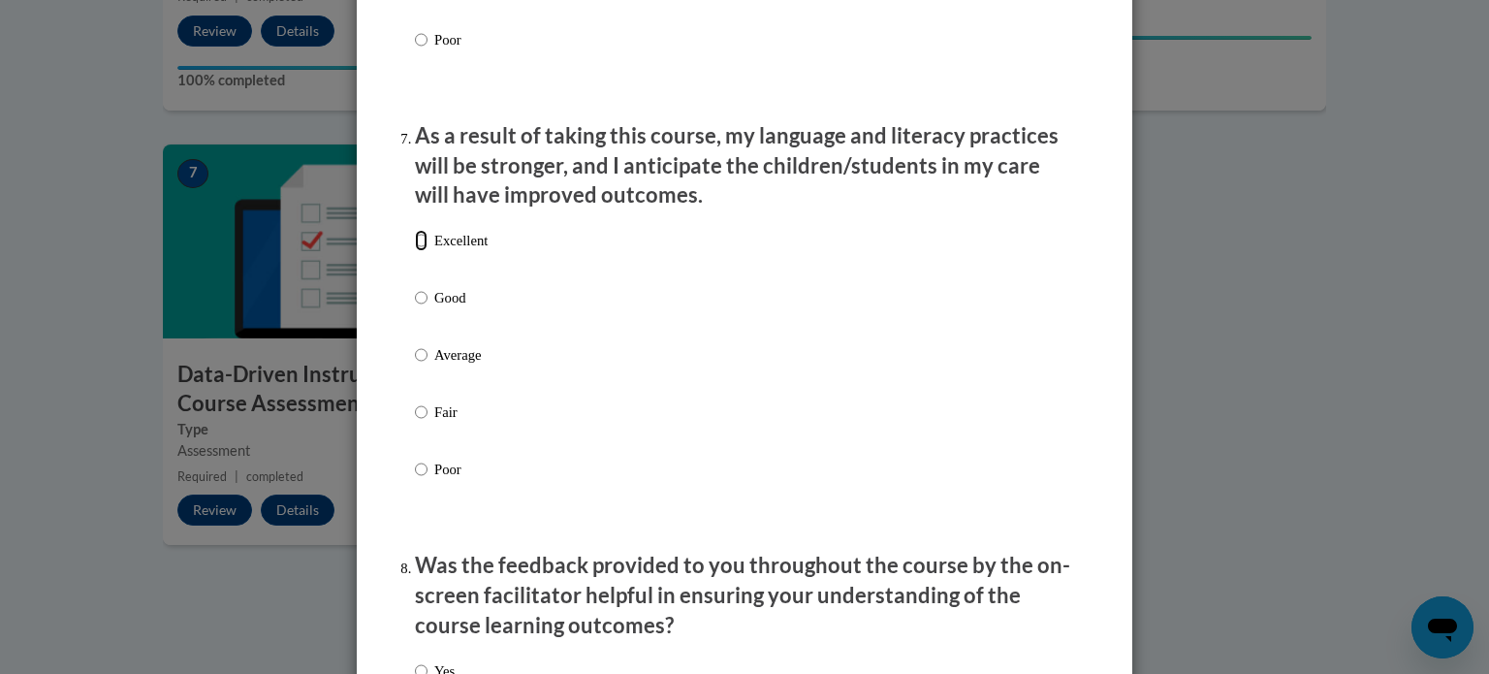
click at [415, 251] on input "Excellent" at bounding box center [421, 240] width 13 height 21
radio input "true"
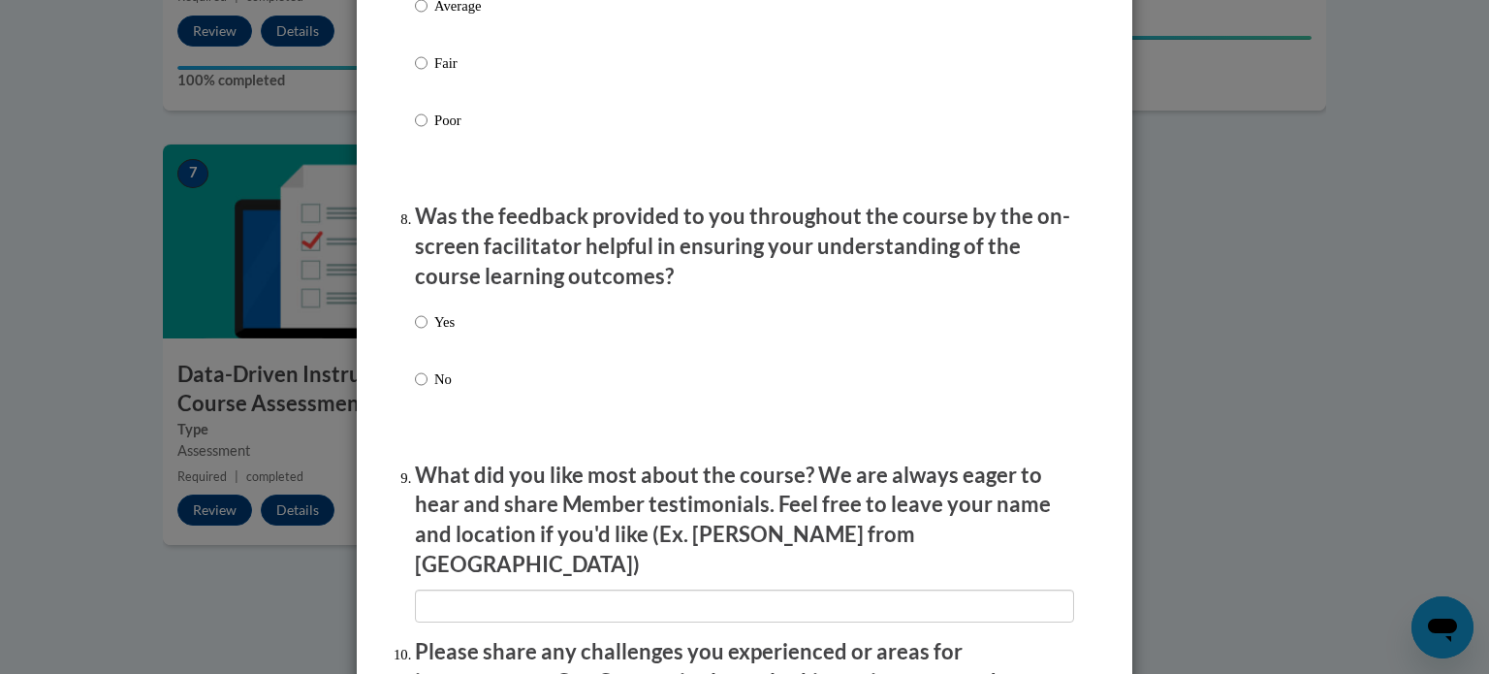
scroll to position [2903, 0]
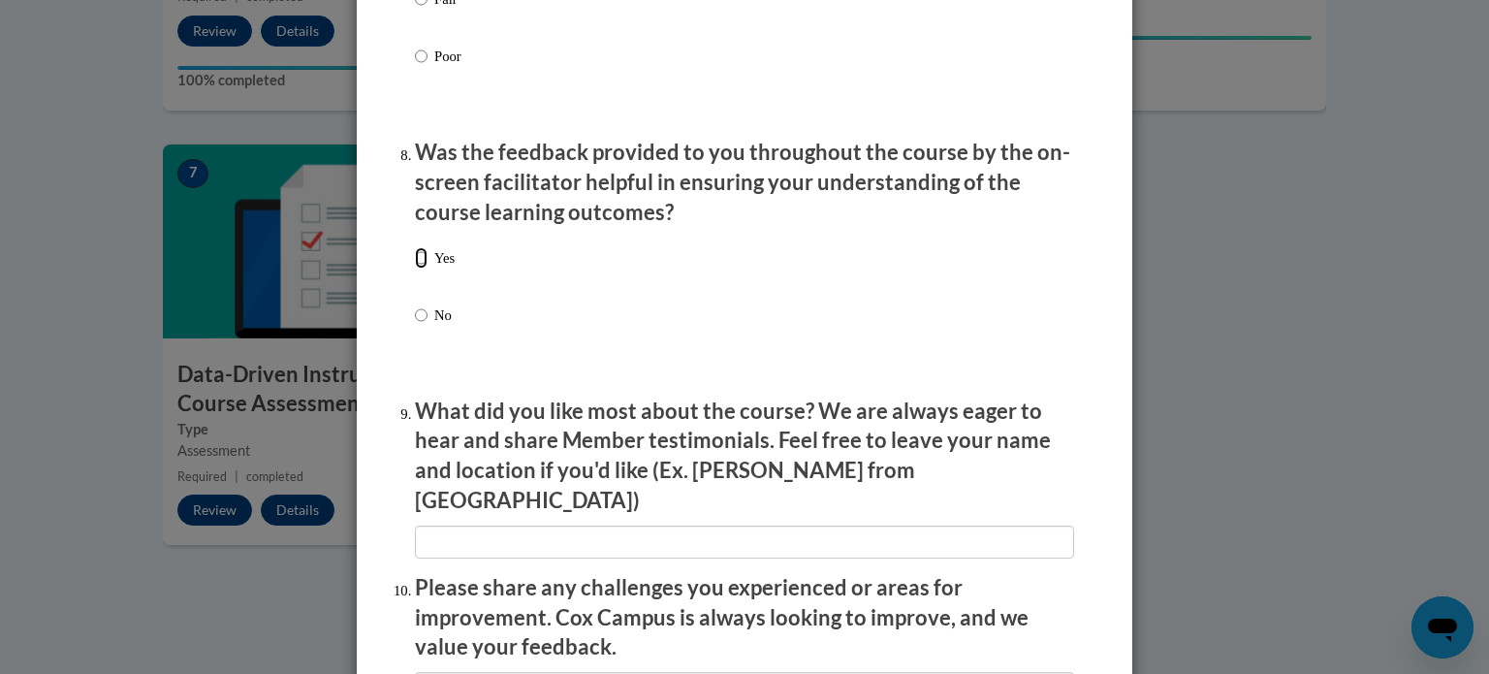
click at [416, 269] on input "Yes" at bounding box center [421, 257] width 13 height 21
radio input "true"
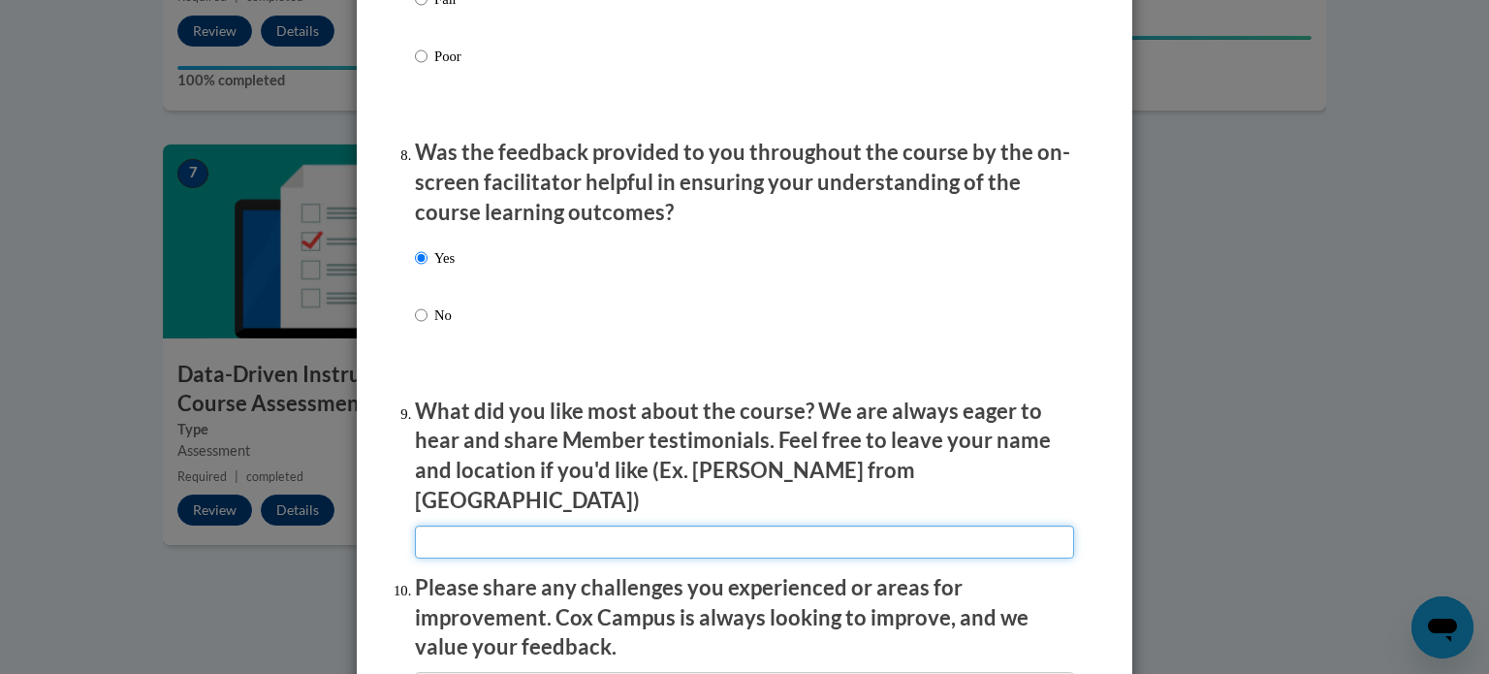
click at [496, 526] on input "textbox" at bounding box center [744, 542] width 659 height 33
drag, startPoint x: 609, startPoint y: 528, endPoint x: 550, endPoint y: 530, distance: 59.2
click at [550, 530] on input "textbox" at bounding box center [744, 542] width 659 height 33
click at [643, 543] on input "textbox" at bounding box center [744, 542] width 659 height 33
type input "I liked how clear all of the info was. The presenters made everything easy to f…"
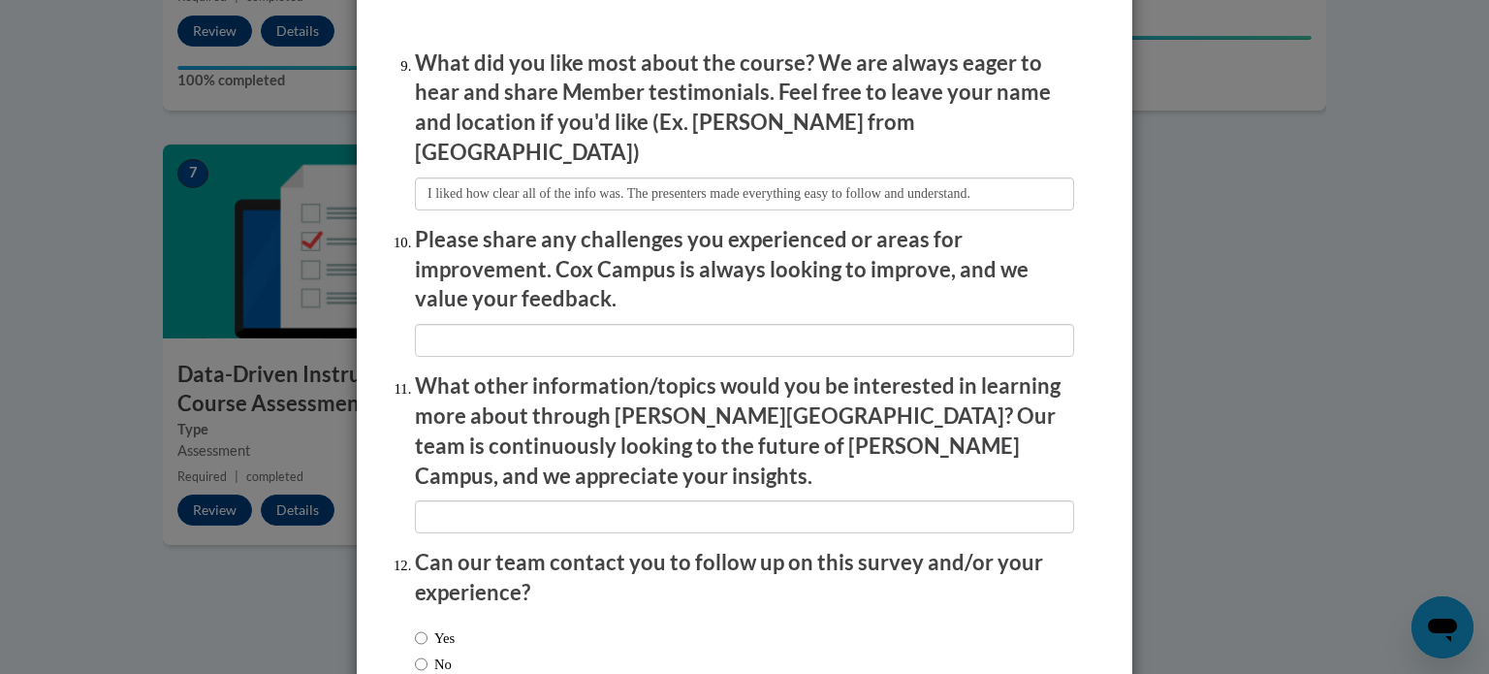
scroll to position [3364, 0]
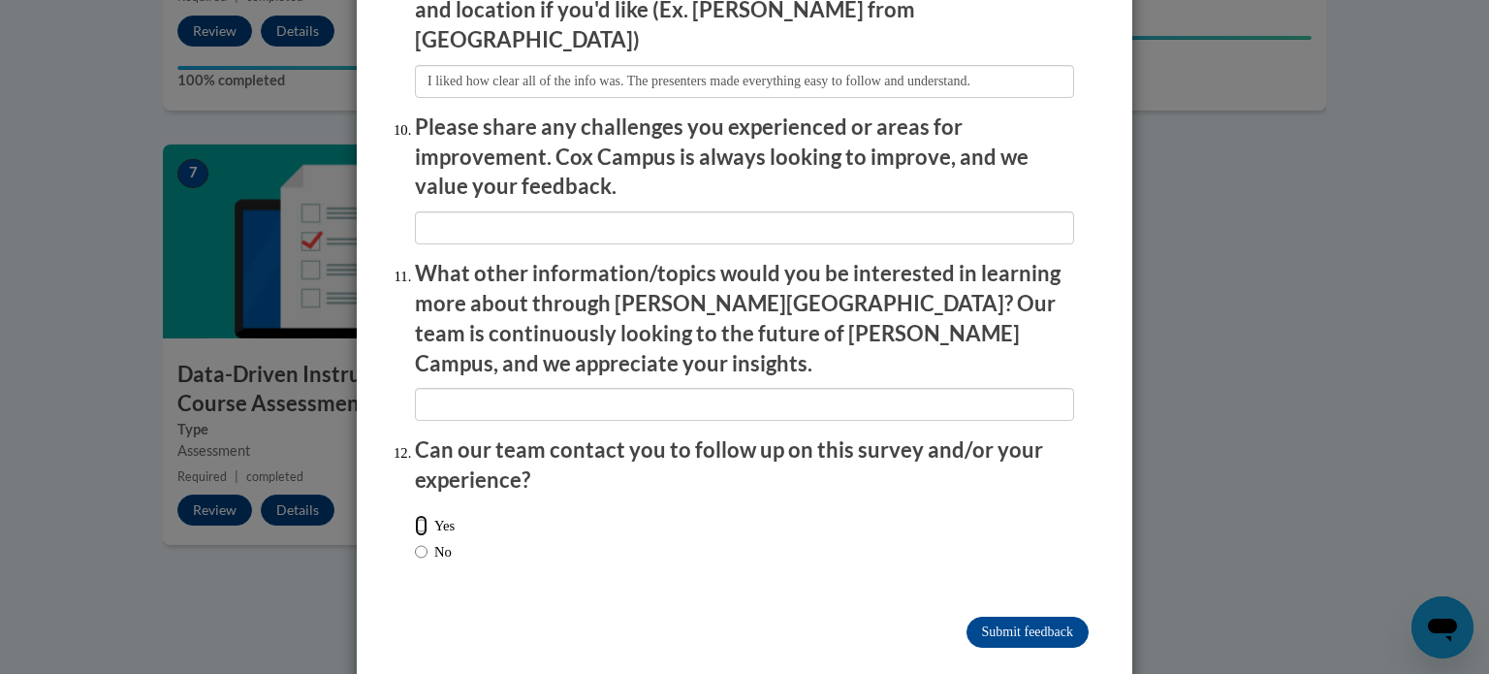
click at [416, 515] on input "Yes" at bounding box center [421, 525] width 13 height 21
radio input "true"
click at [977, 617] on input "Submit feedback" at bounding box center [1028, 632] width 122 height 31
